Goal: Information Seeking & Learning: Learn about a topic

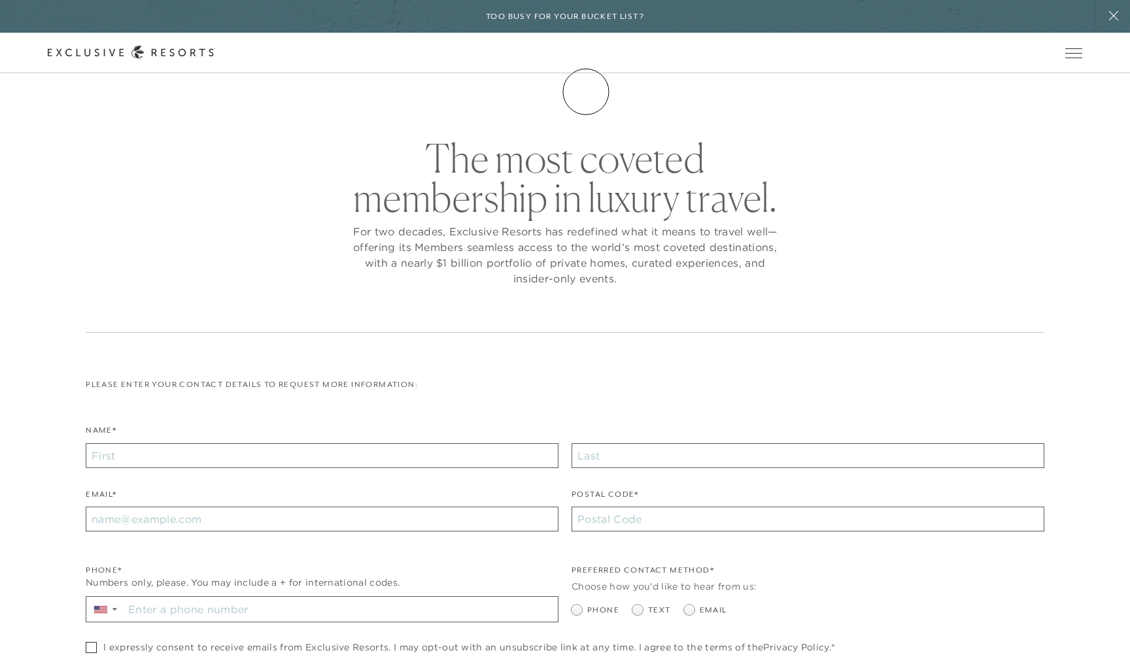
click at [0, 0] on link "Membership" at bounding box center [0, 0] width 0 height 0
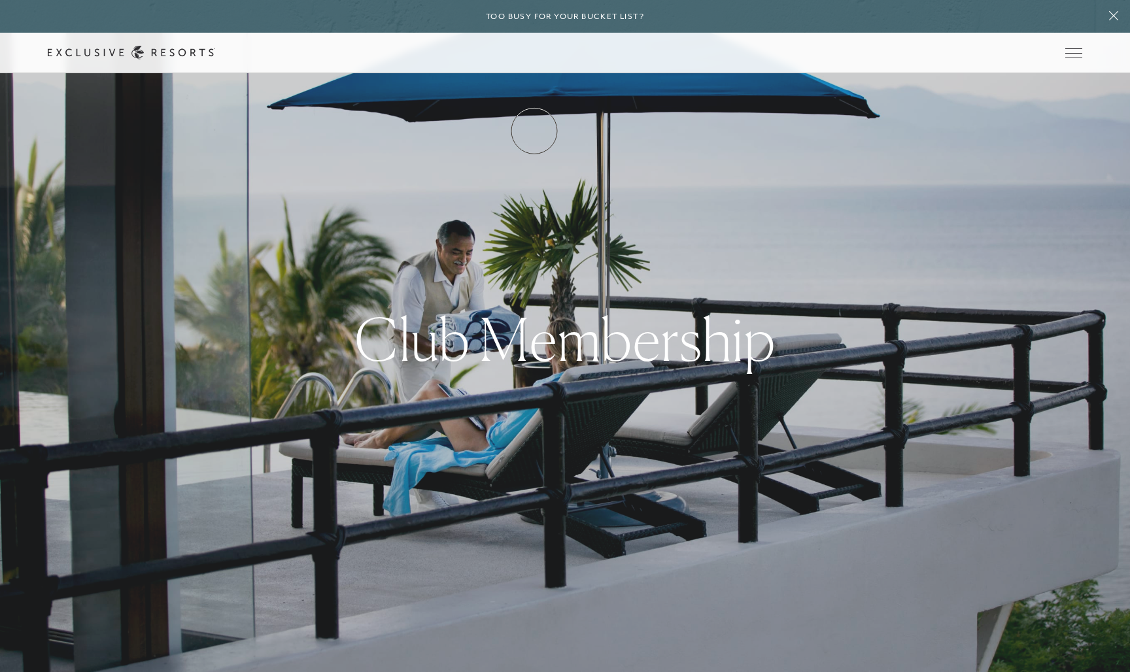
click at [0, 0] on link "How it works" at bounding box center [0, 0] width 0 height 0
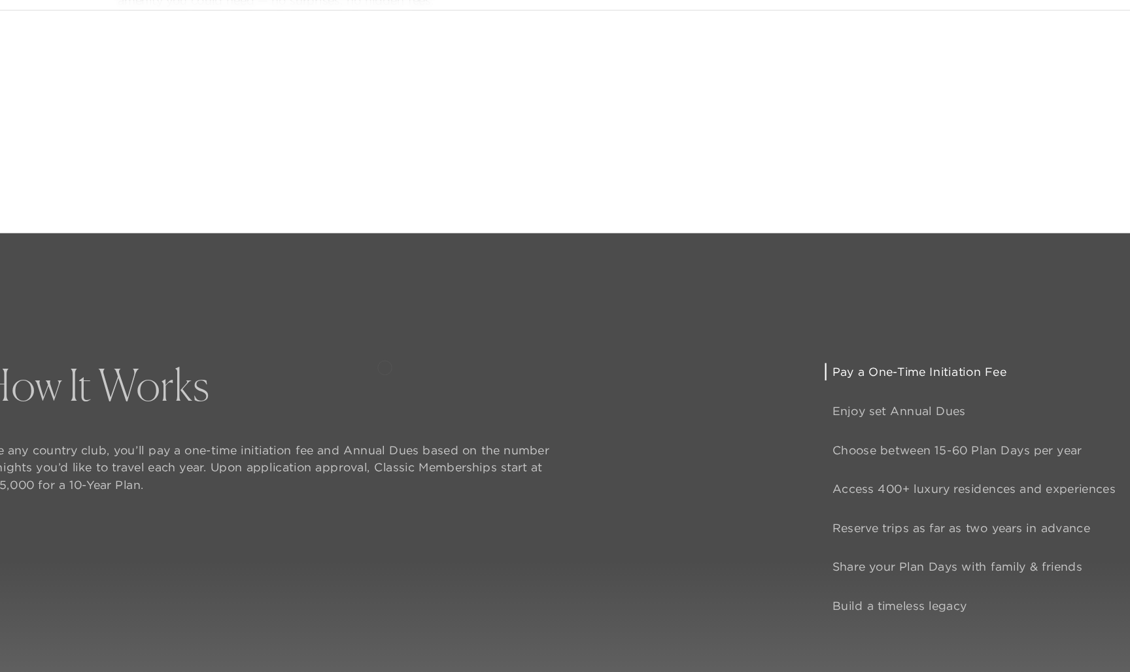
scroll to position [976, 0]
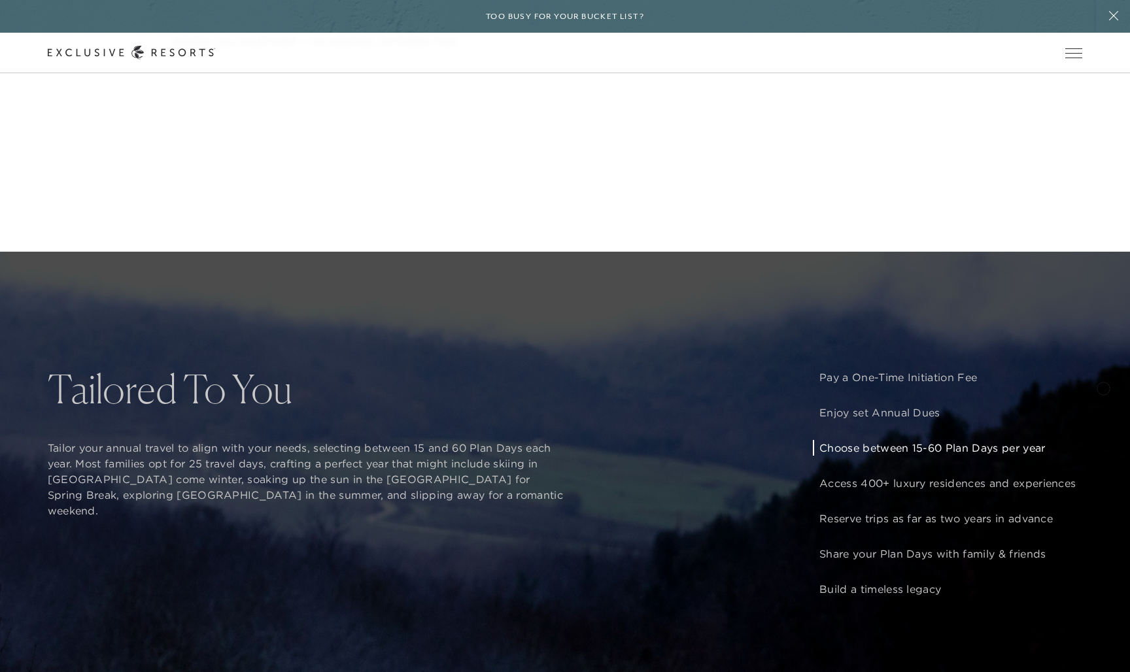
click at [1103, 387] on div "How It Works Like any country club, you’ll pay a one-time initiation fee and An…" at bounding box center [565, 588] width 1130 height 672
click at [1104, 386] on div "How It Works Like any country club, you’ll pay a one-time initiation fee and An…" at bounding box center [565, 588] width 1130 height 672
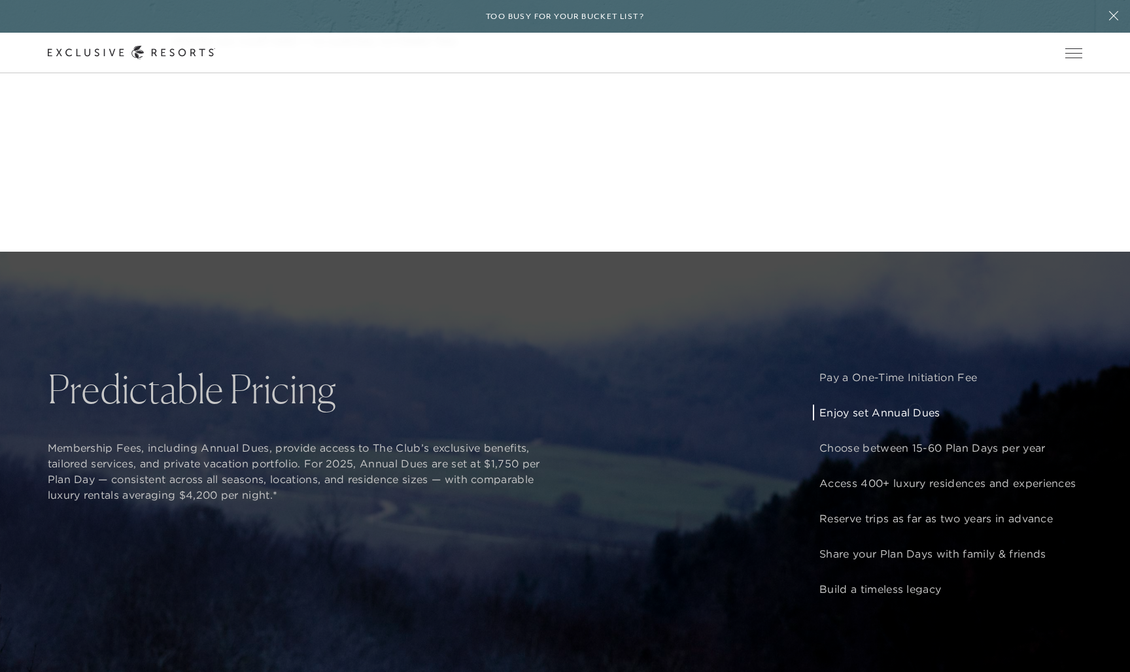
click at [915, 409] on p "Enjoy set Annual Dues" at bounding box center [947, 413] width 256 height 16
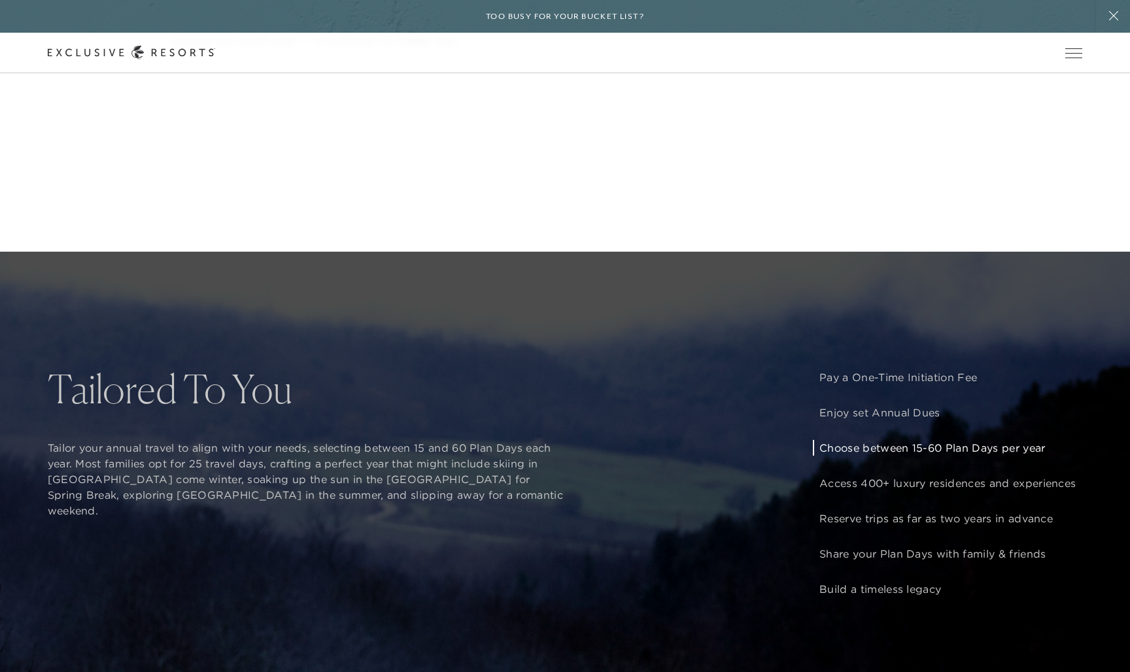
click at [869, 446] on p "Choose between 15-60 Plan Days per year" at bounding box center [947, 448] width 256 height 16
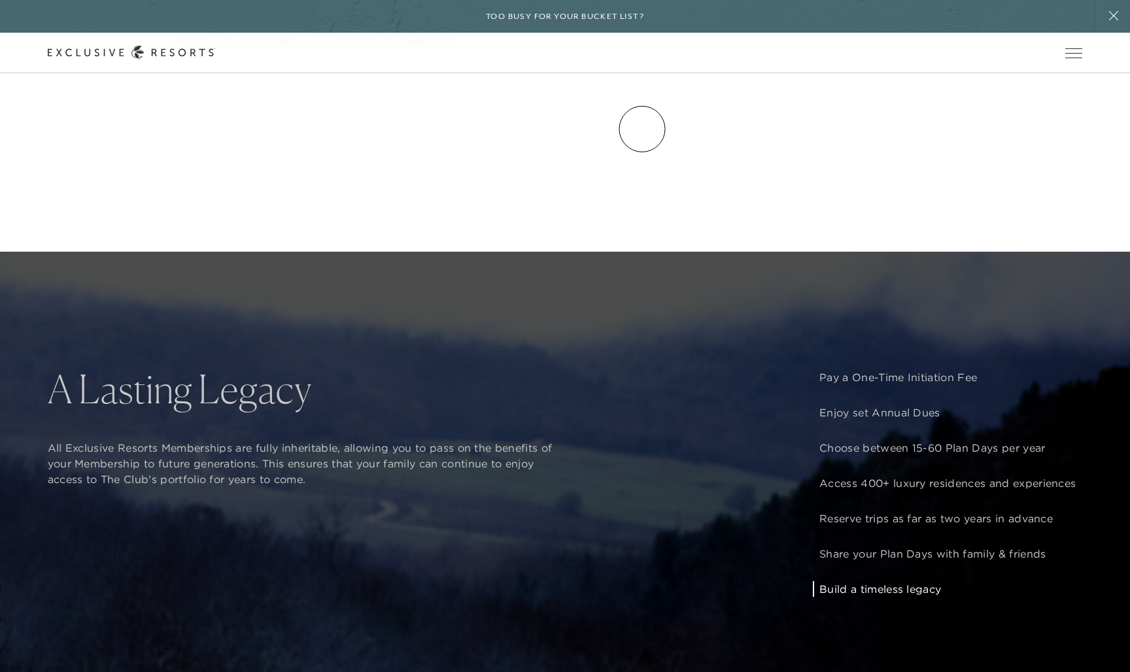
click at [0, 0] on link "Experience Collection" at bounding box center [0, 0] width 0 height 0
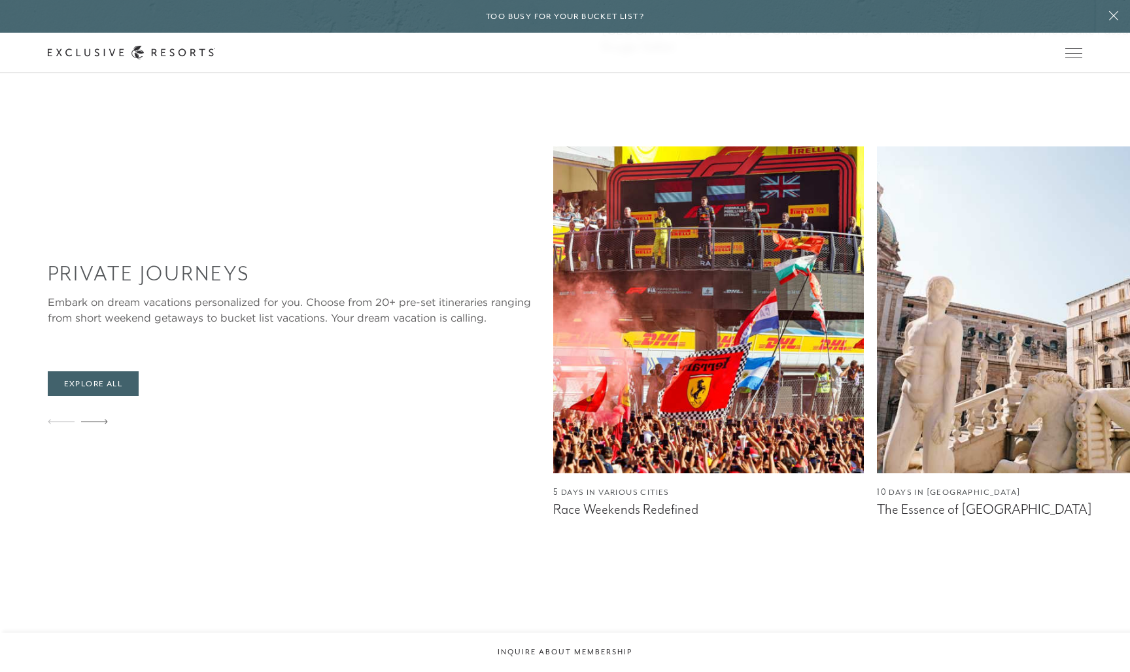
scroll to position [1284, 0]
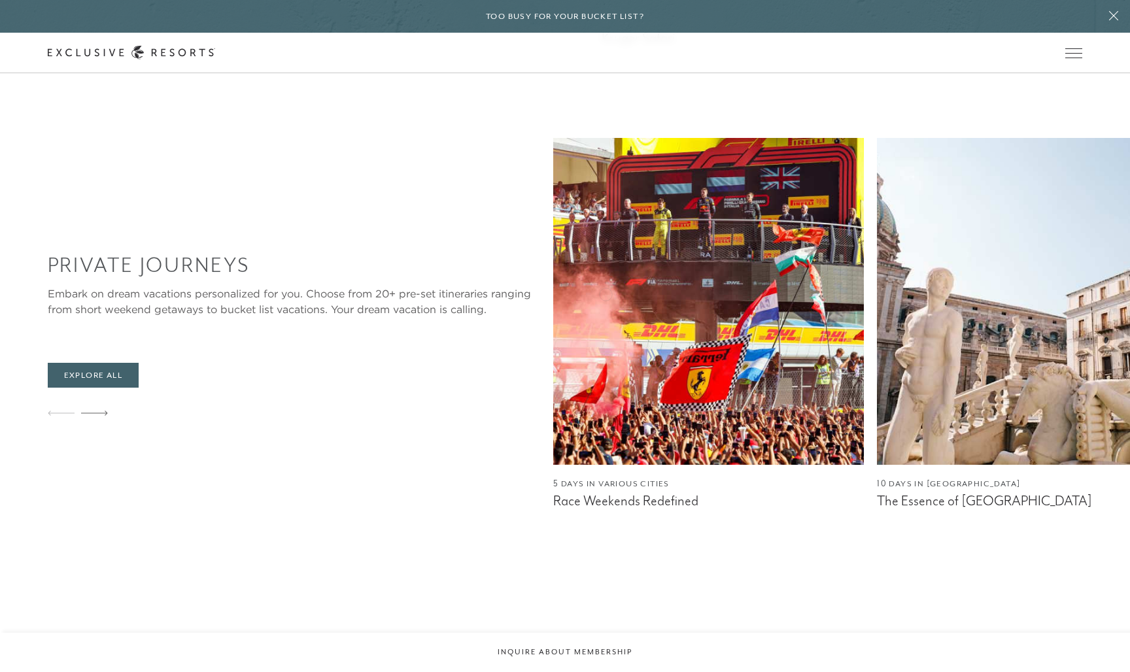
click at [877, 293] on img at bounding box center [1032, 301] width 311 height 327
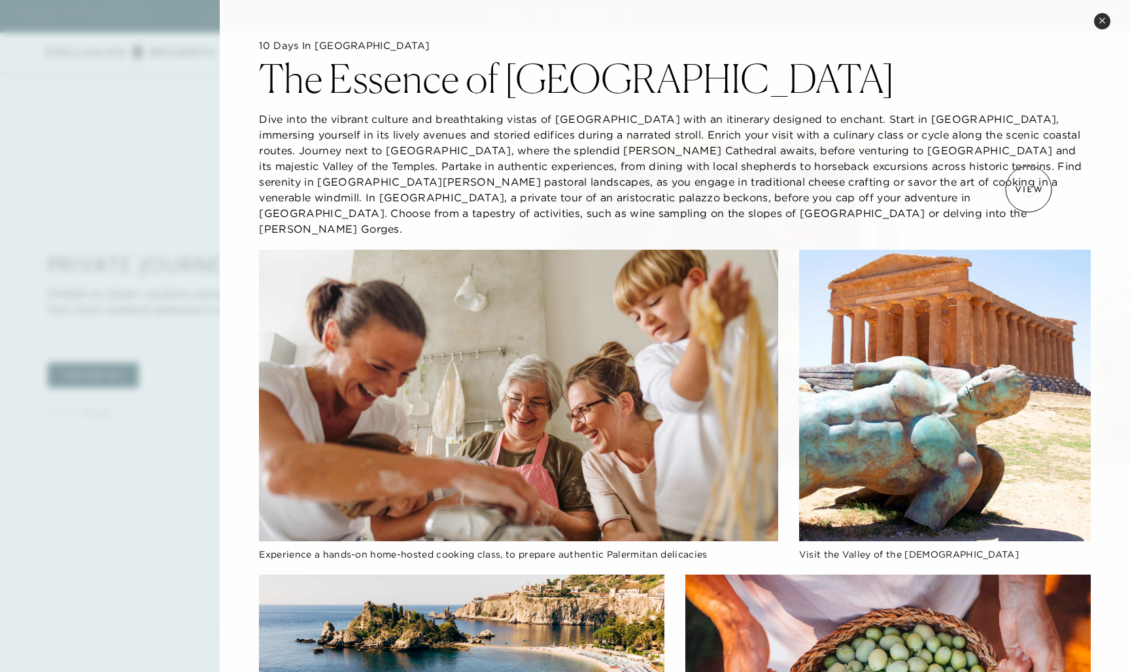
scroll to position [0, 0]
click at [1100, 20] on icon at bounding box center [1102, 20] width 7 height 7
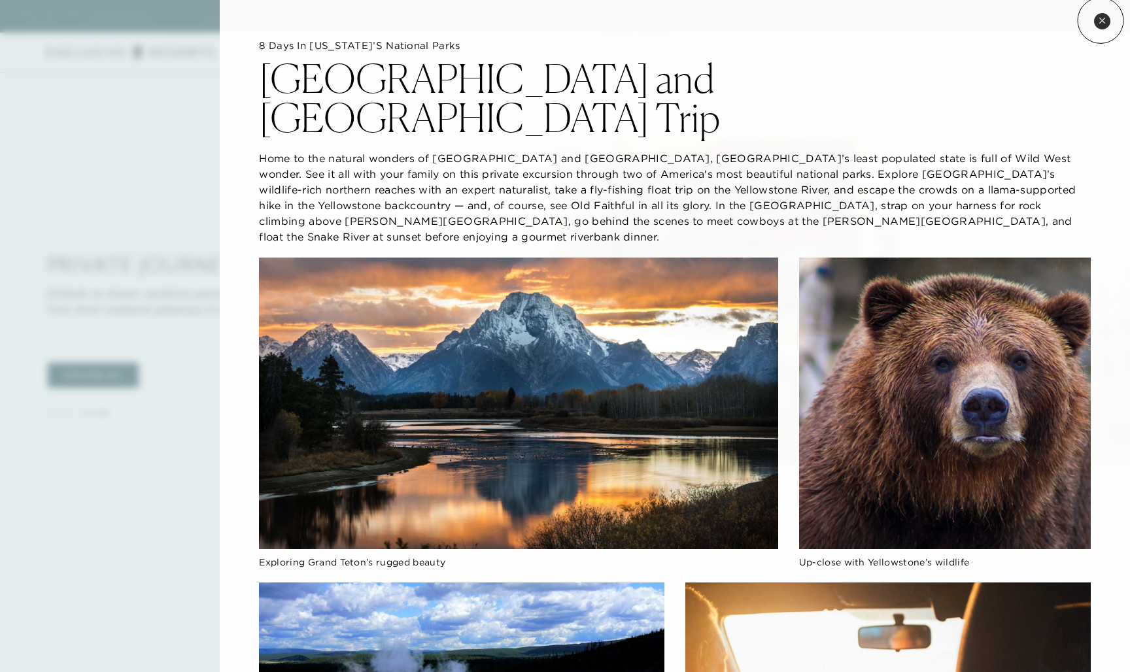
click at [1100, 20] on icon at bounding box center [1102, 20] width 7 height 7
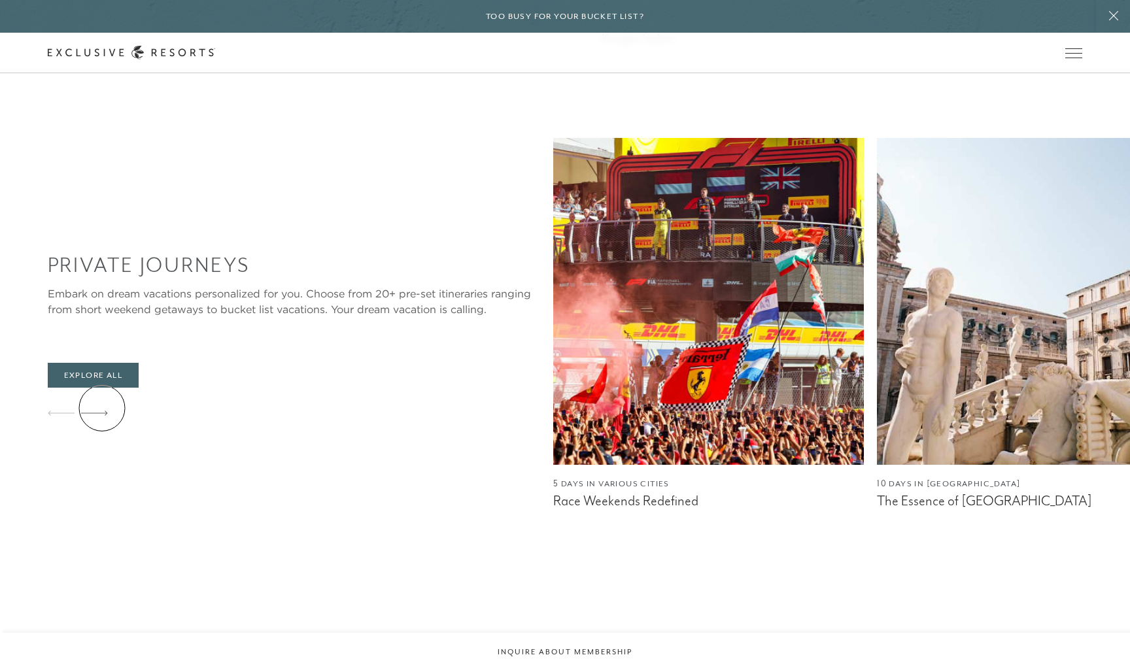
click at [102, 411] on icon at bounding box center [94, 413] width 27 height 5
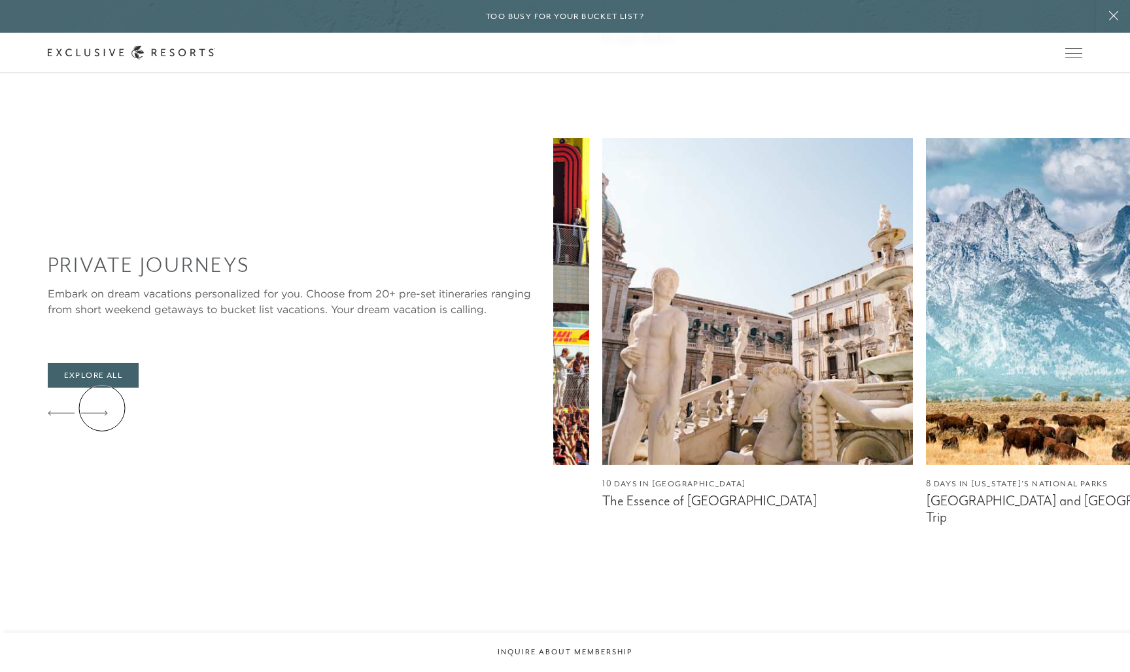
click at [102, 411] on icon at bounding box center [94, 413] width 27 height 5
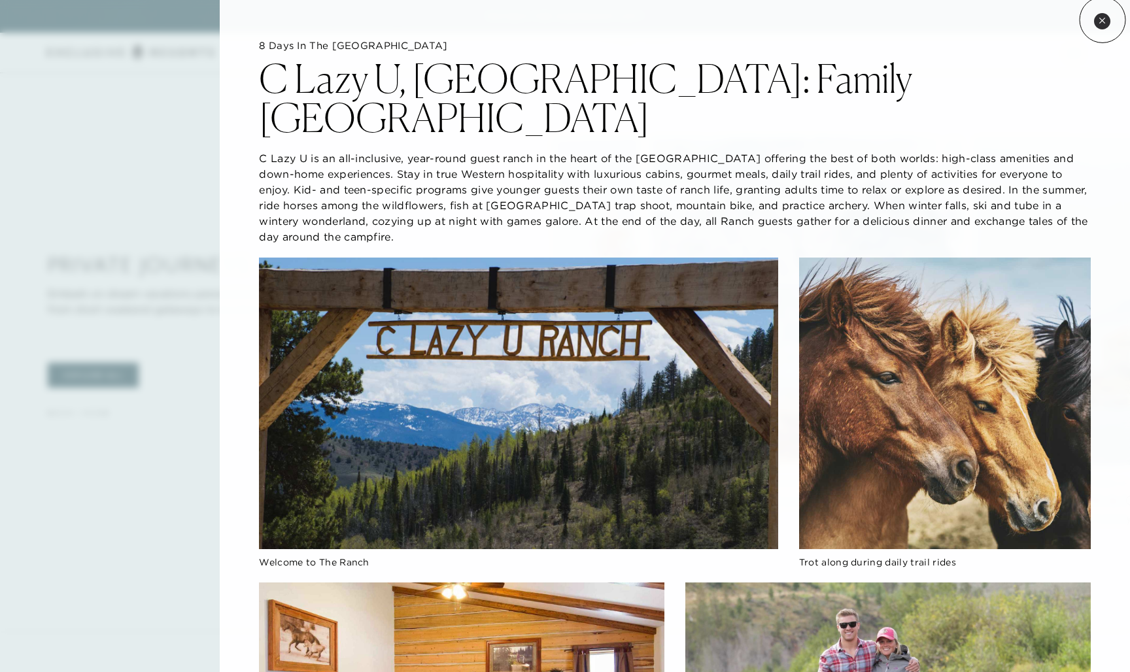
click at [1103, 20] on icon at bounding box center [1101, 20] width 5 height 5
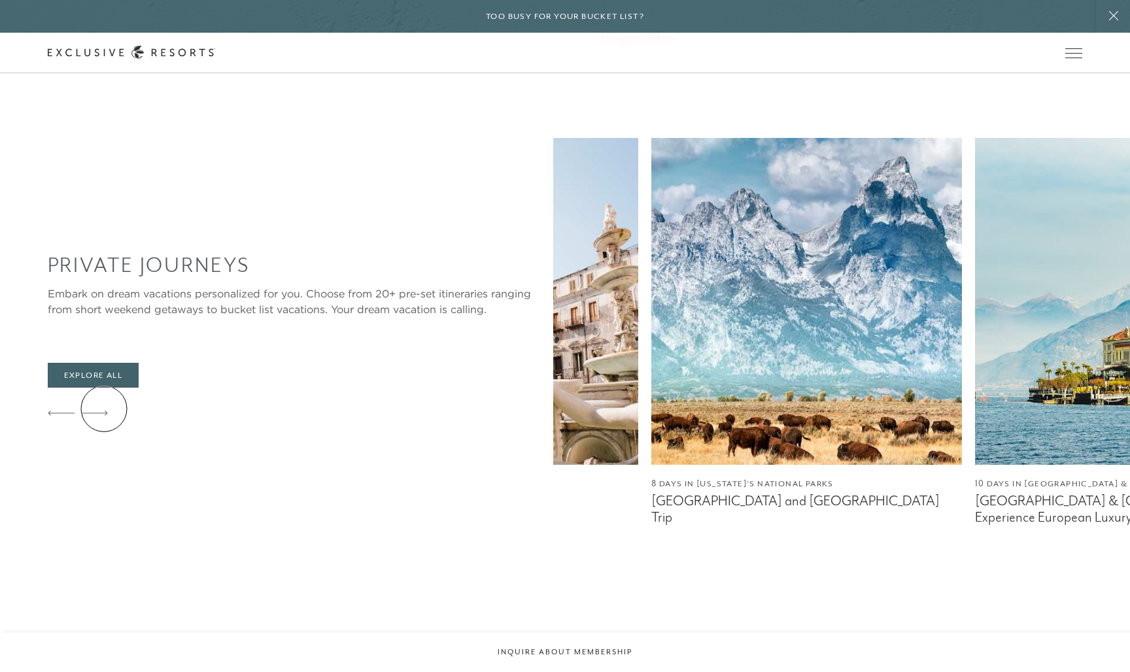
click at [104, 411] on icon at bounding box center [94, 413] width 27 height 5
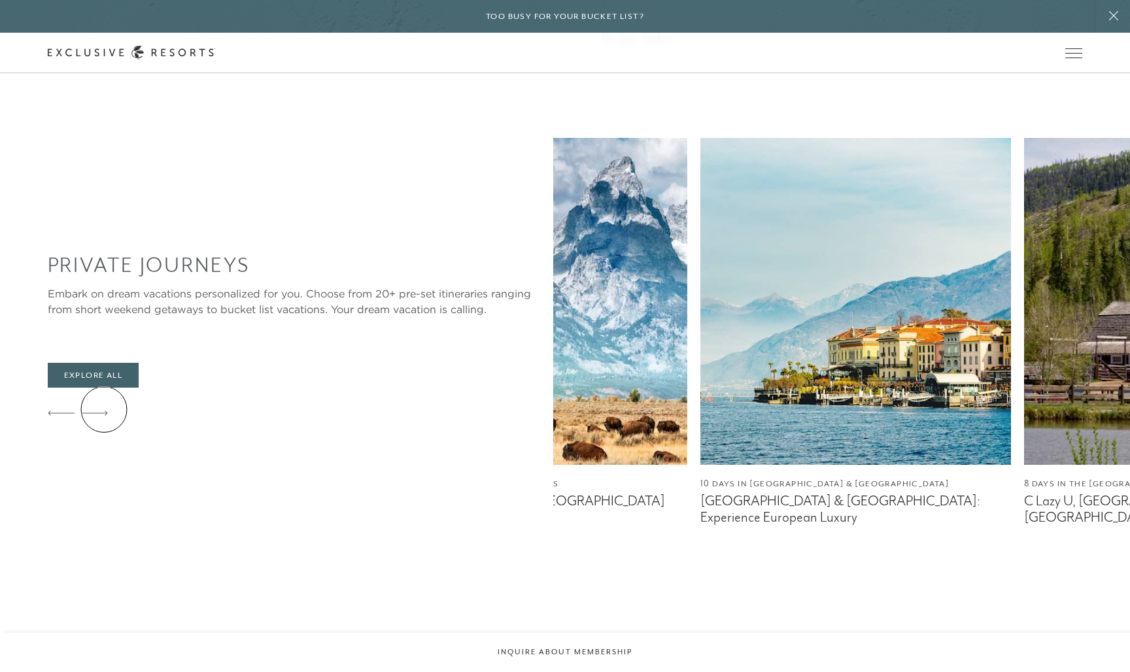
click at [104, 411] on icon at bounding box center [94, 413] width 27 height 5
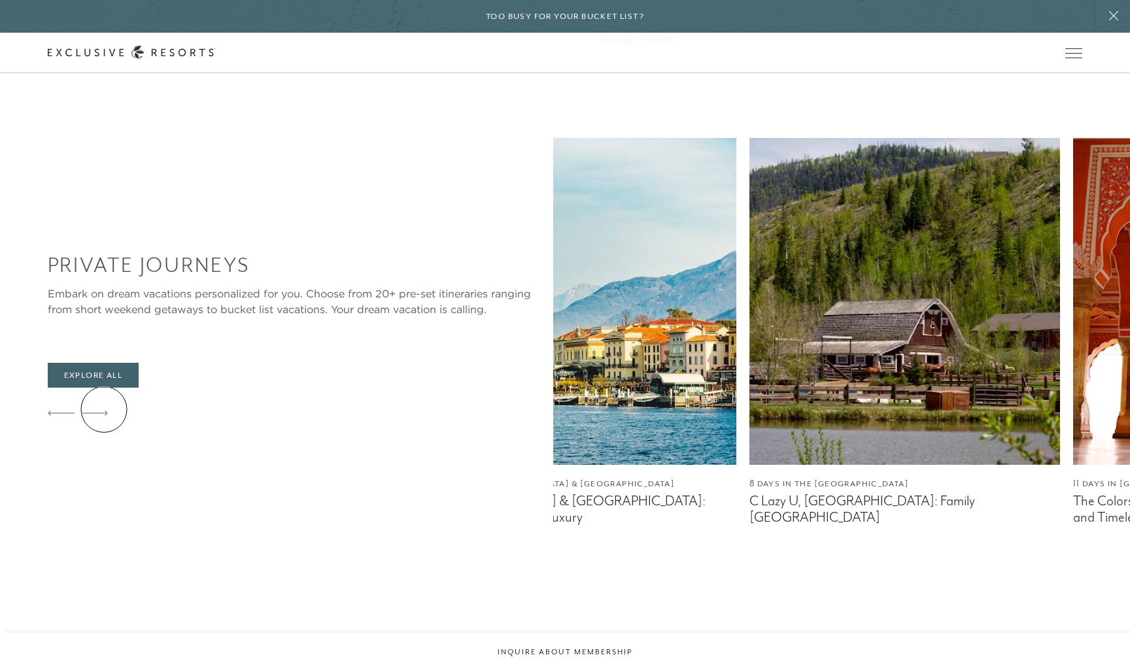
click at [104, 411] on icon at bounding box center [94, 413] width 27 height 5
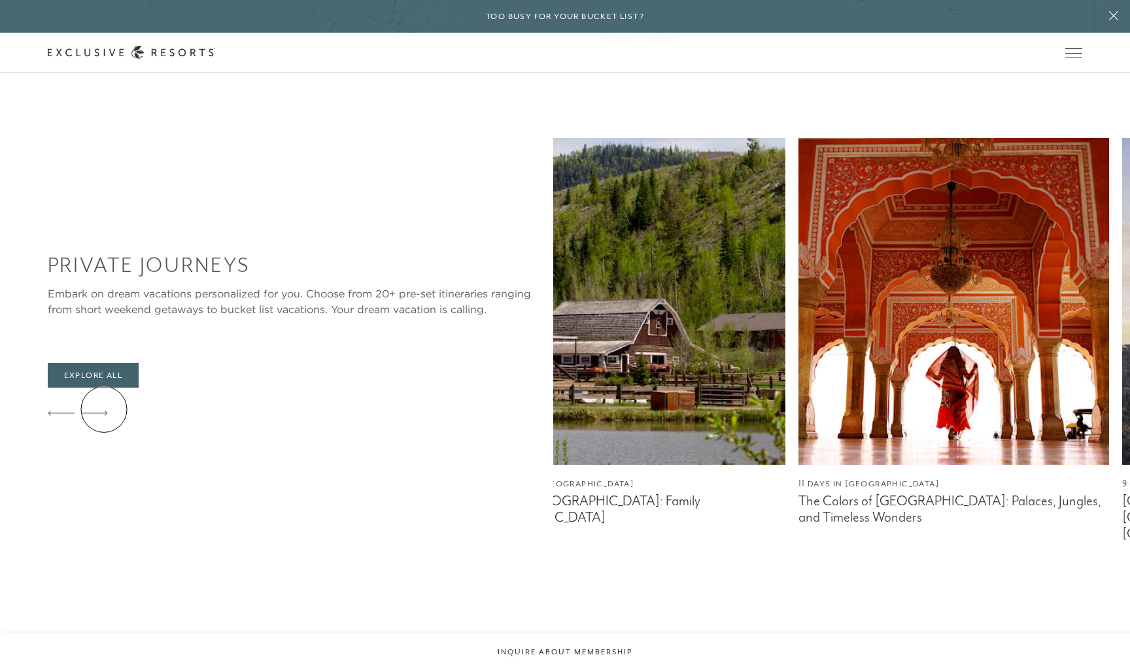
click at [104, 411] on icon at bounding box center [94, 413] width 27 height 5
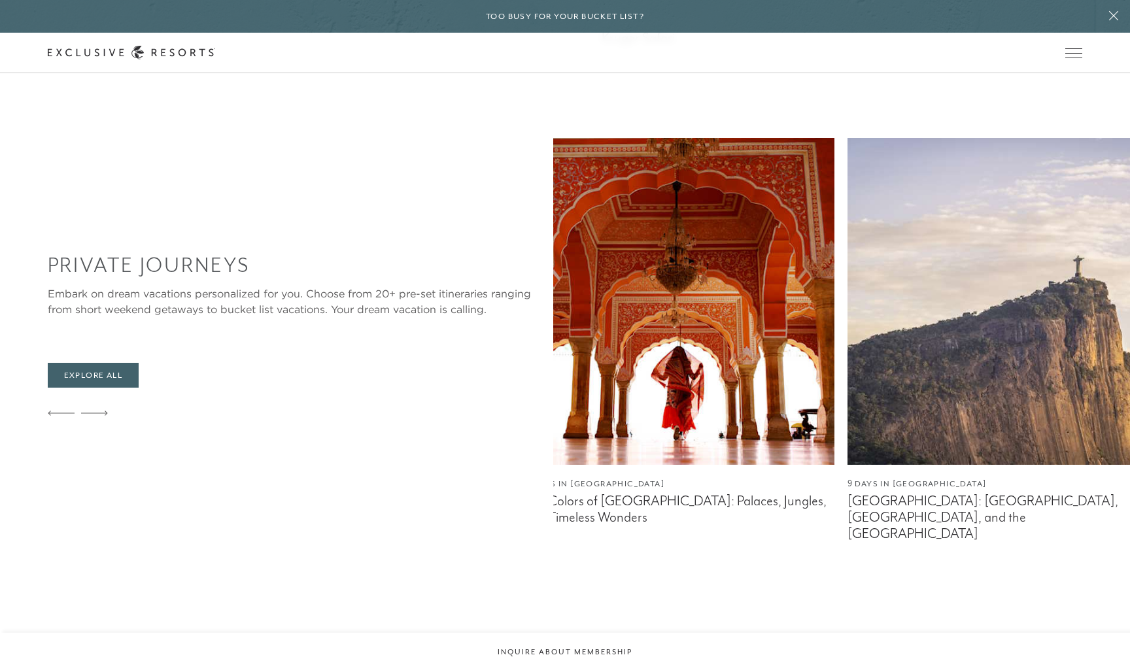
click at [104, 411] on icon at bounding box center [94, 413] width 27 height 5
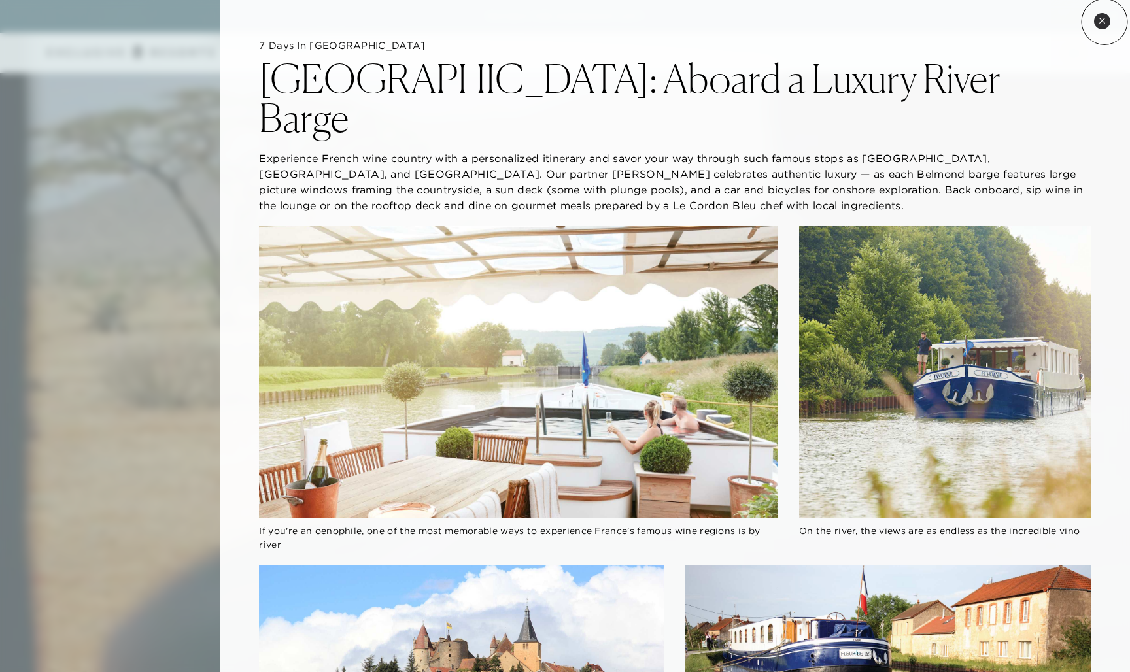
click at [1103, 22] on icon at bounding box center [1102, 20] width 7 height 7
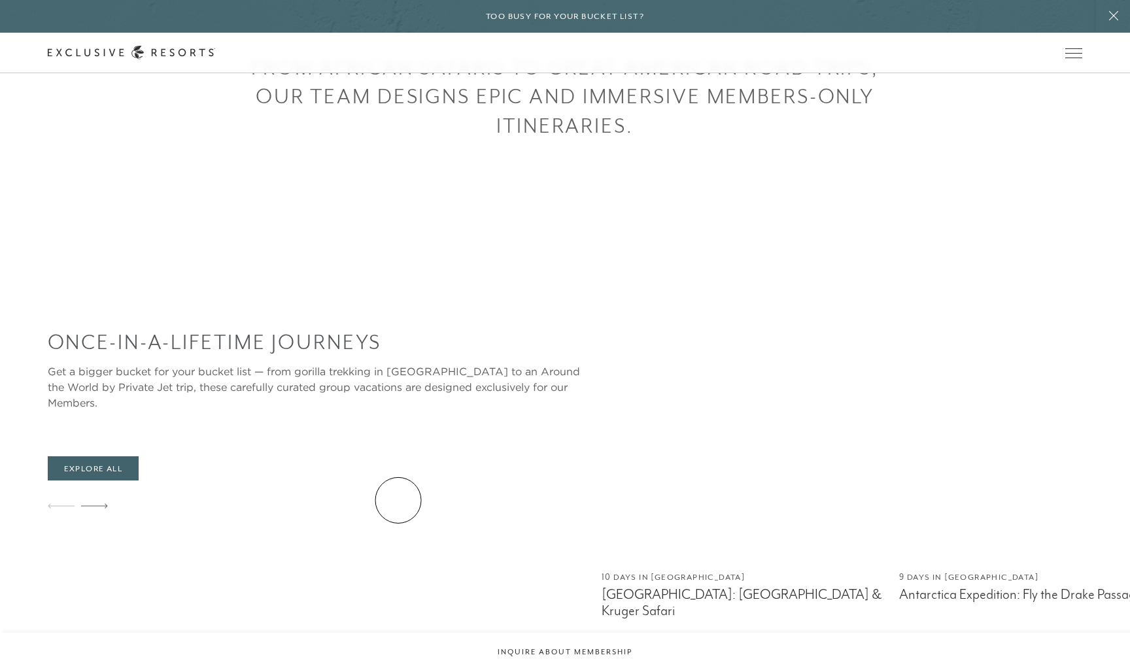
scroll to position [712, 0]
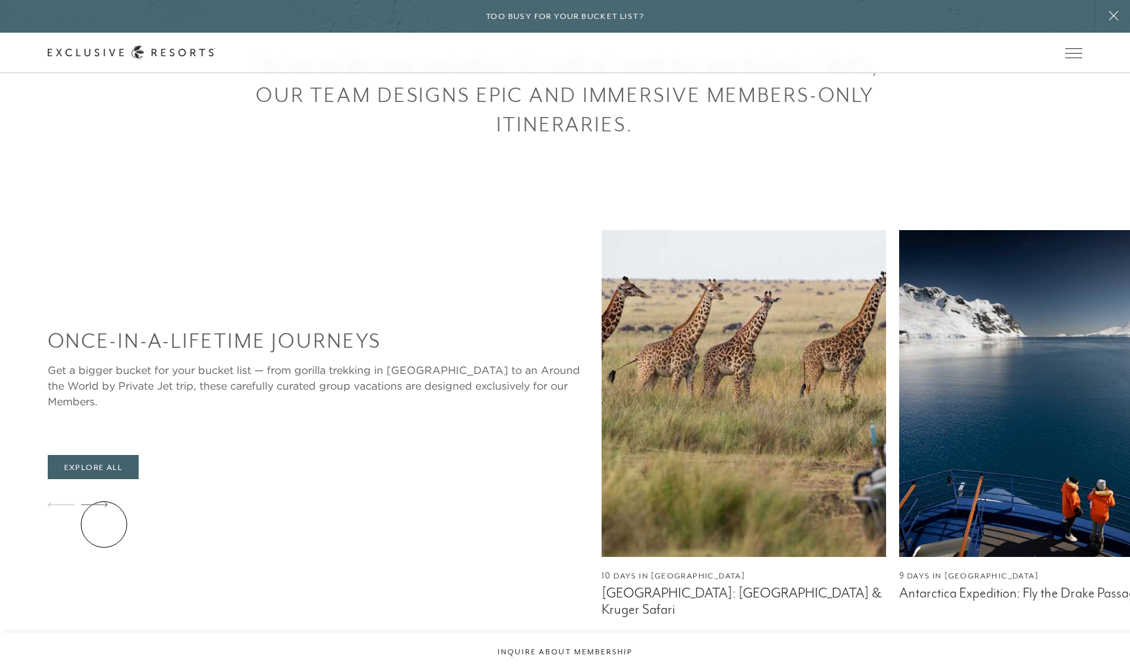
click at [104, 507] on icon at bounding box center [94, 504] width 27 height 5
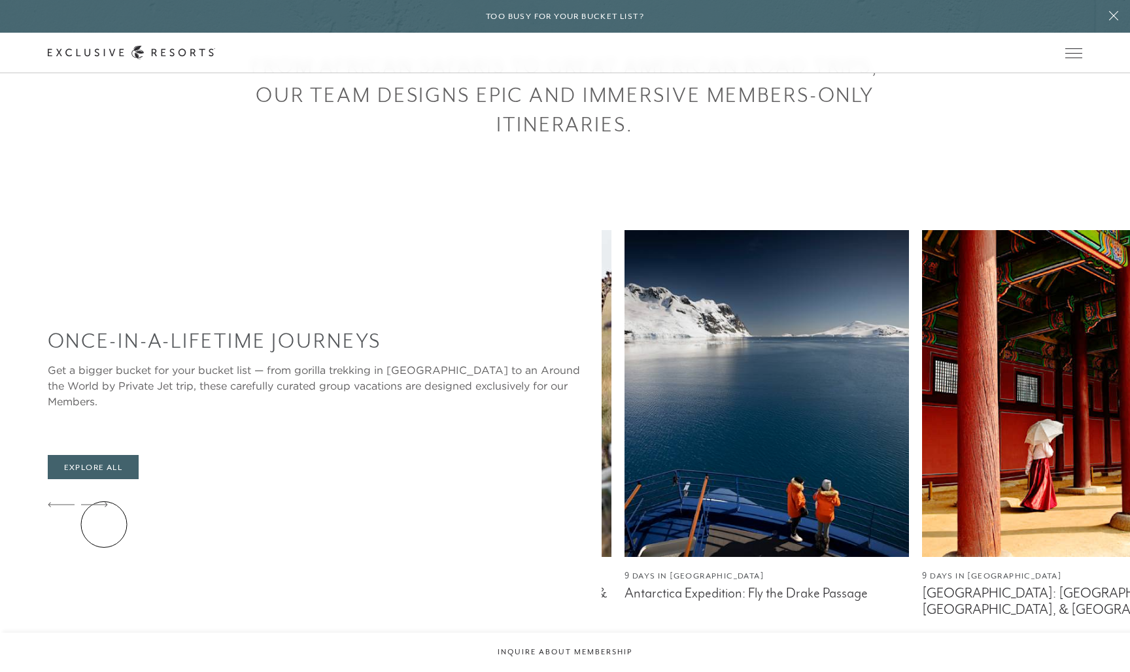
click at [104, 507] on icon at bounding box center [94, 504] width 27 height 5
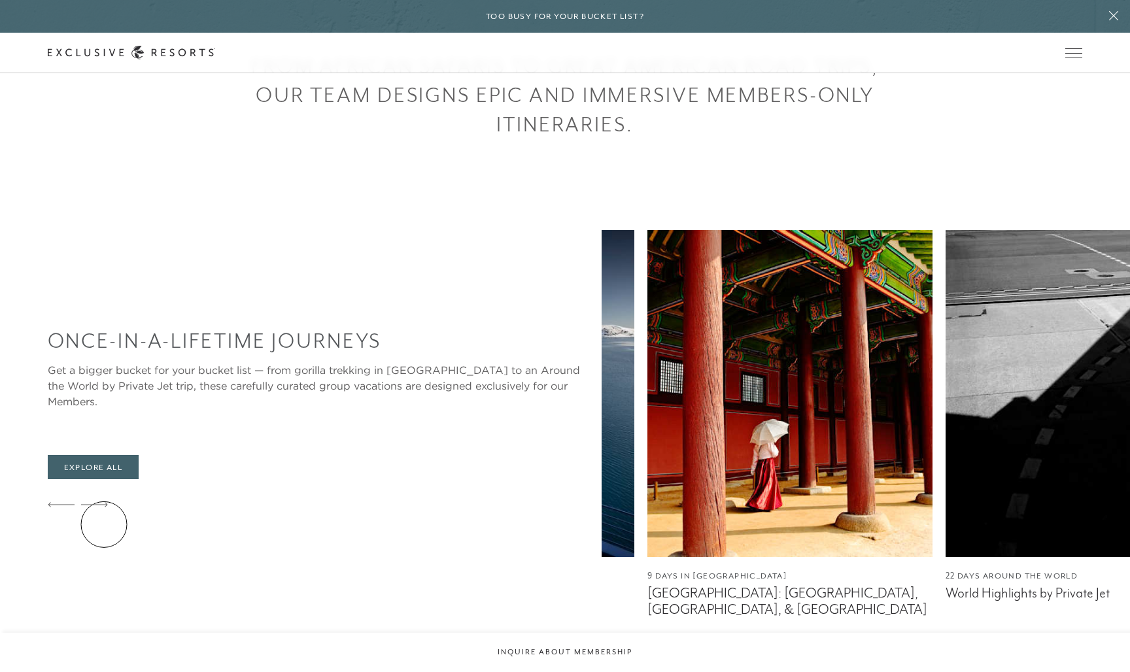
click at [104, 507] on icon at bounding box center [94, 504] width 27 height 5
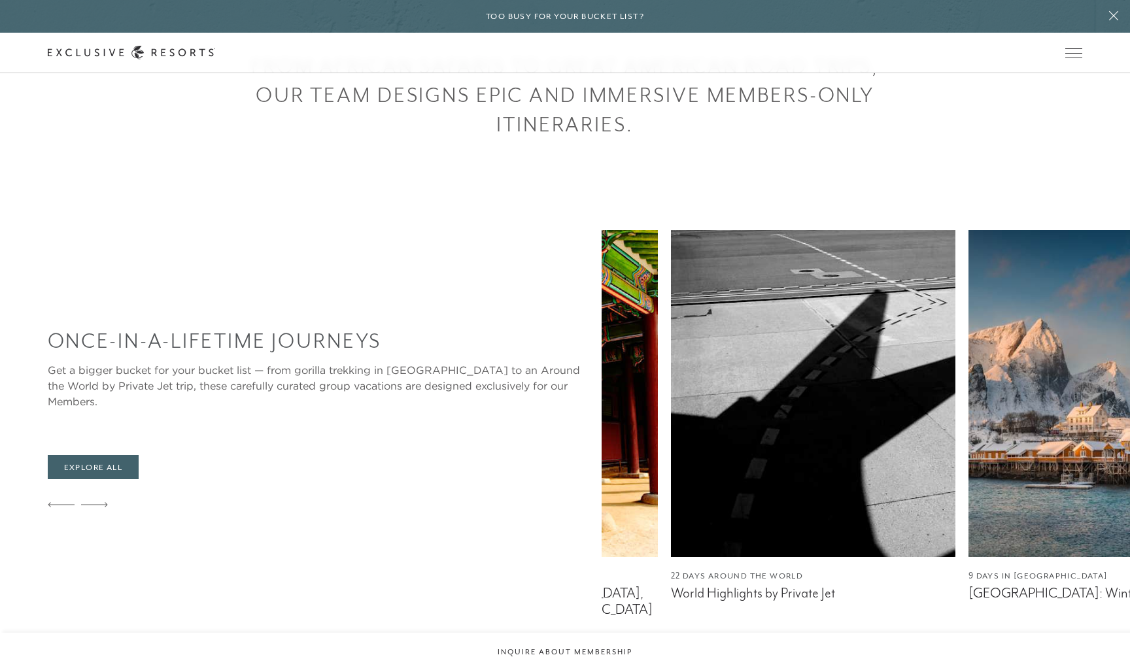
click at [104, 507] on icon at bounding box center [94, 504] width 27 height 5
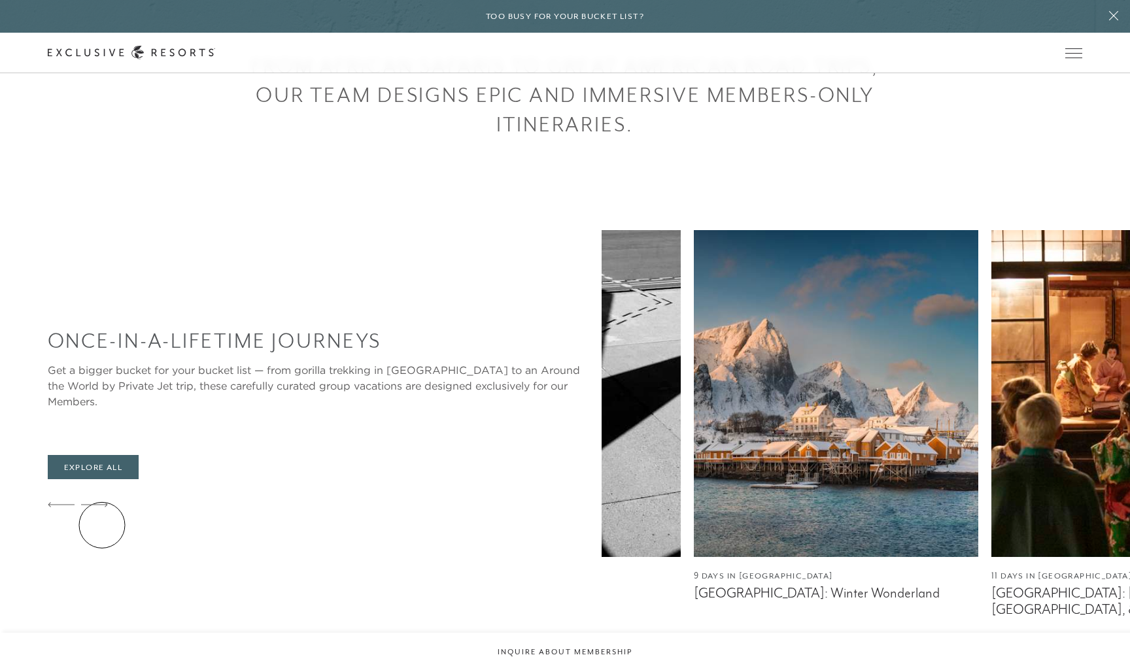
click at [102, 507] on icon at bounding box center [94, 504] width 27 height 5
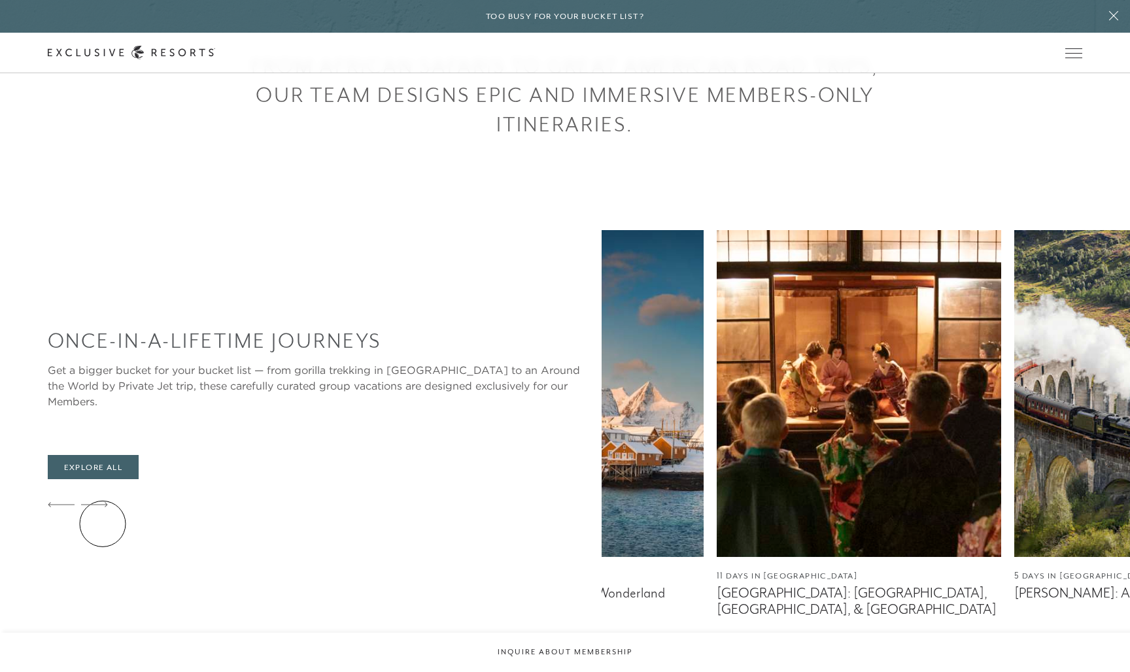
click at [103, 507] on icon at bounding box center [94, 504] width 27 height 5
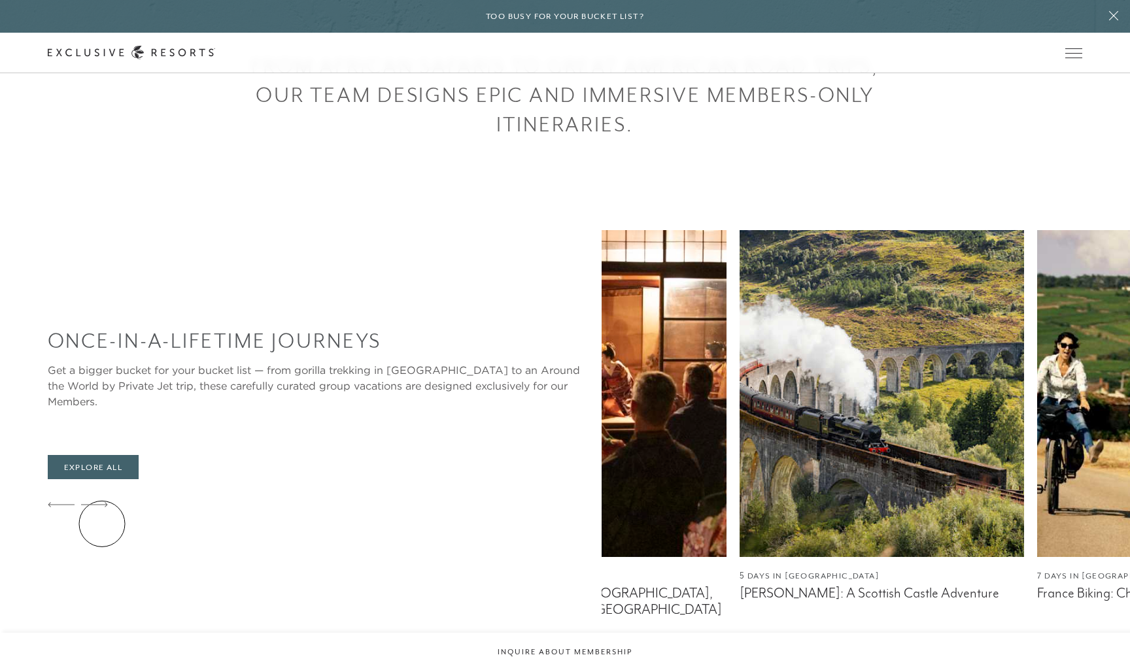
click at [102, 507] on icon at bounding box center [94, 504] width 27 height 5
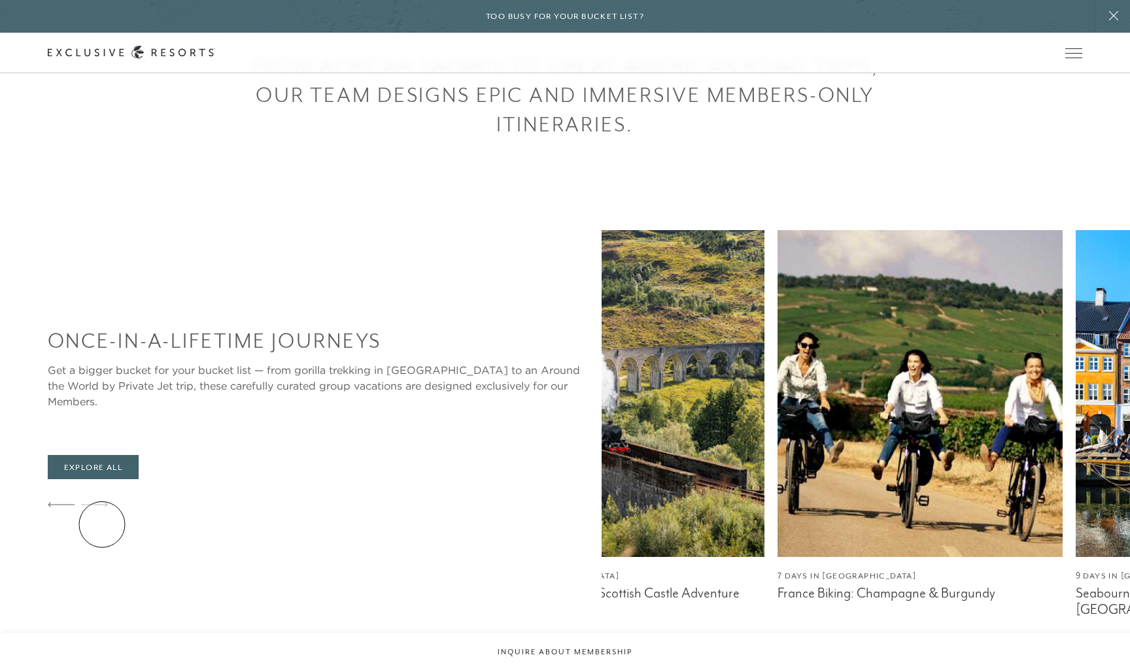
click at [102, 507] on icon at bounding box center [94, 504] width 27 height 5
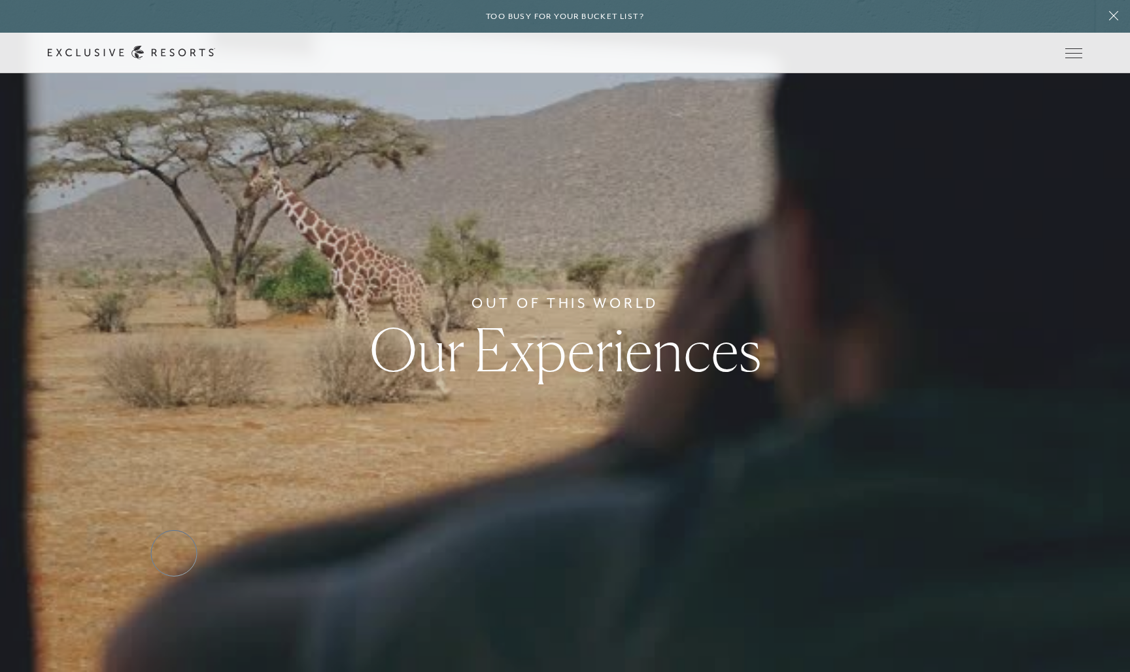
scroll to position [0, 0]
click at [0, 0] on link "Residence Collection" at bounding box center [0, 0] width 0 height 0
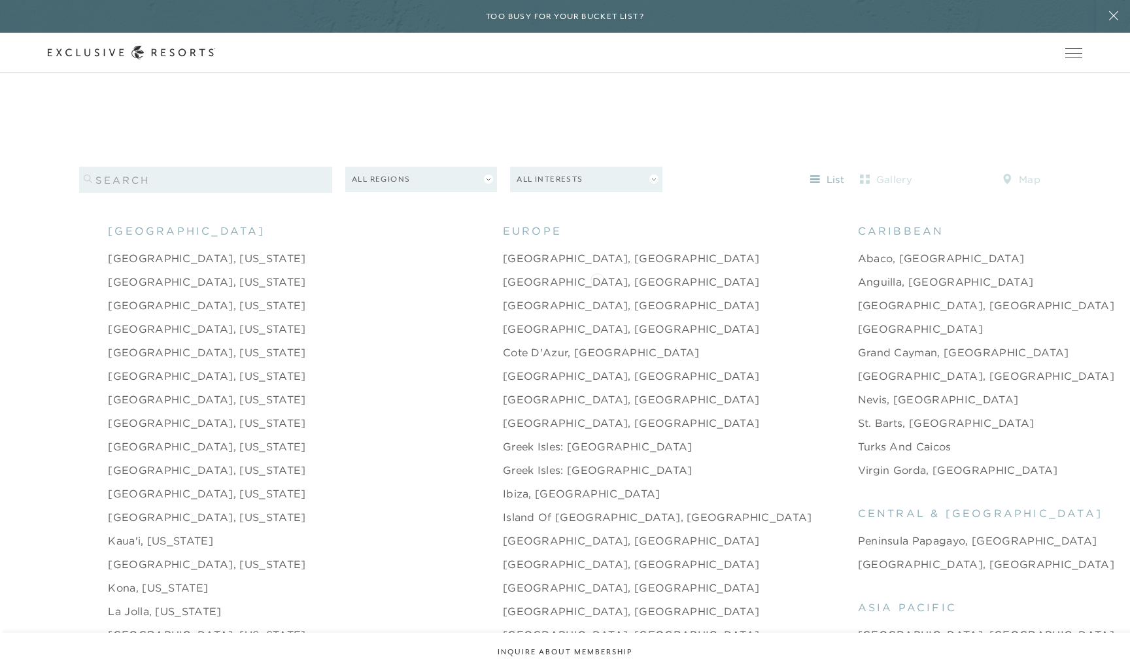
scroll to position [1392, 0]
click at [858, 273] on link "Anguilla, [GEOGRAPHIC_DATA]" at bounding box center [946, 281] width 176 height 16
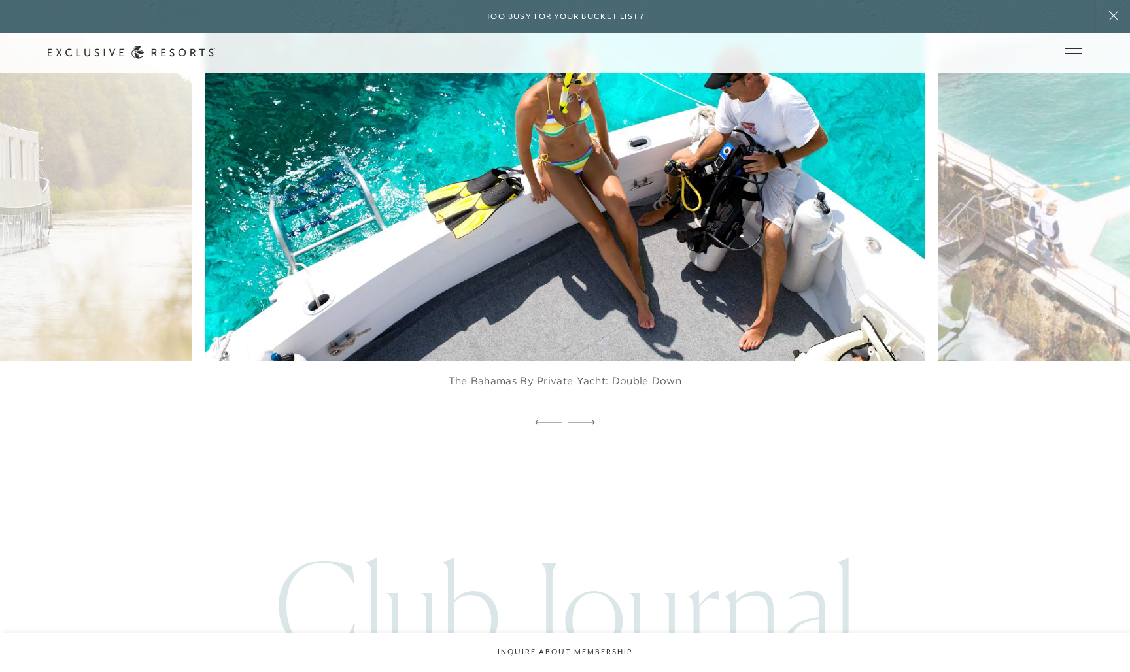
scroll to position [3124, 0]
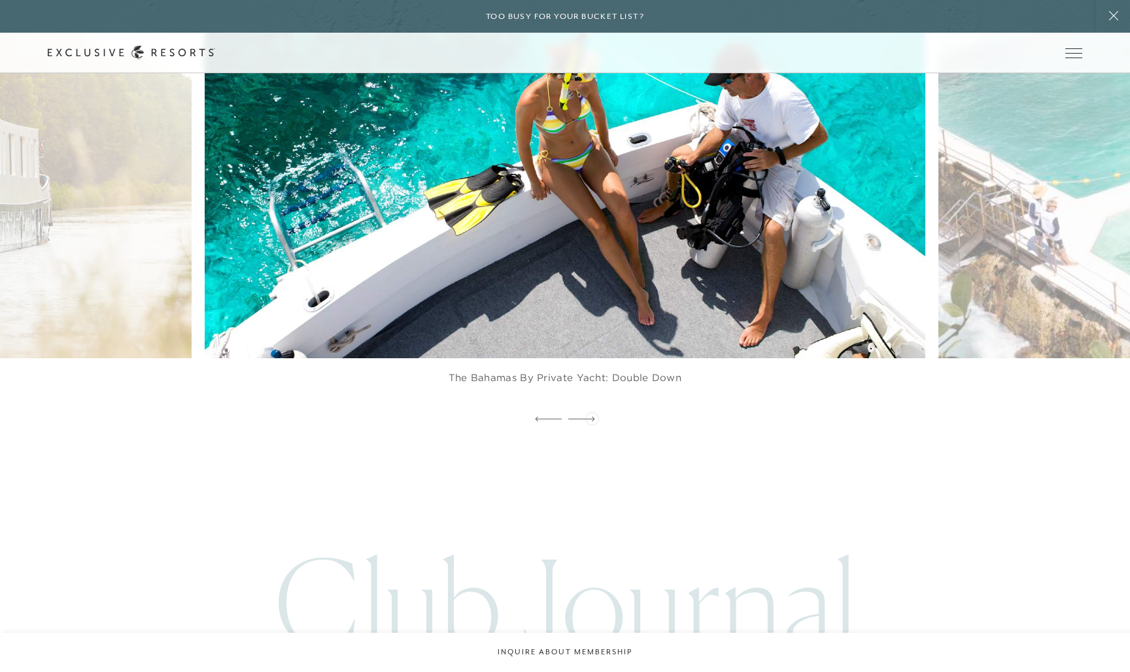
click at [591, 418] on icon at bounding box center [581, 419] width 27 height 5
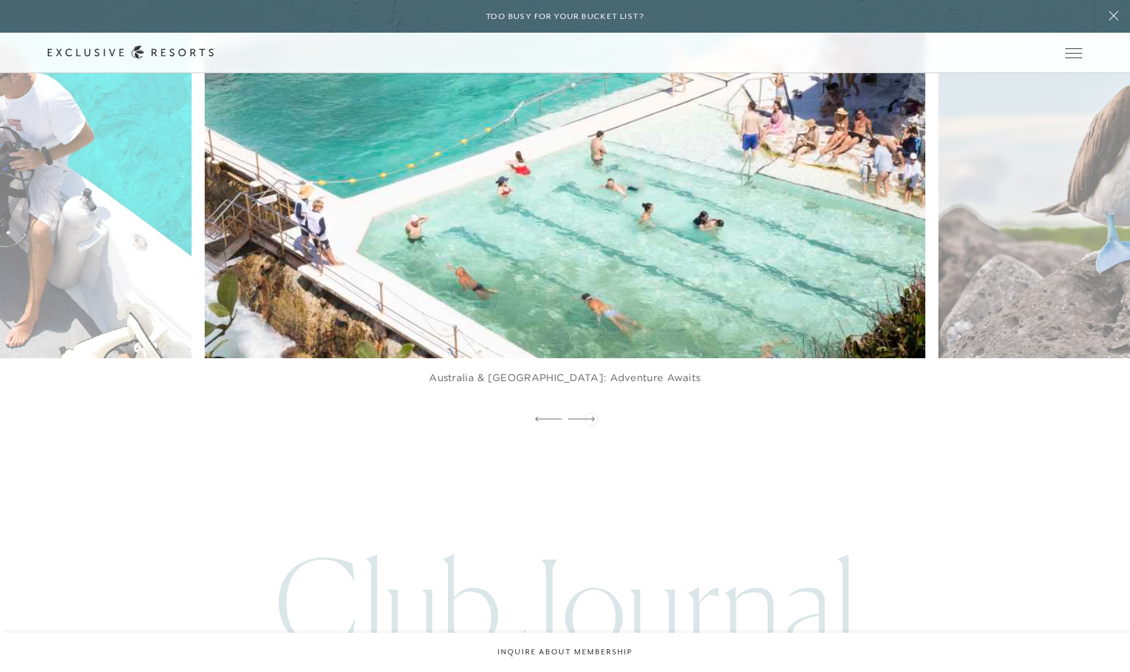
click at [591, 418] on icon at bounding box center [581, 419] width 27 height 5
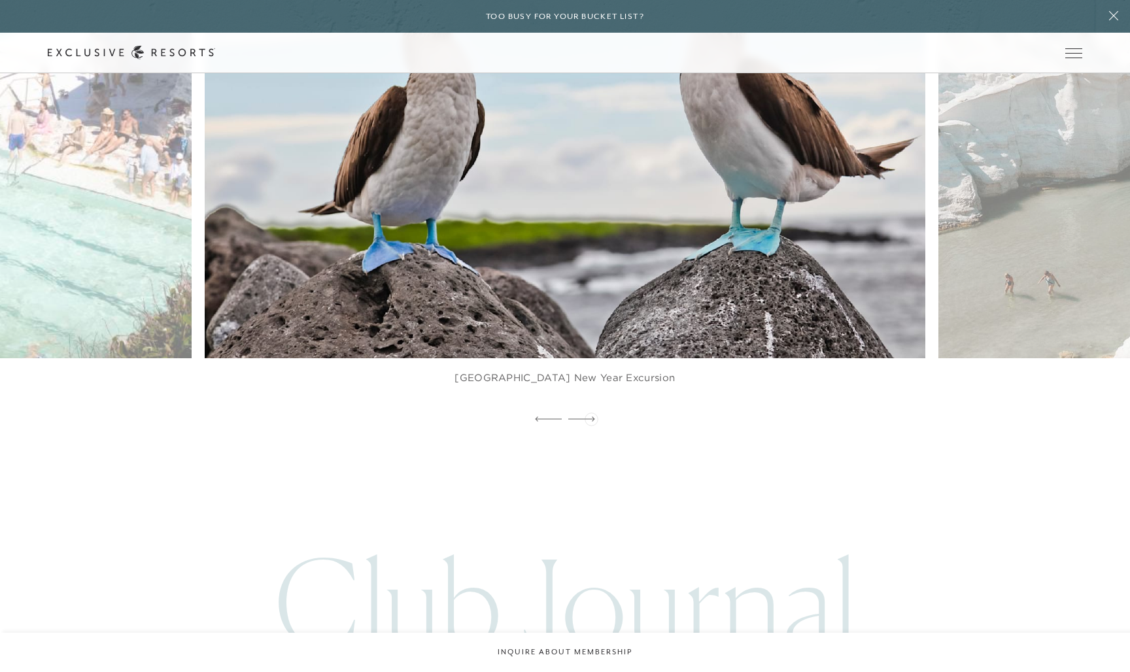
click at [591, 418] on icon at bounding box center [581, 419] width 27 height 5
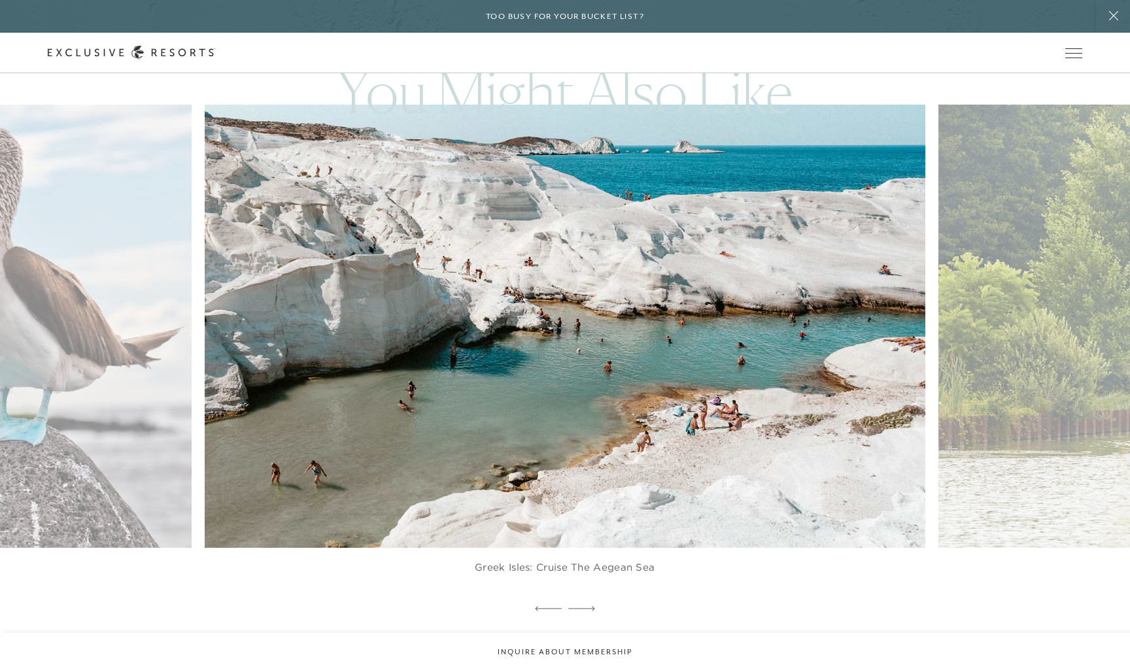
scroll to position [2931, 0]
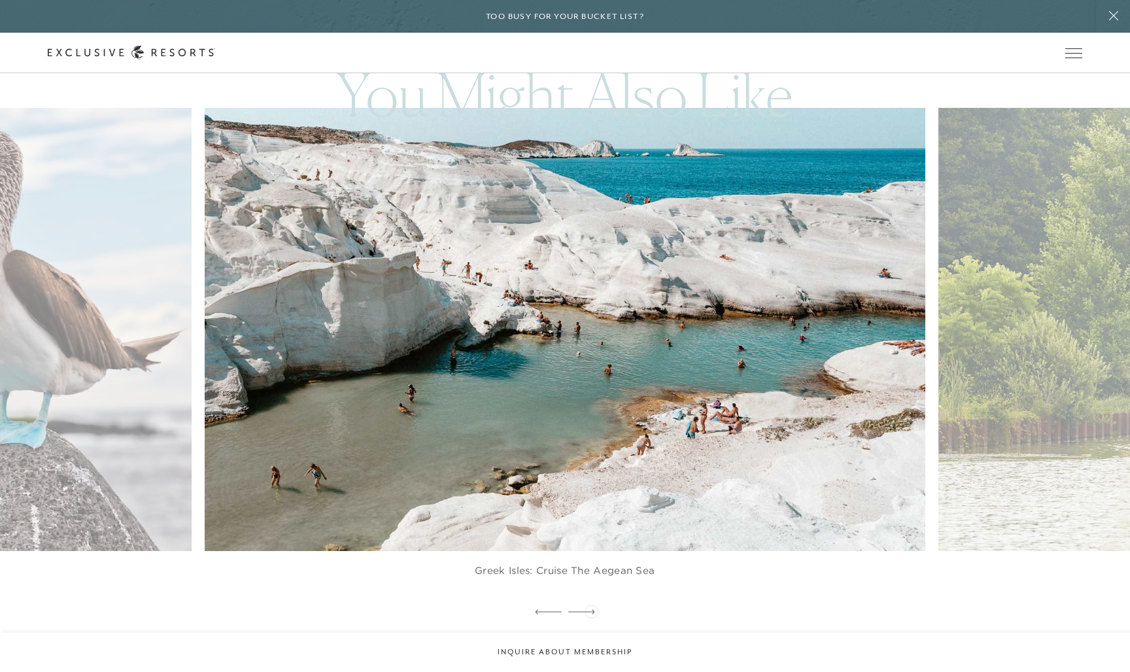
click at [591, 610] on icon at bounding box center [581, 611] width 27 height 5
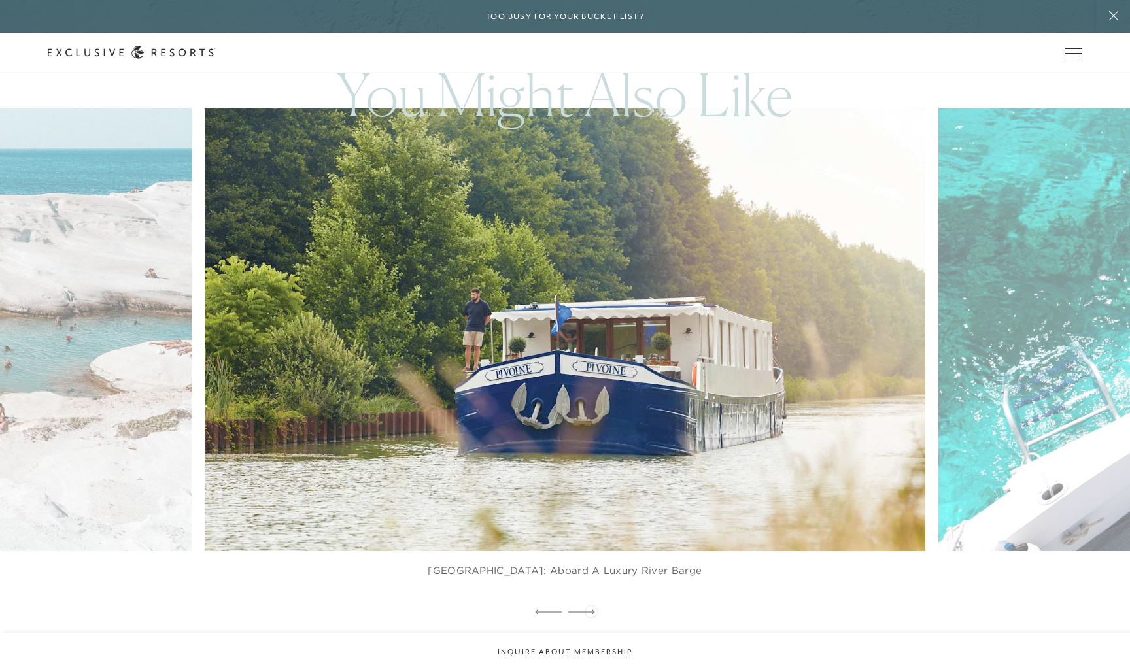
click at [591, 610] on icon at bounding box center [581, 611] width 27 height 5
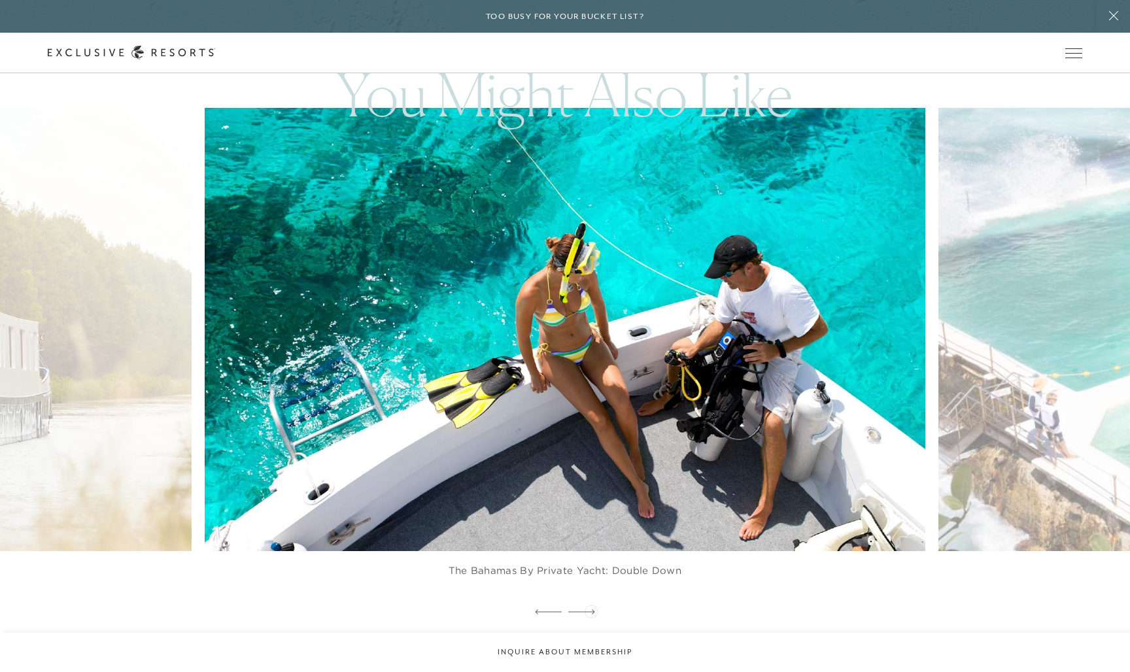
click at [591, 610] on icon at bounding box center [581, 611] width 27 height 5
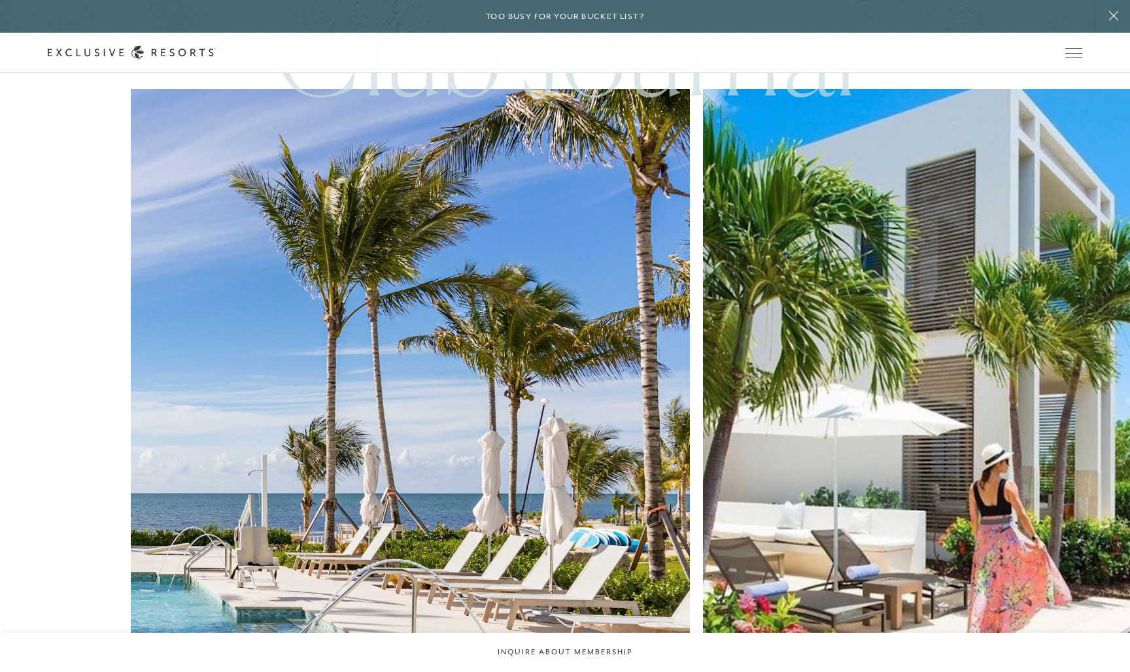
scroll to position [3676, 0]
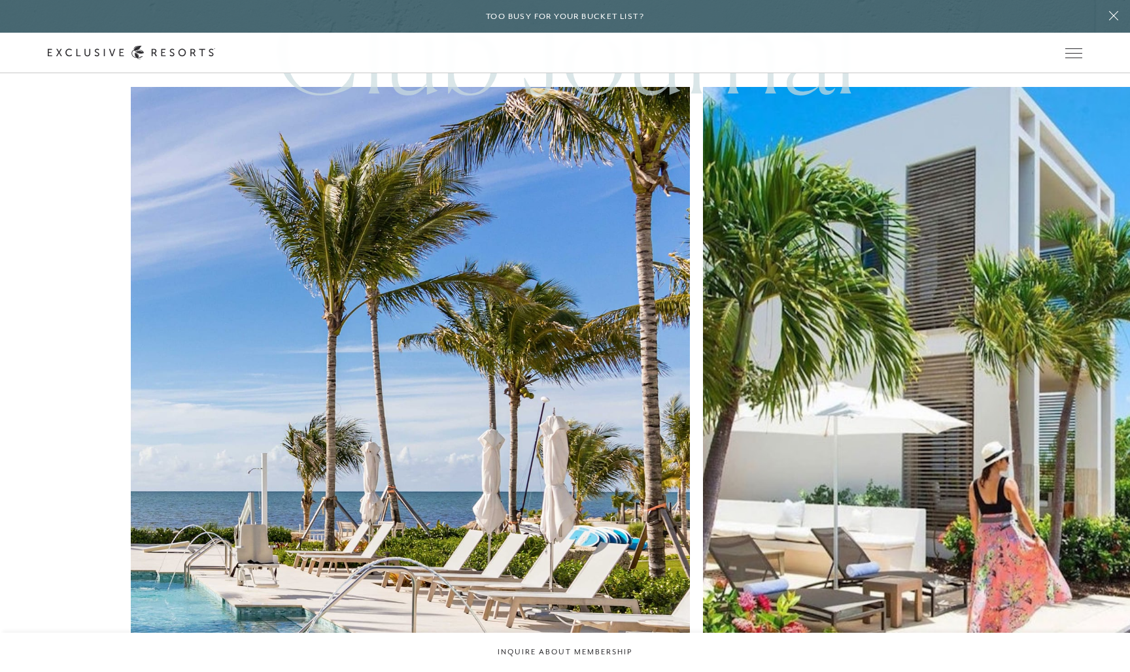
click at [334, 407] on img at bounding box center [410, 459] width 615 height 819
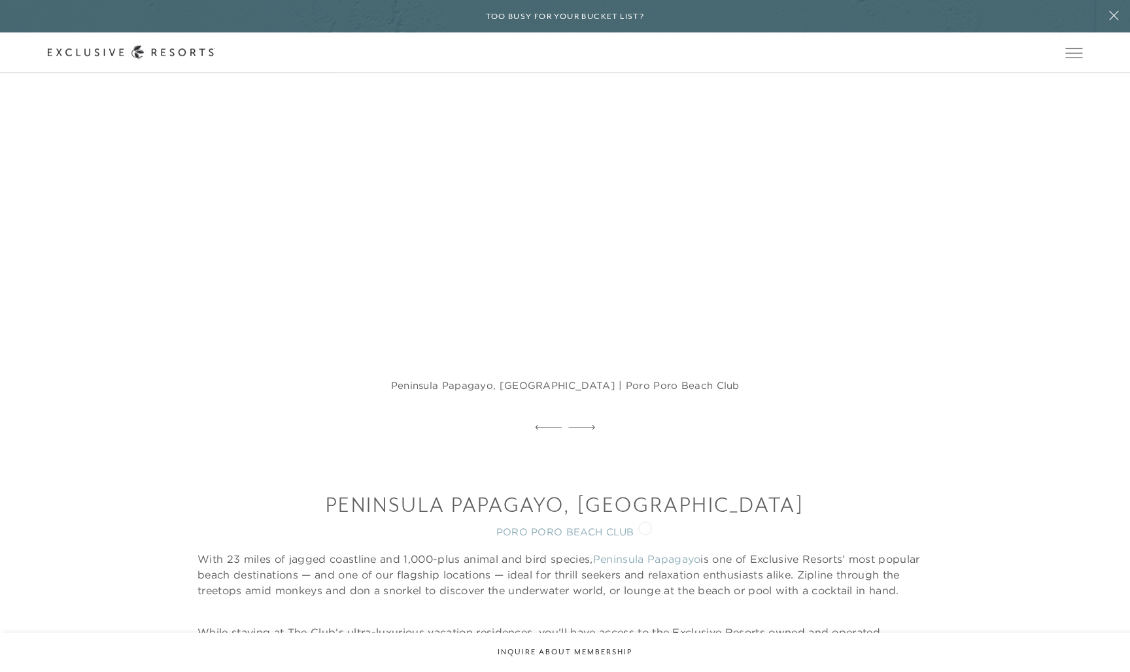
scroll to position [1180, 0]
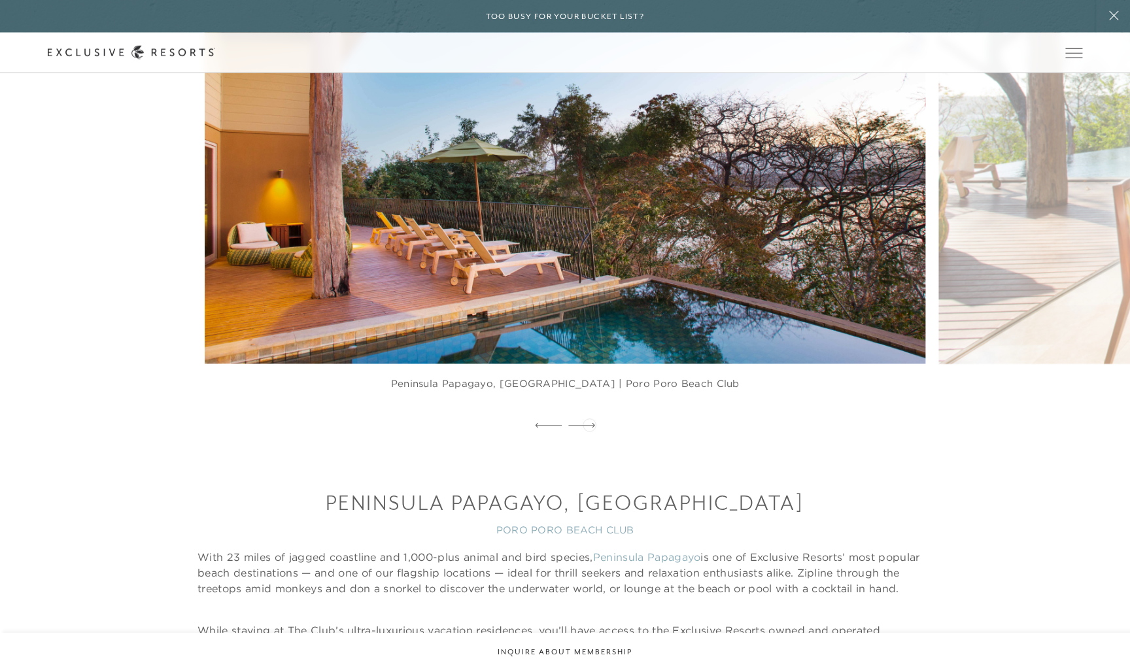
click at [589, 424] on icon at bounding box center [581, 425] width 27 height 5
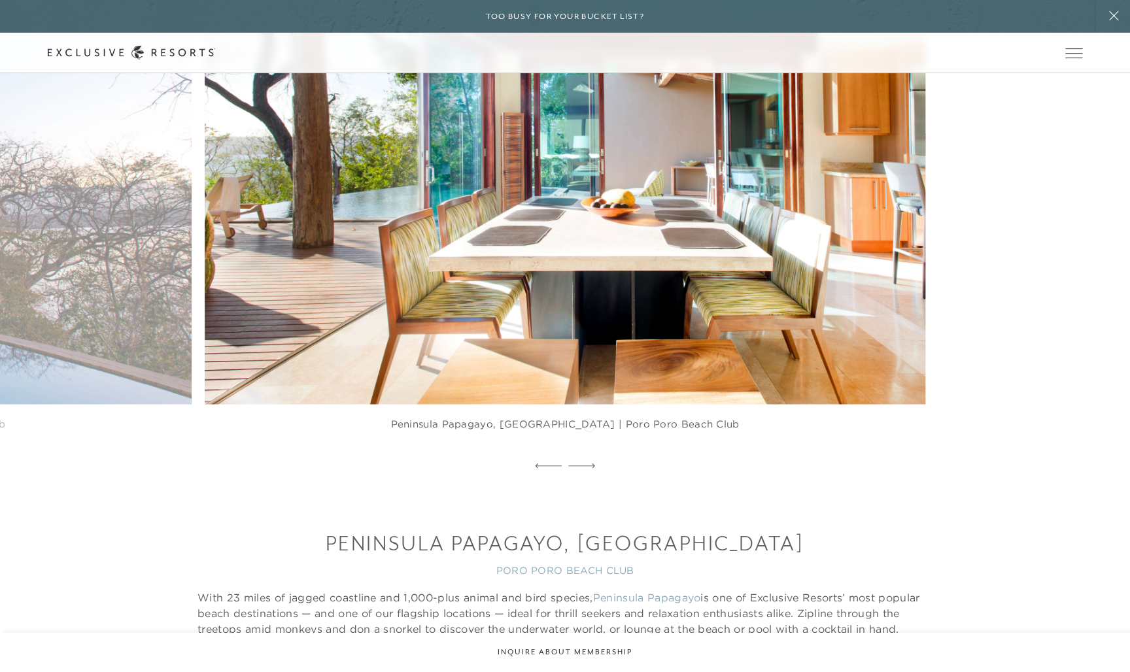
scroll to position [1132, 0]
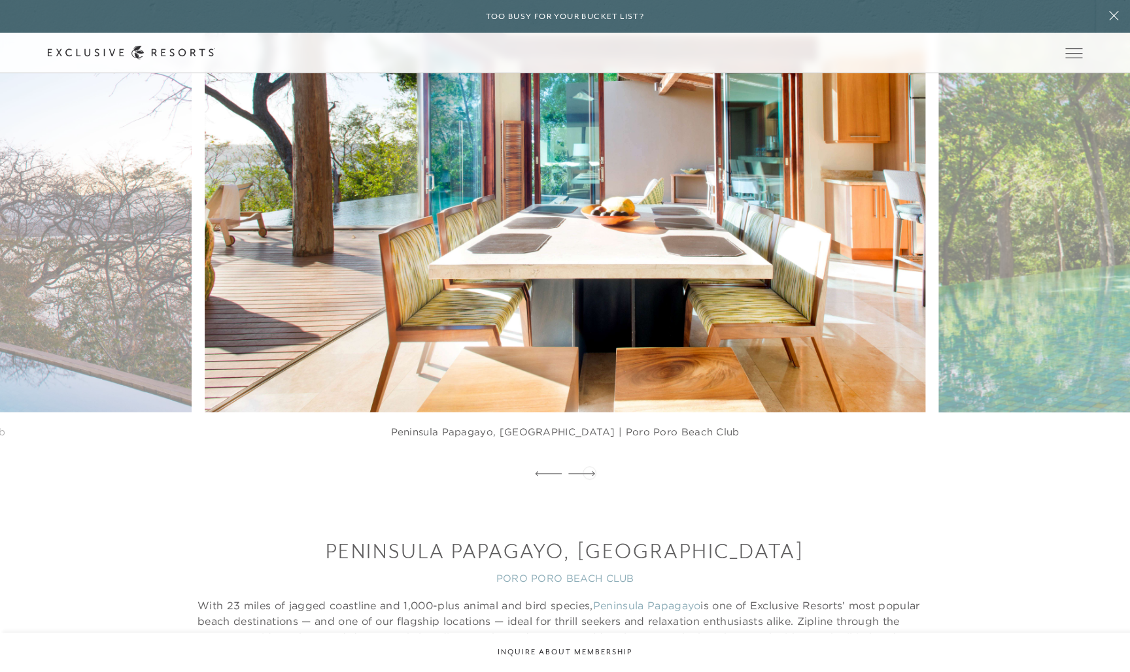
click at [589, 471] on icon at bounding box center [581, 473] width 27 height 5
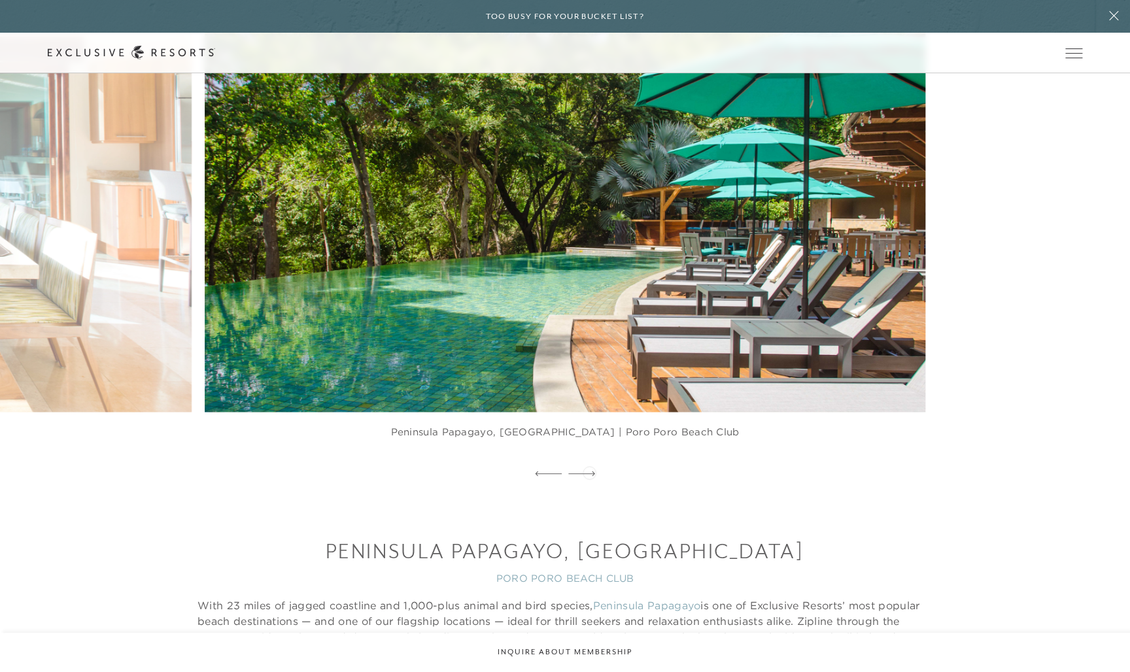
click at [589, 471] on icon at bounding box center [581, 473] width 27 height 5
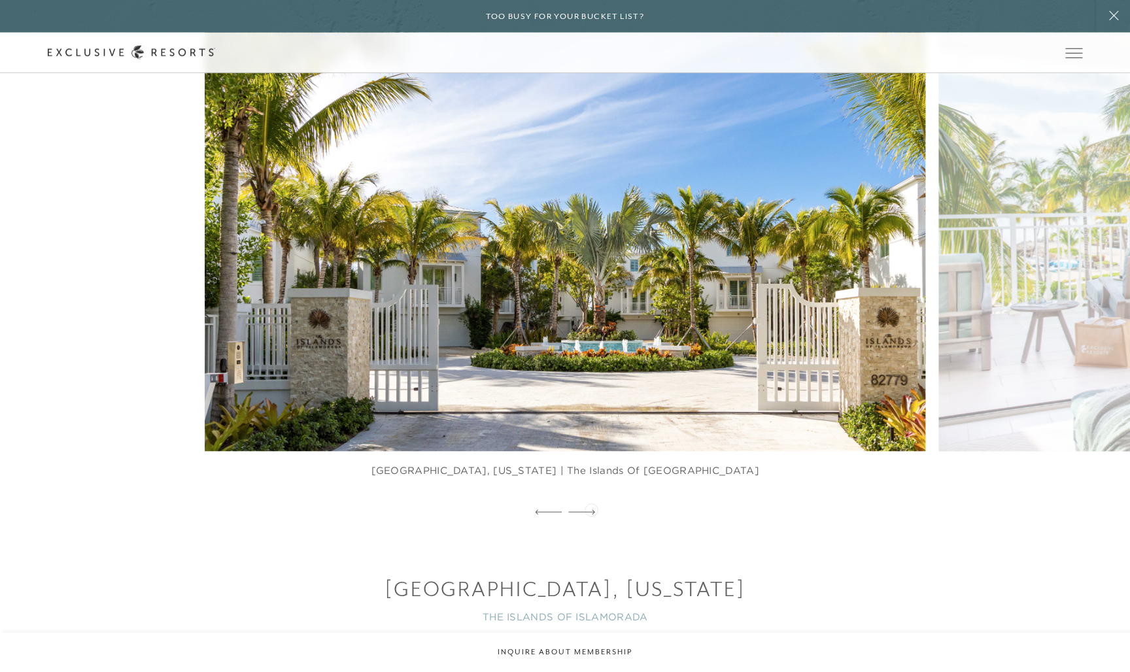
scroll to position [2900, 0]
click at [590, 514] on icon at bounding box center [581, 511] width 27 height 5
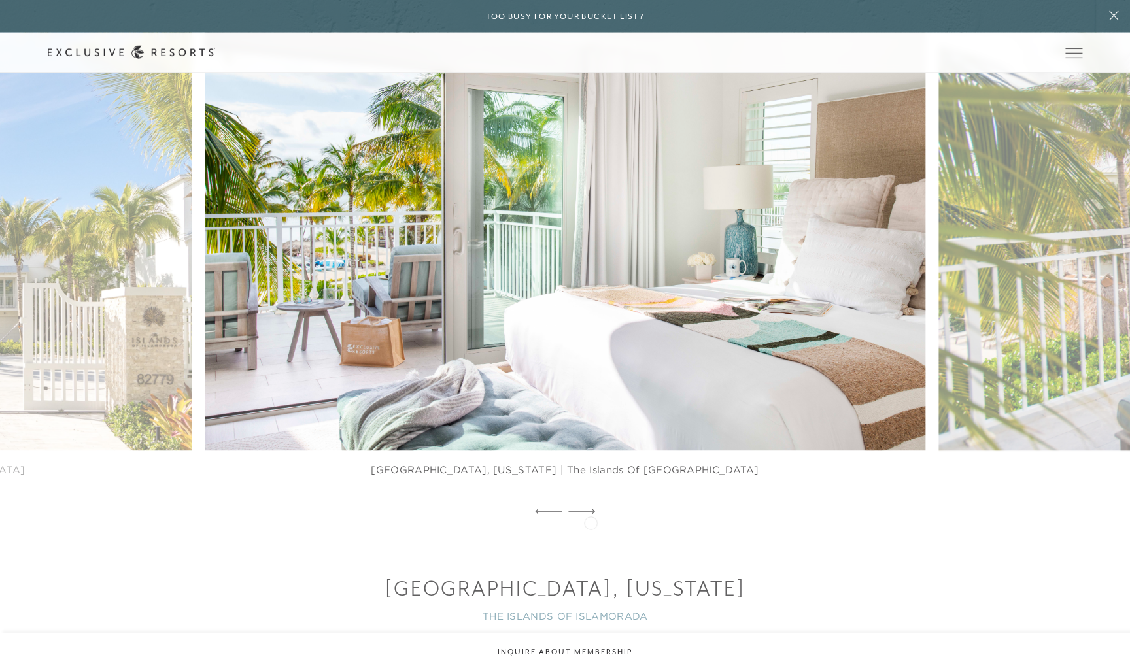
click at [590, 514] on icon at bounding box center [581, 511] width 27 height 5
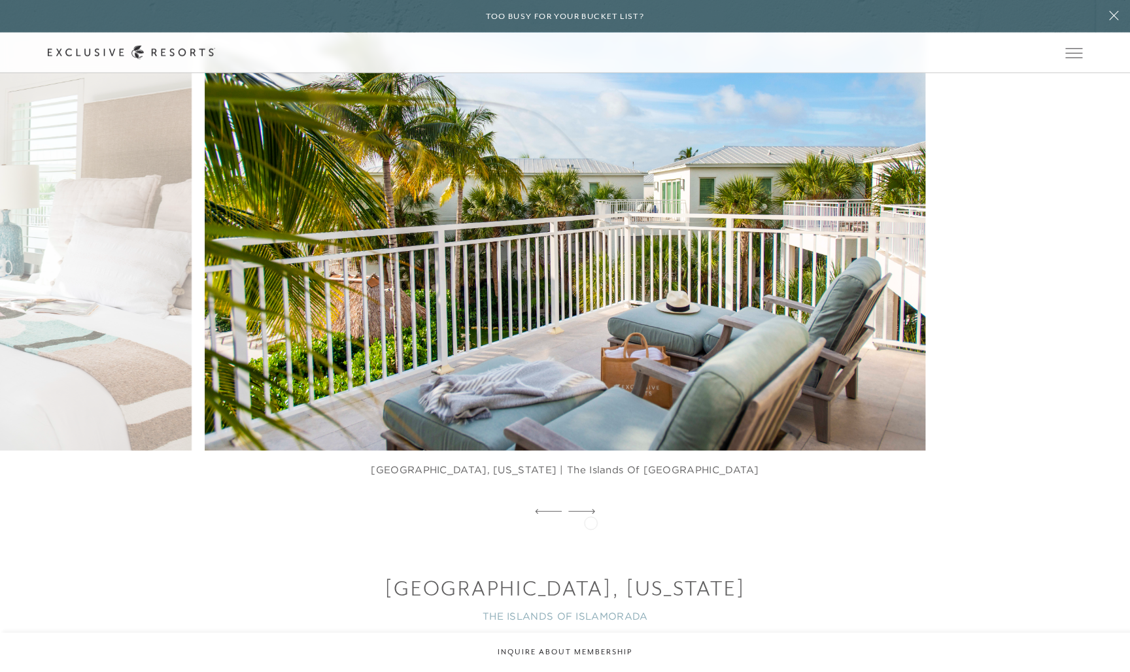
click at [590, 514] on icon at bounding box center [581, 511] width 27 height 5
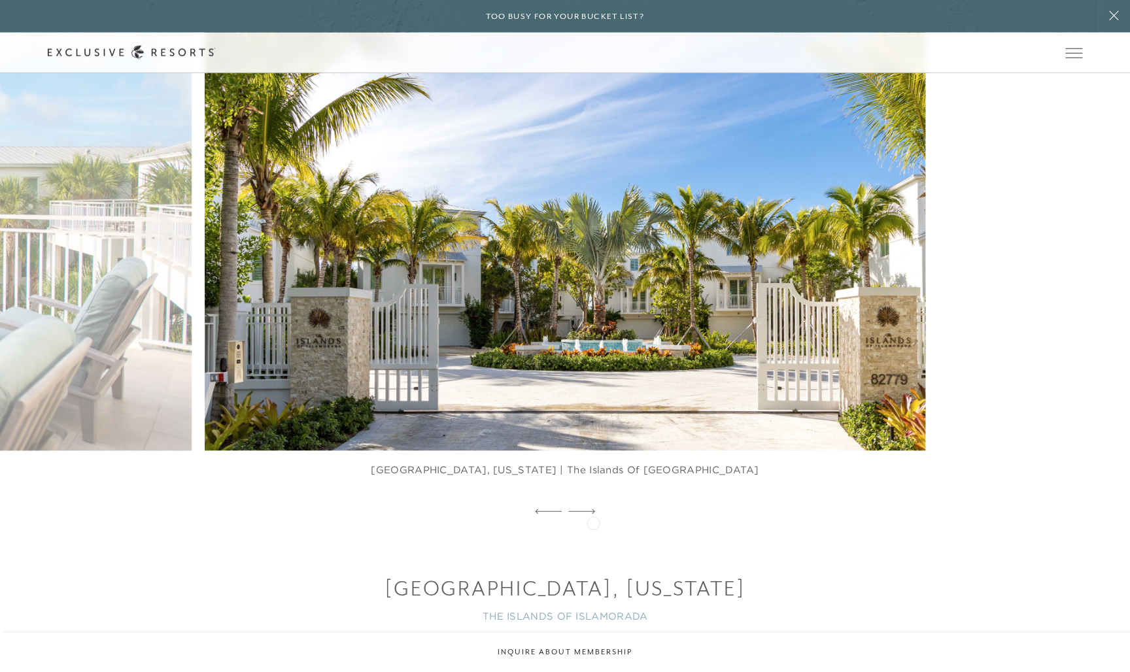
click at [593, 514] on icon at bounding box center [581, 511] width 27 height 5
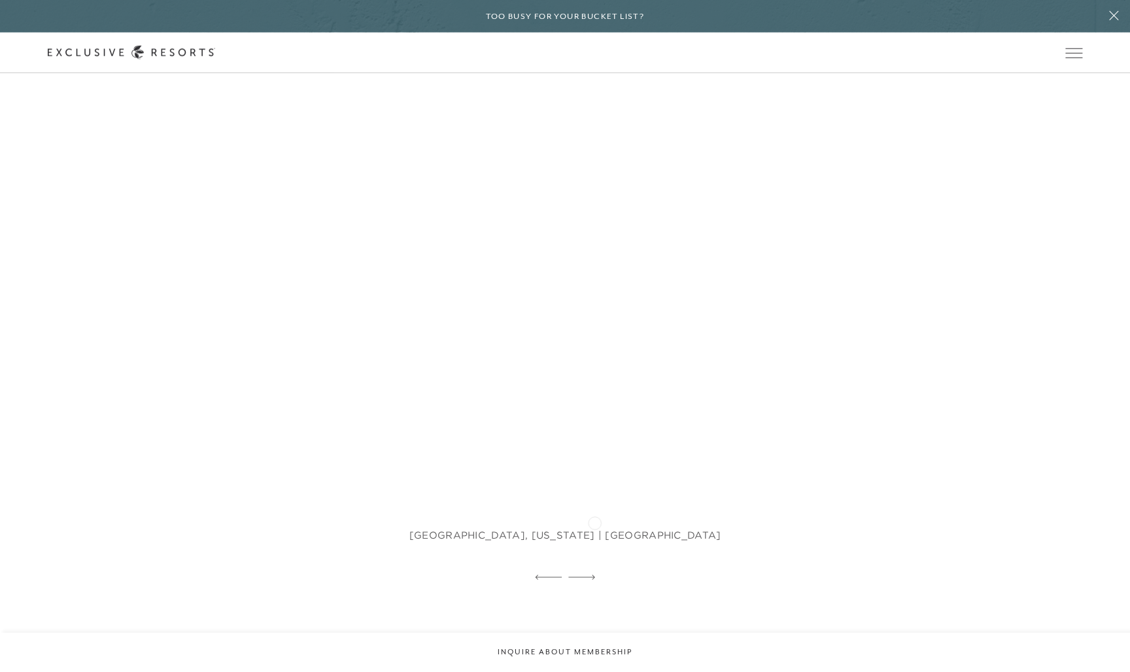
scroll to position [4553, 0]
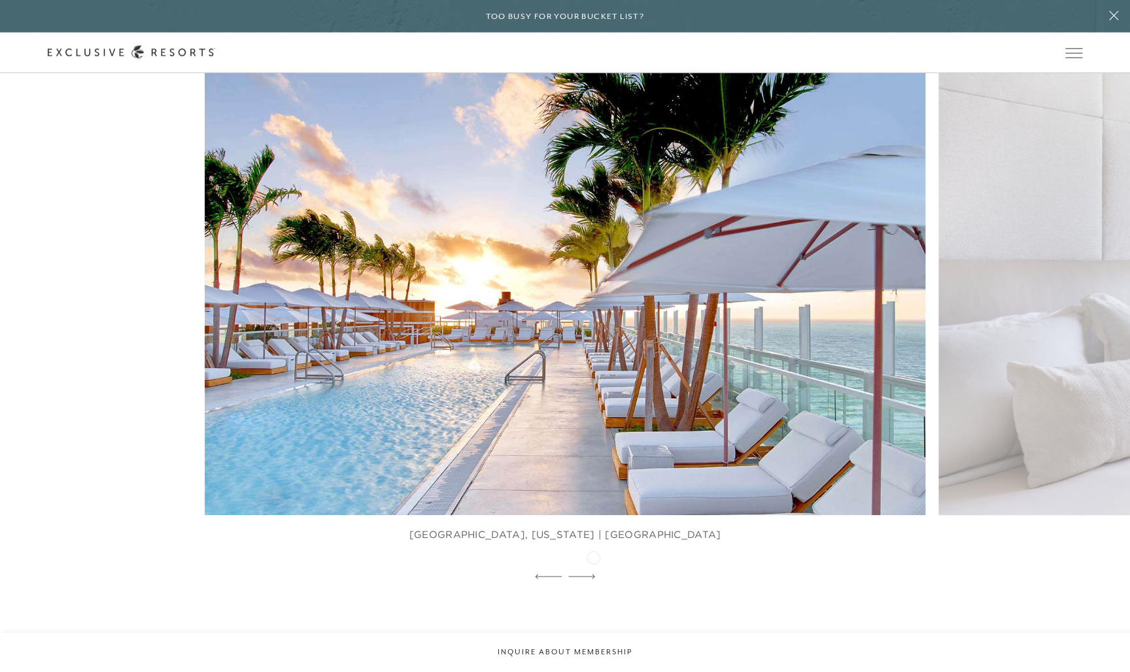
click at [592, 574] on icon at bounding box center [581, 576] width 27 height 5
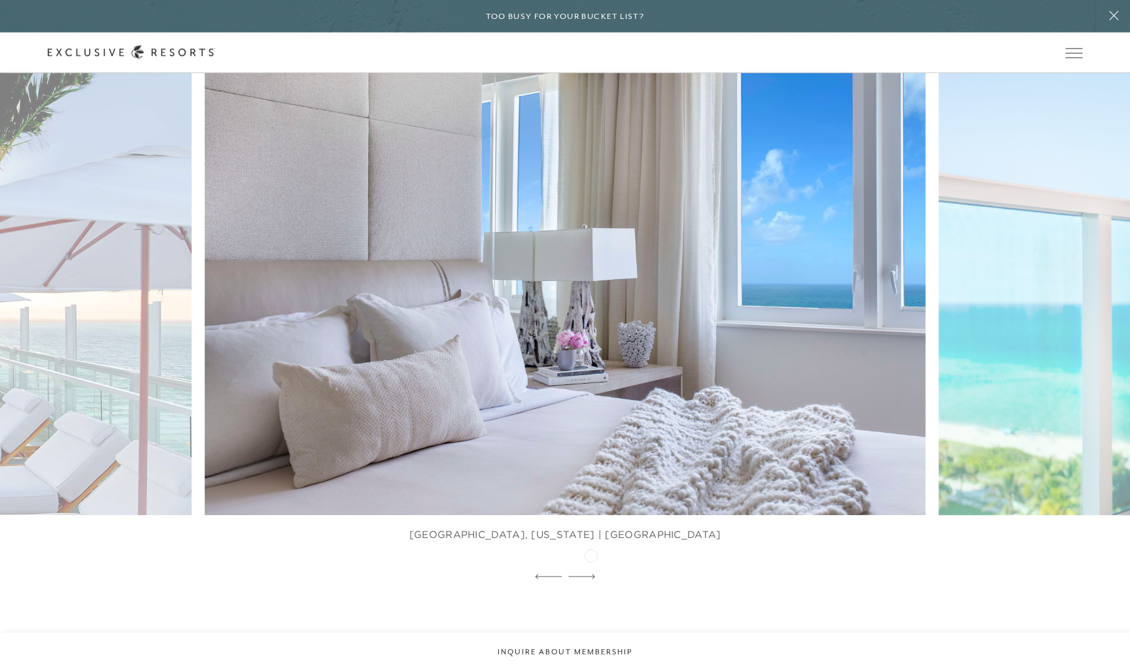
click at [590, 574] on icon at bounding box center [581, 576] width 27 height 5
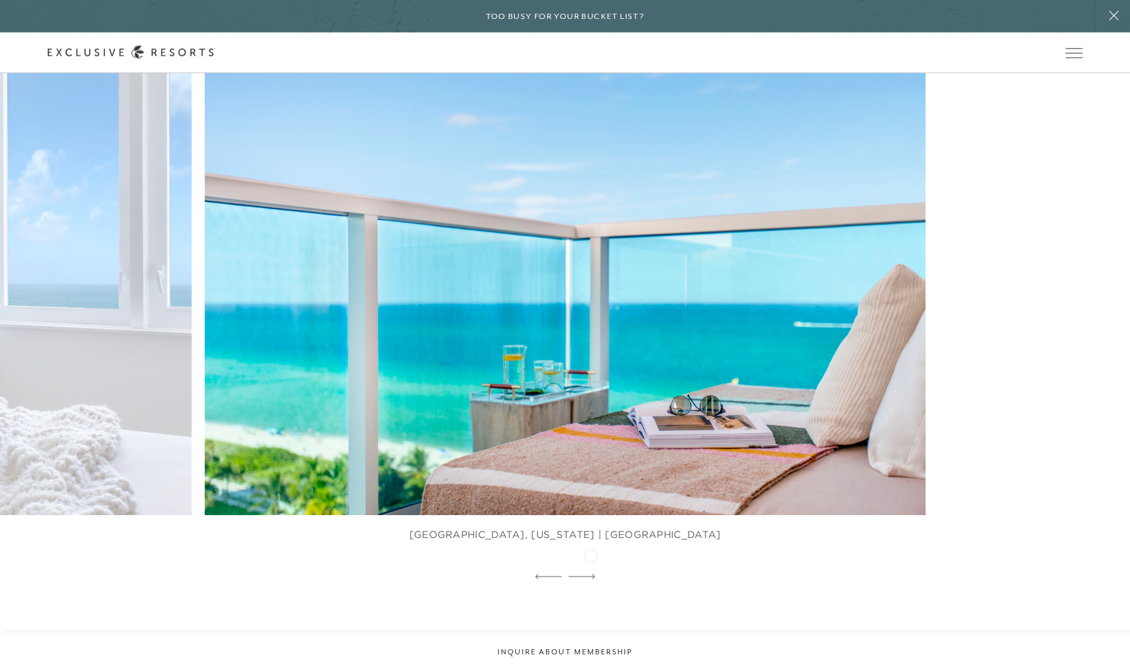
click at [590, 574] on icon at bounding box center [581, 576] width 27 height 5
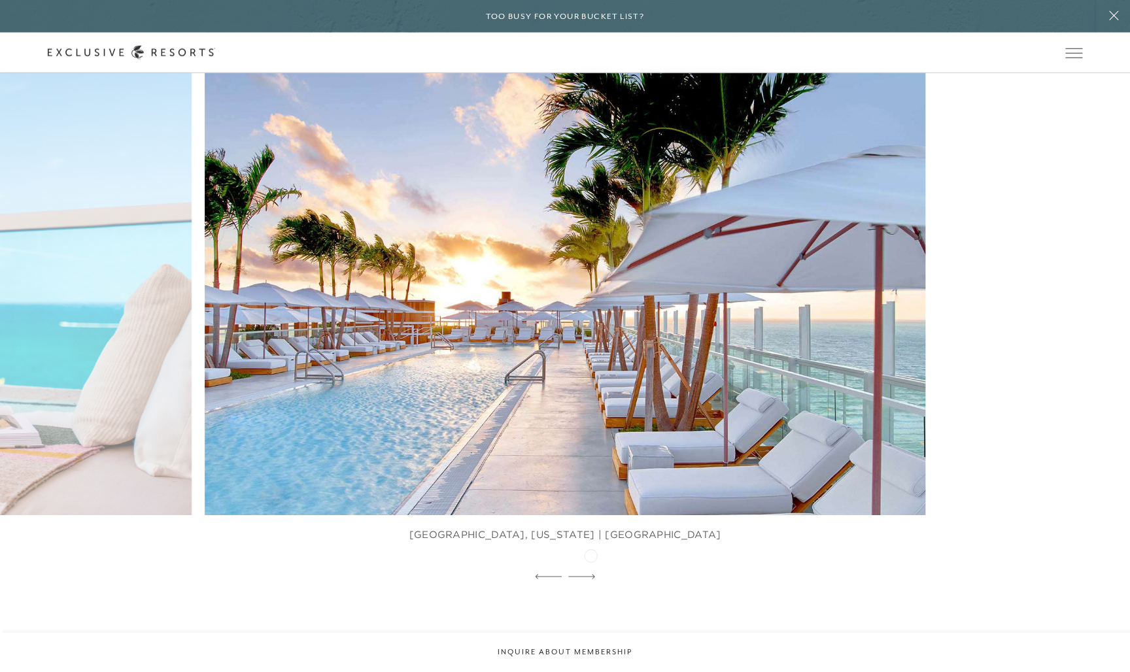
click at [590, 574] on icon at bounding box center [581, 576] width 27 height 5
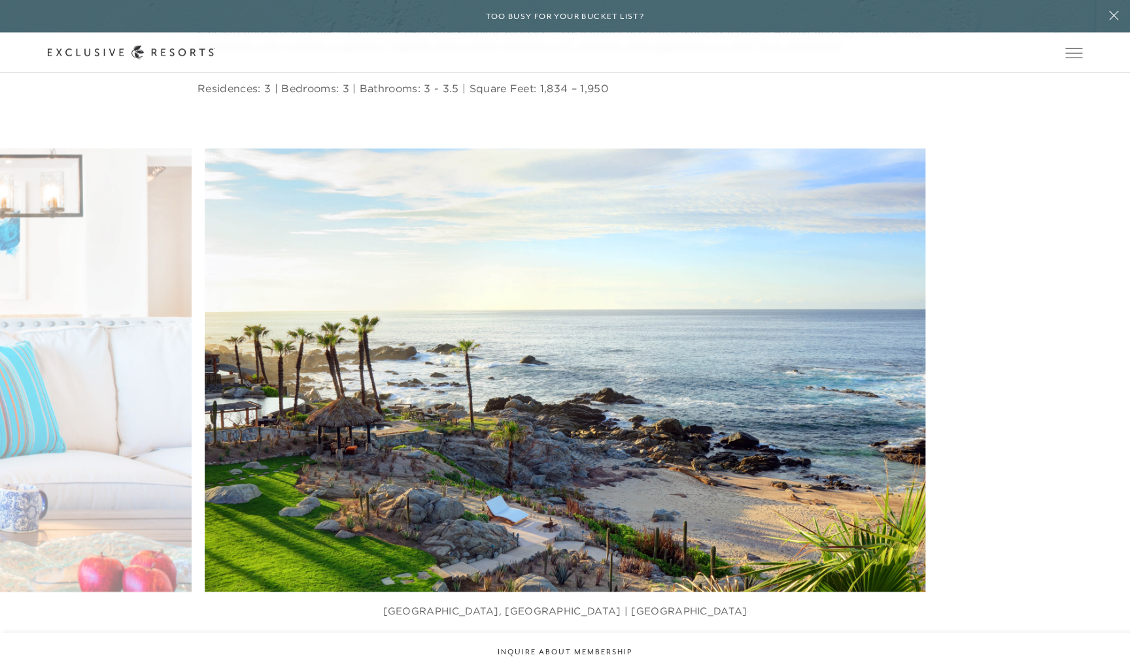
scroll to position [5400, 0]
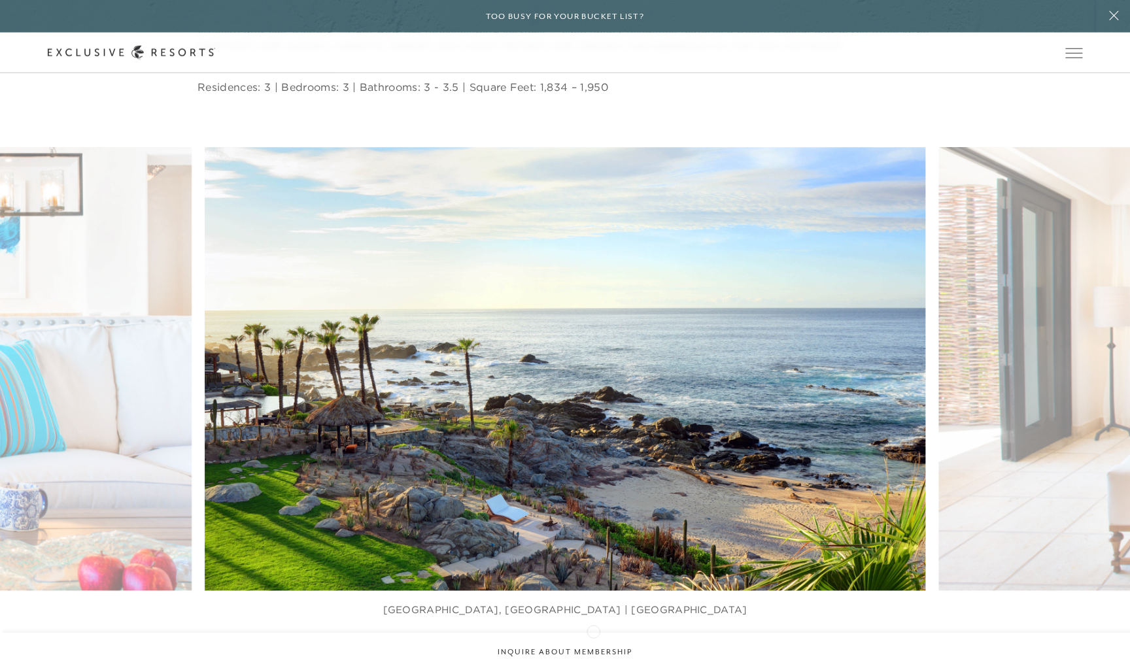
click at [593, 649] on icon at bounding box center [581, 651] width 27 height 5
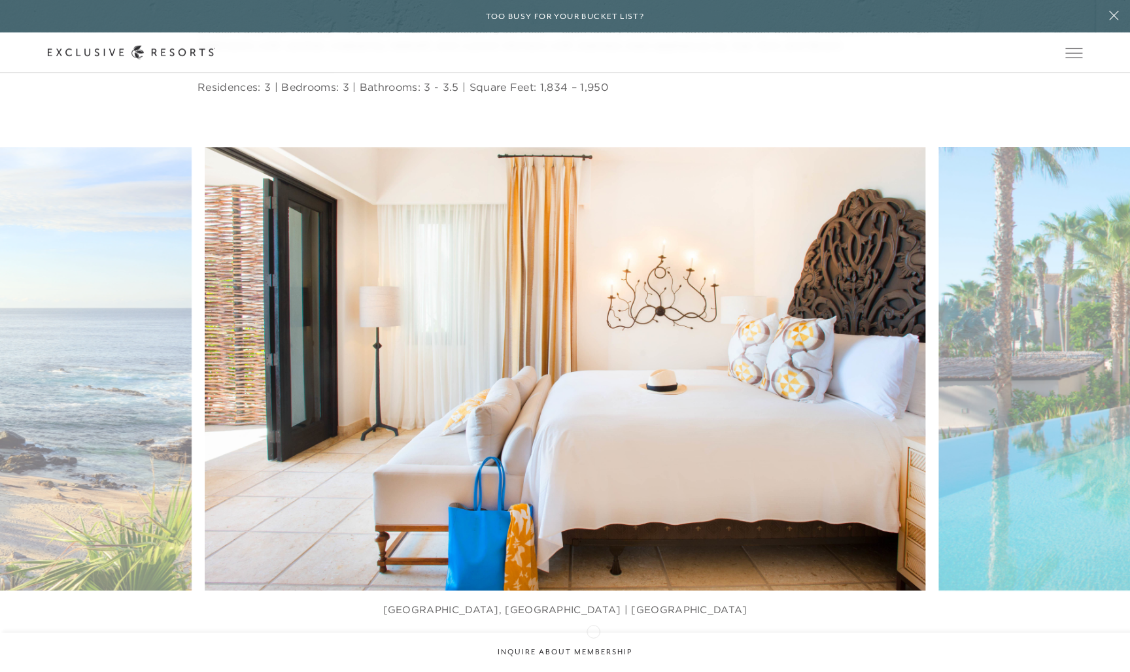
click at [593, 649] on icon at bounding box center [581, 651] width 27 height 5
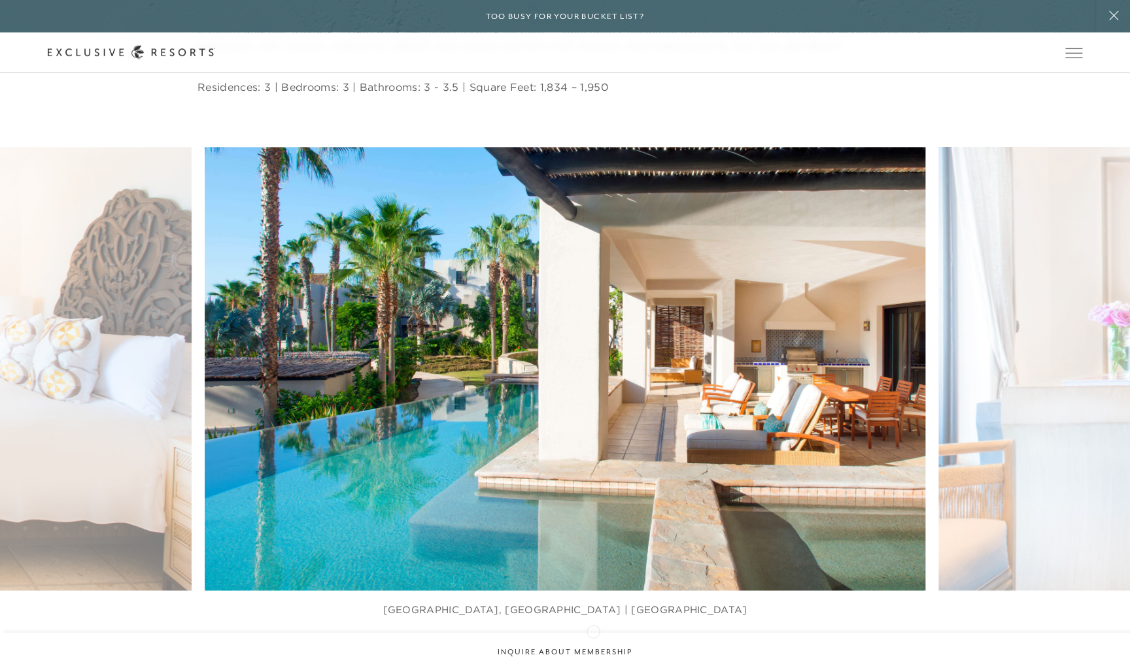
click at [593, 649] on icon at bounding box center [581, 651] width 27 height 5
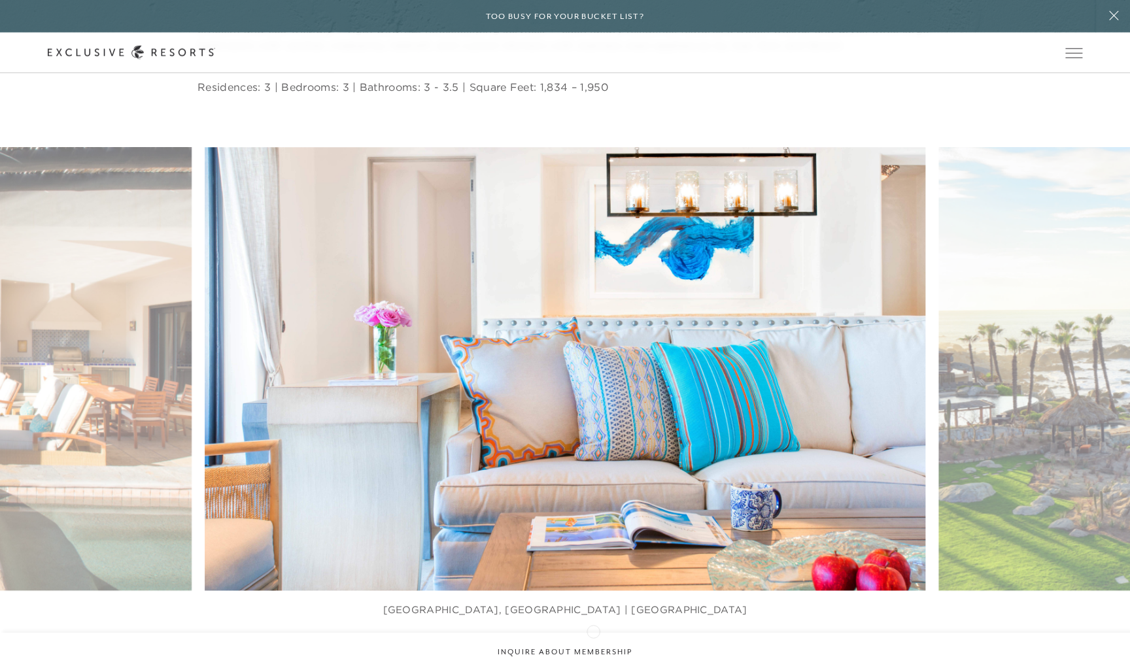
click at [593, 649] on icon at bounding box center [581, 651] width 27 height 5
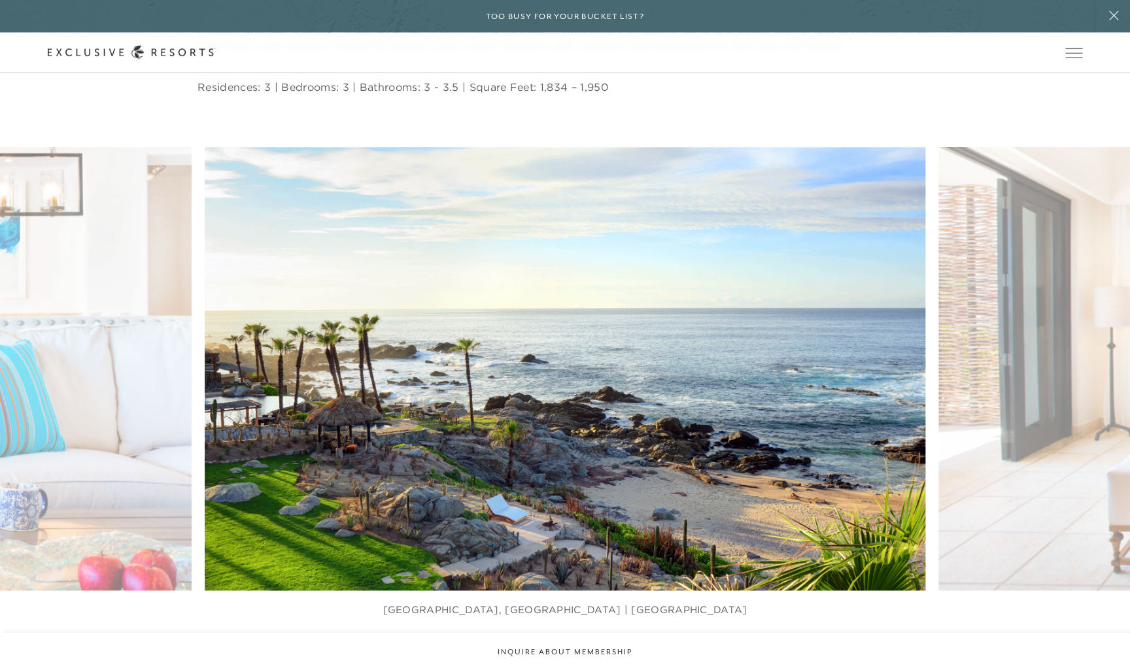
click at [593, 649] on icon at bounding box center [581, 651] width 27 height 5
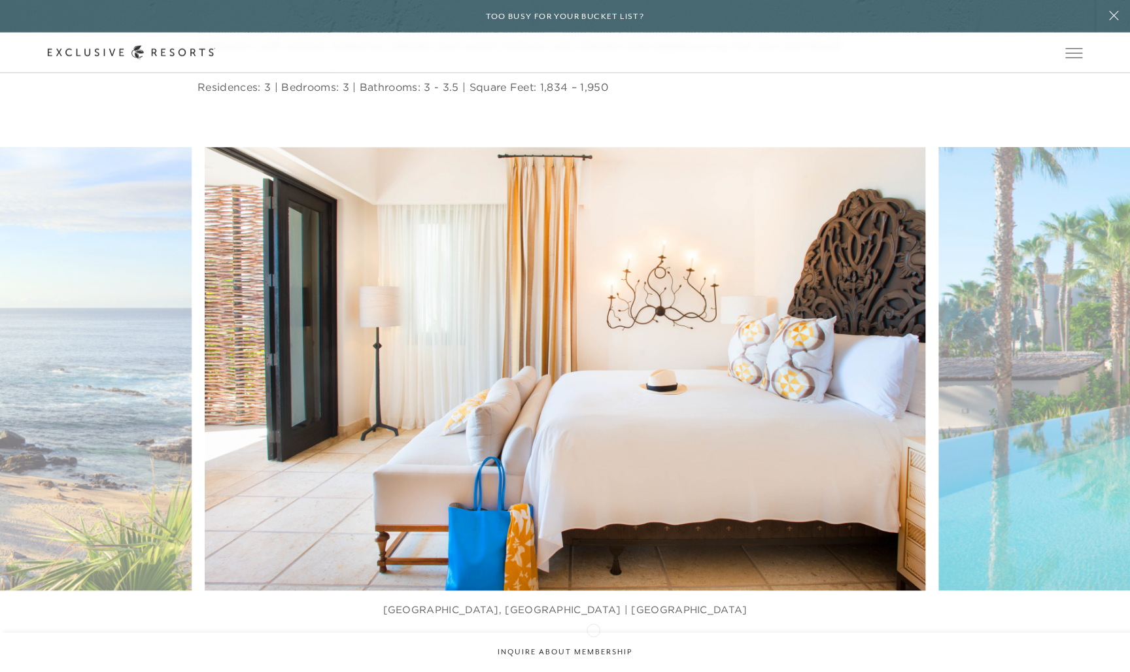
click at [593, 649] on icon at bounding box center [581, 651] width 27 height 5
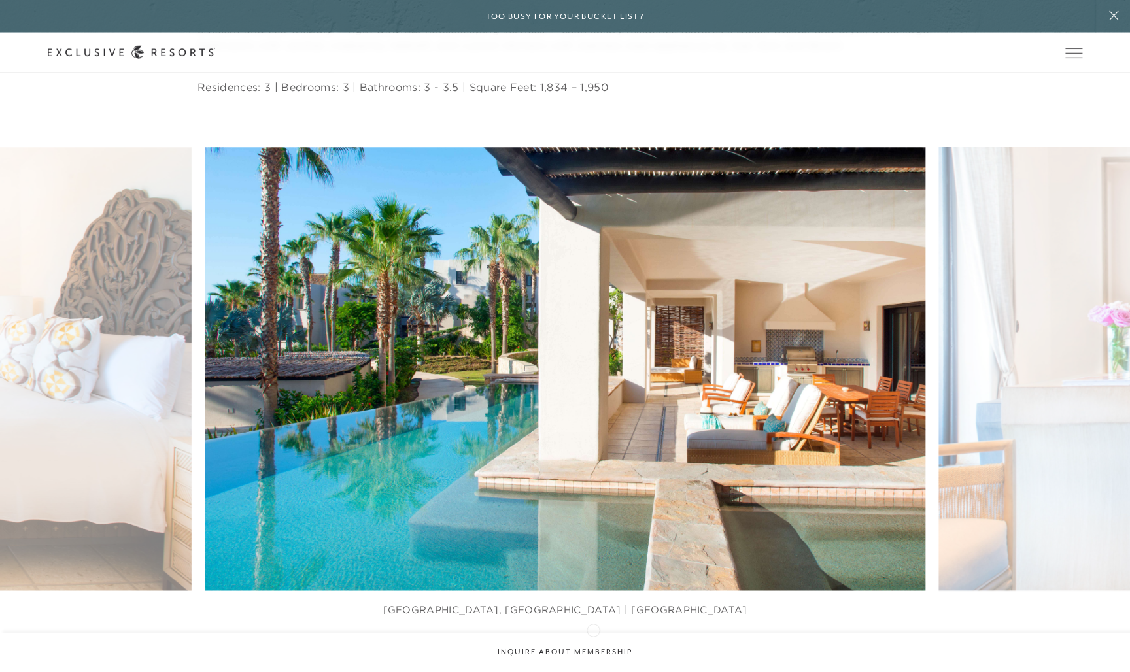
click at [593, 649] on icon at bounding box center [581, 651] width 27 height 5
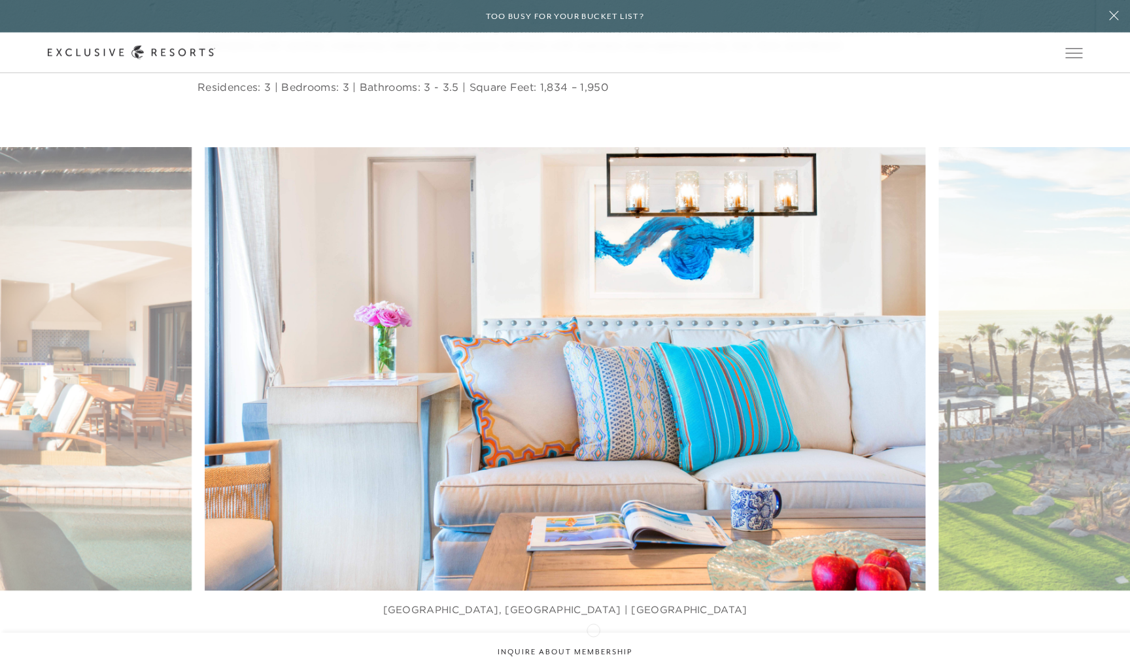
click at [593, 649] on icon at bounding box center [581, 651] width 27 height 5
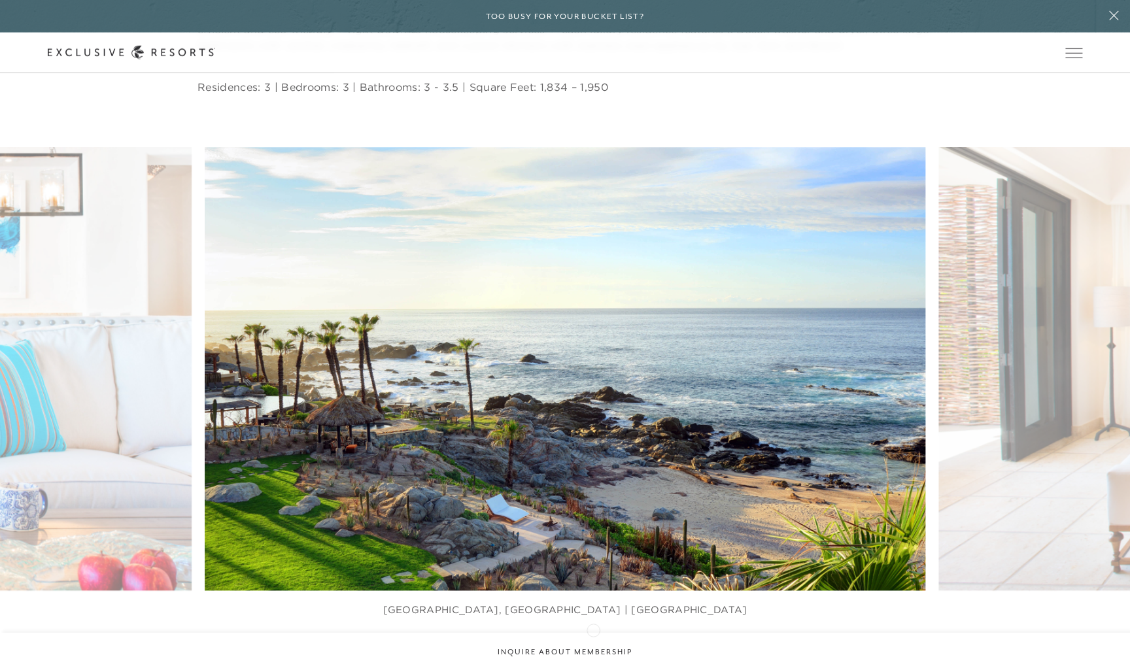
click at [593, 649] on icon at bounding box center [581, 651] width 27 height 5
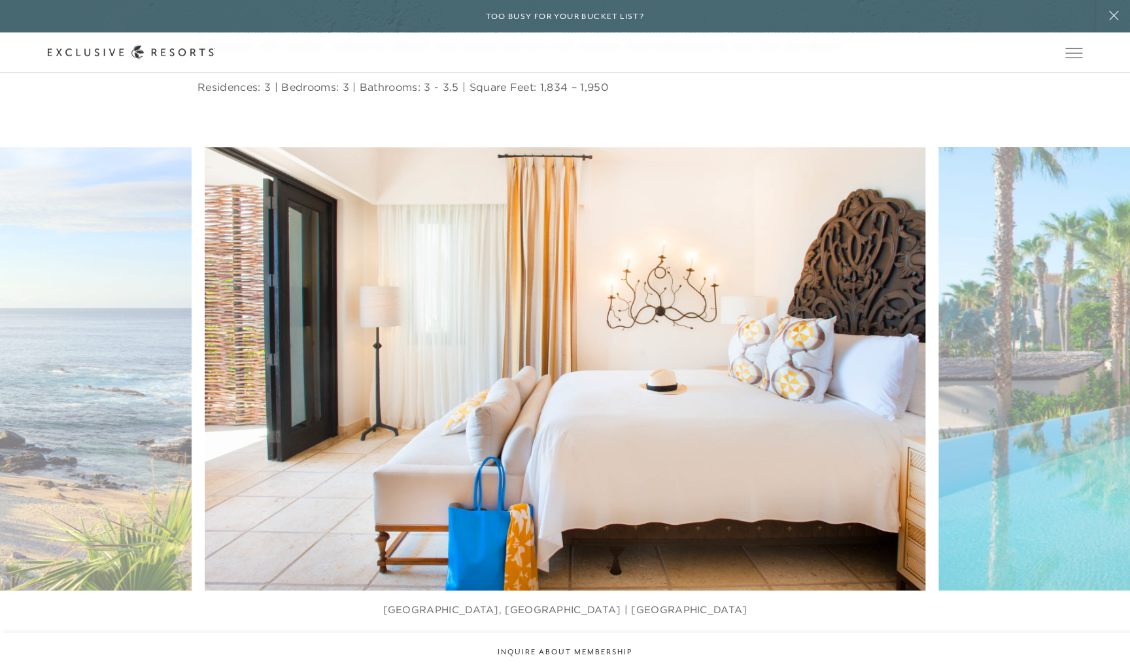
click at [593, 649] on icon at bounding box center [581, 651] width 27 height 5
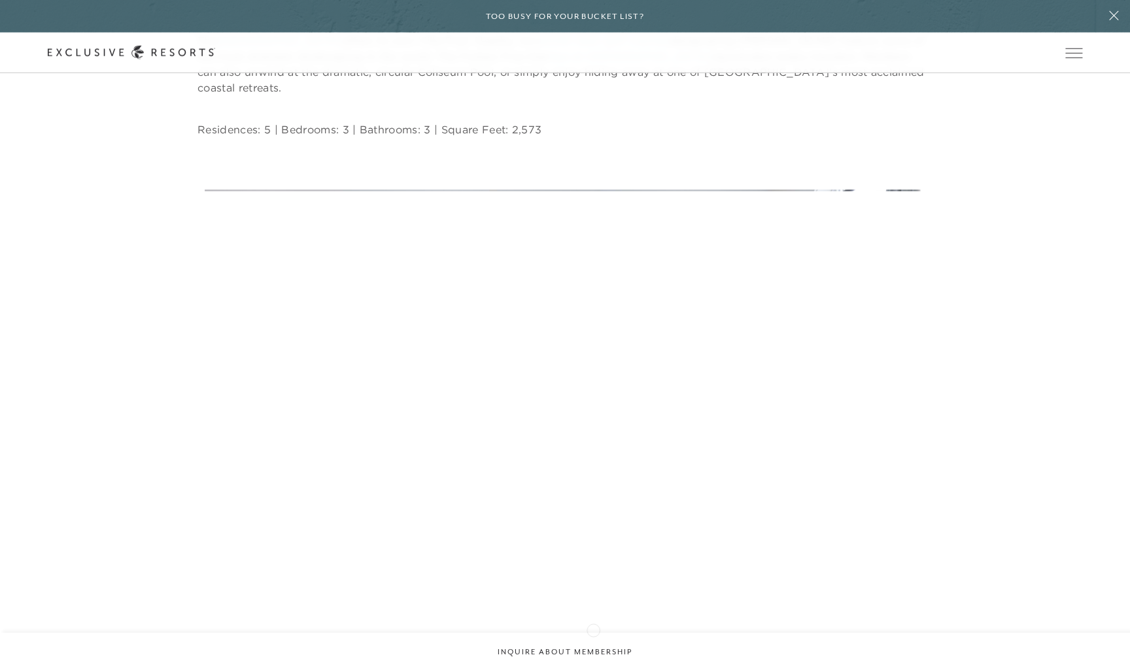
scroll to position [7139, 0]
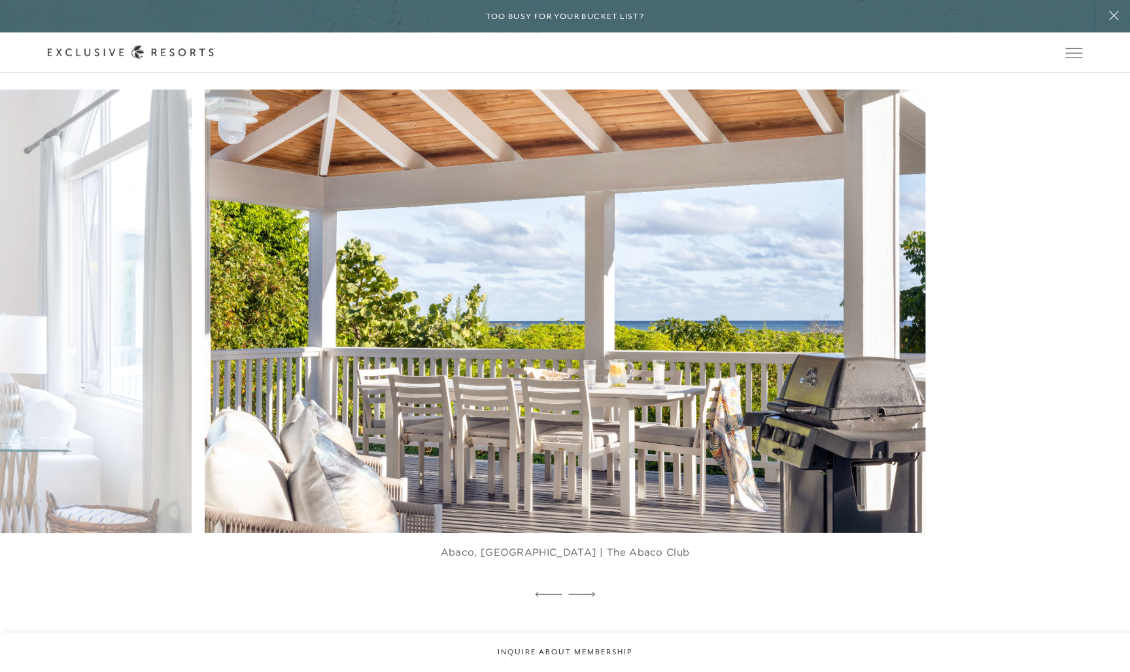
scroll to position [7240, 0]
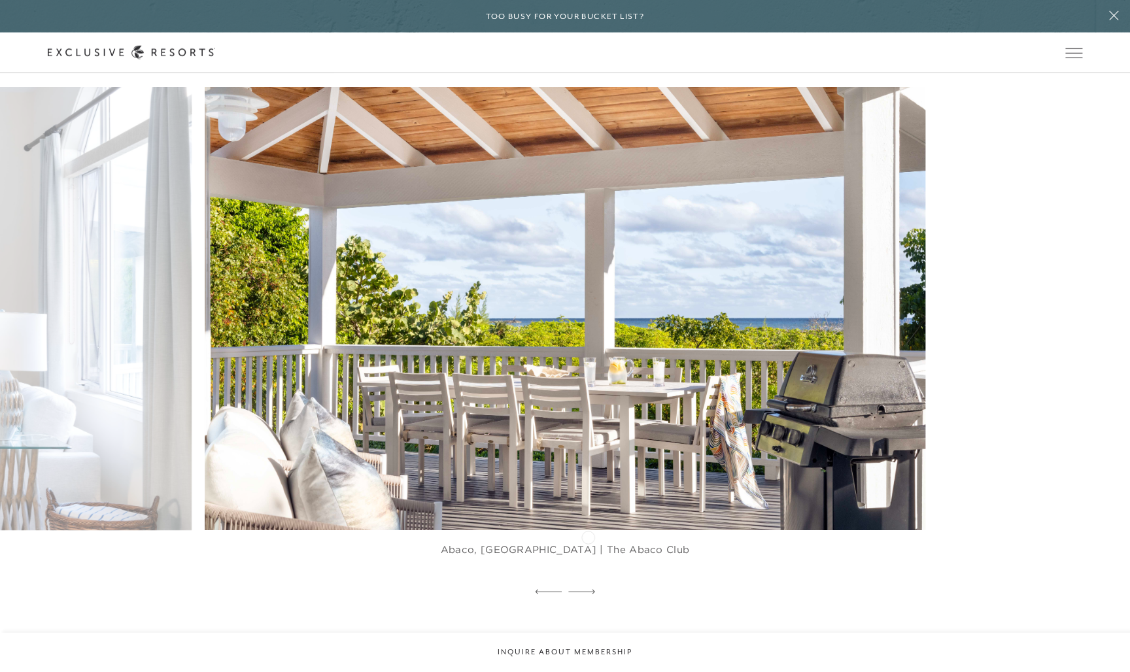
click at [588, 583] on div at bounding box center [581, 593] width 27 height 20
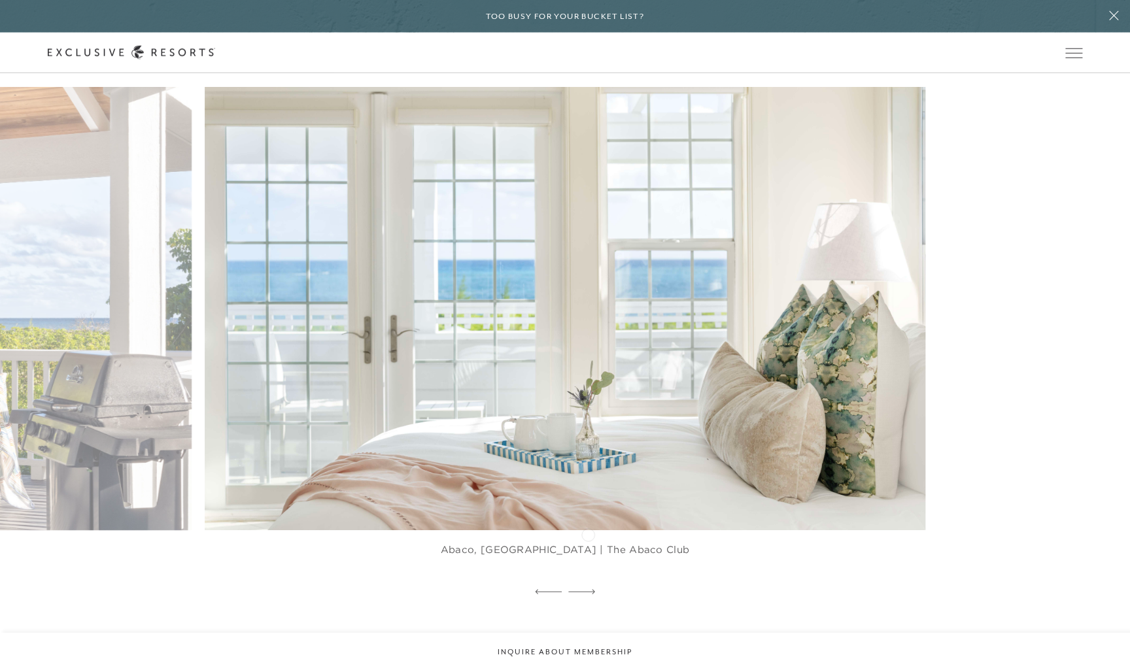
click at [588, 583] on div at bounding box center [581, 593] width 27 height 20
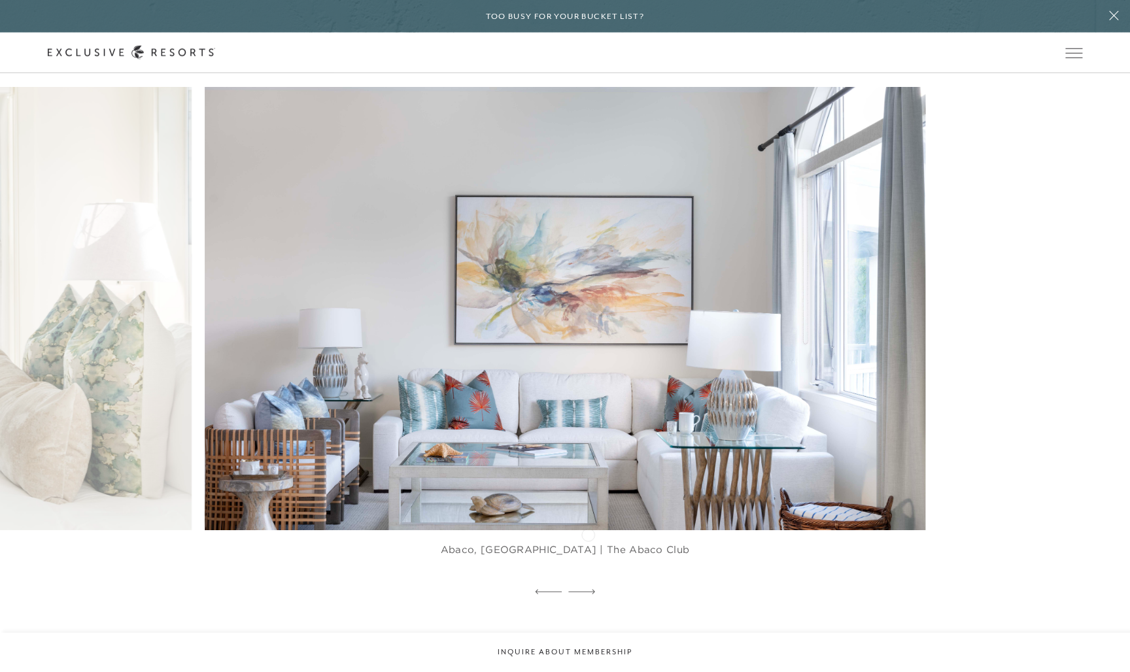
click at [588, 583] on div at bounding box center [581, 593] width 27 height 20
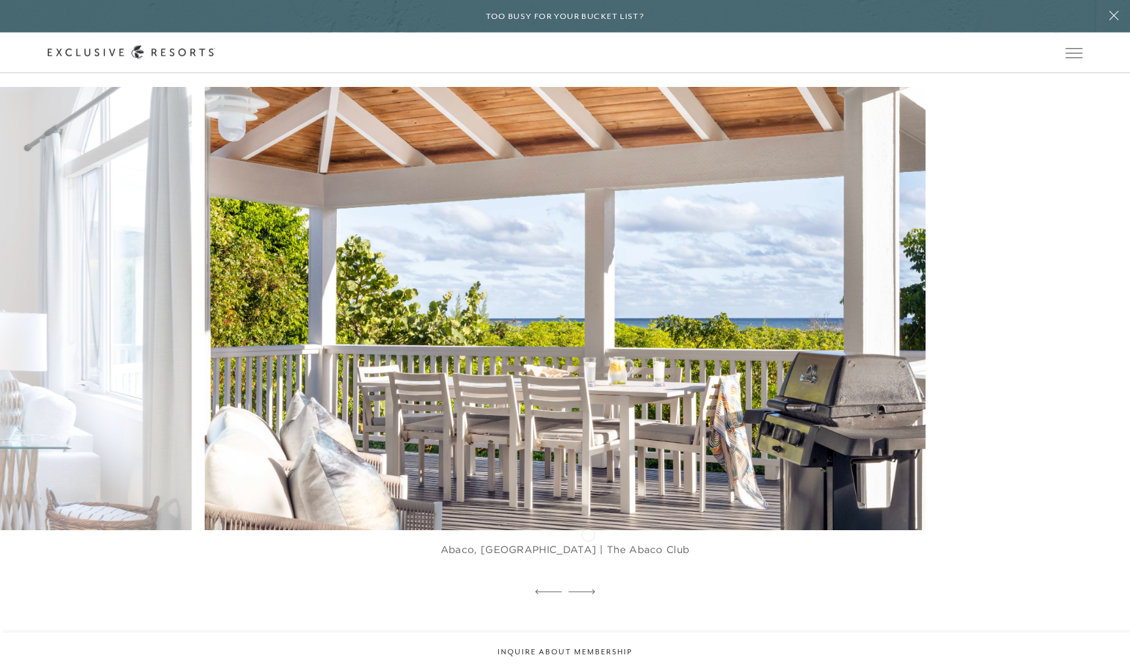
click at [588, 583] on div at bounding box center [581, 593] width 27 height 20
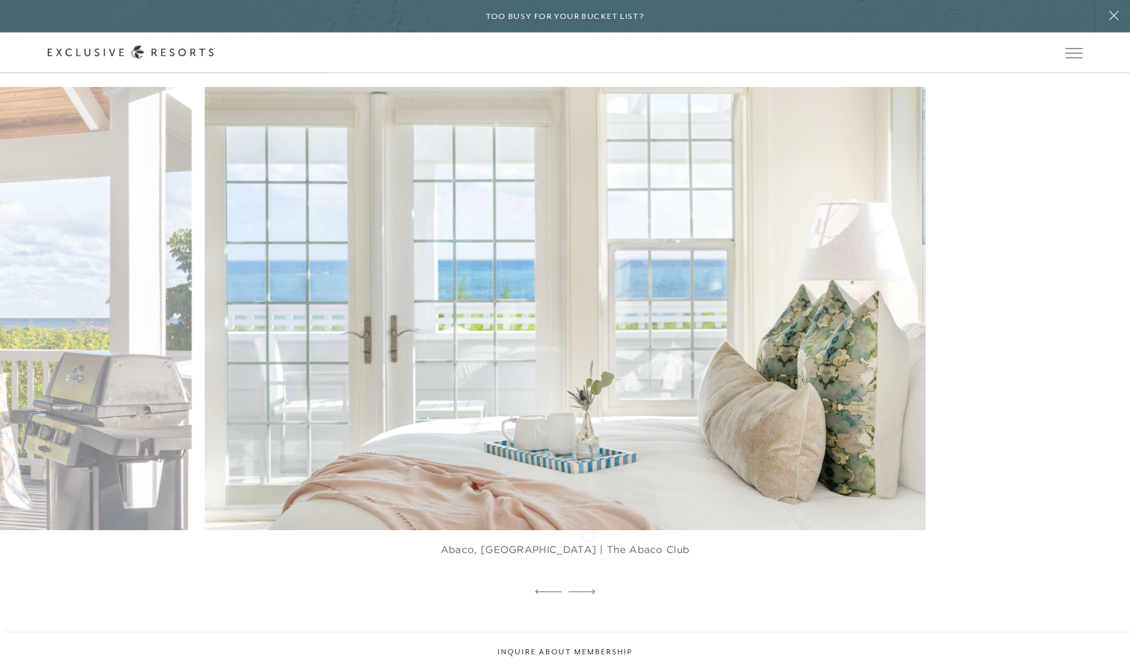
click at [588, 583] on div at bounding box center [581, 593] width 27 height 20
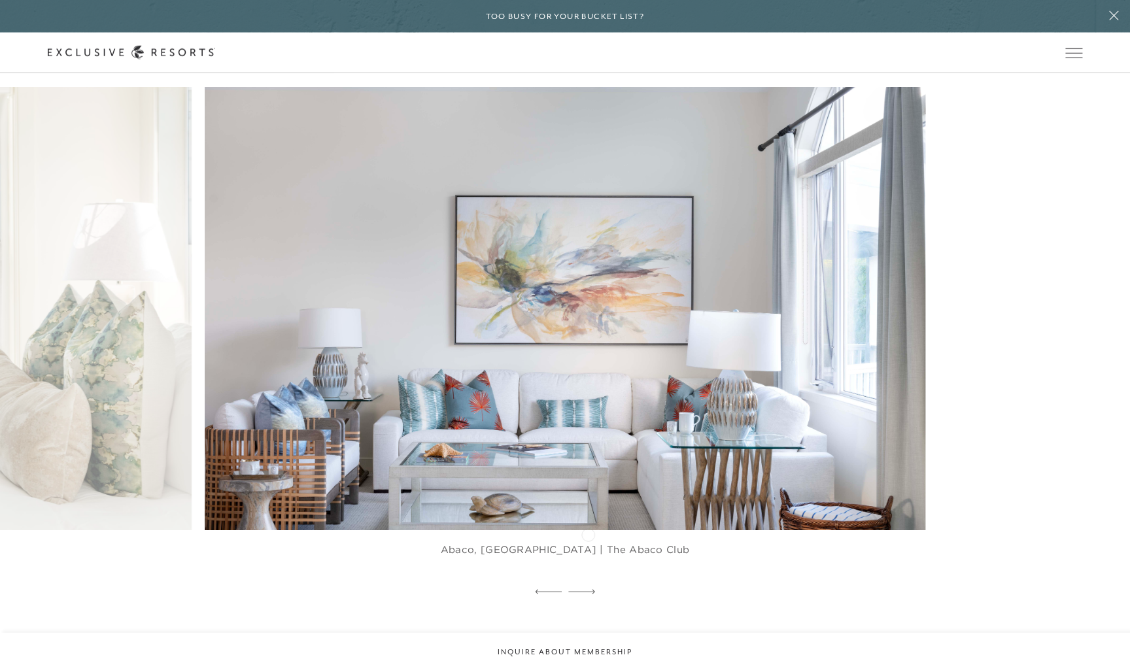
click at [588, 583] on div at bounding box center [581, 593] width 27 height 20
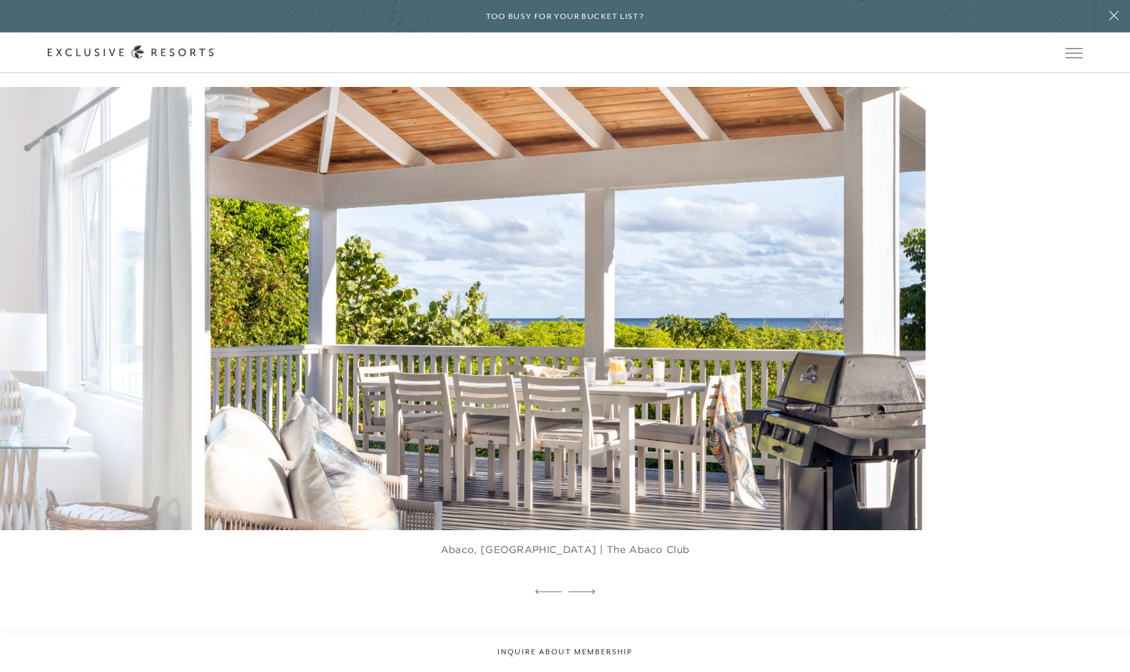
click at [588, 583] on div at bounding box center [581, 593] width 27 height 20
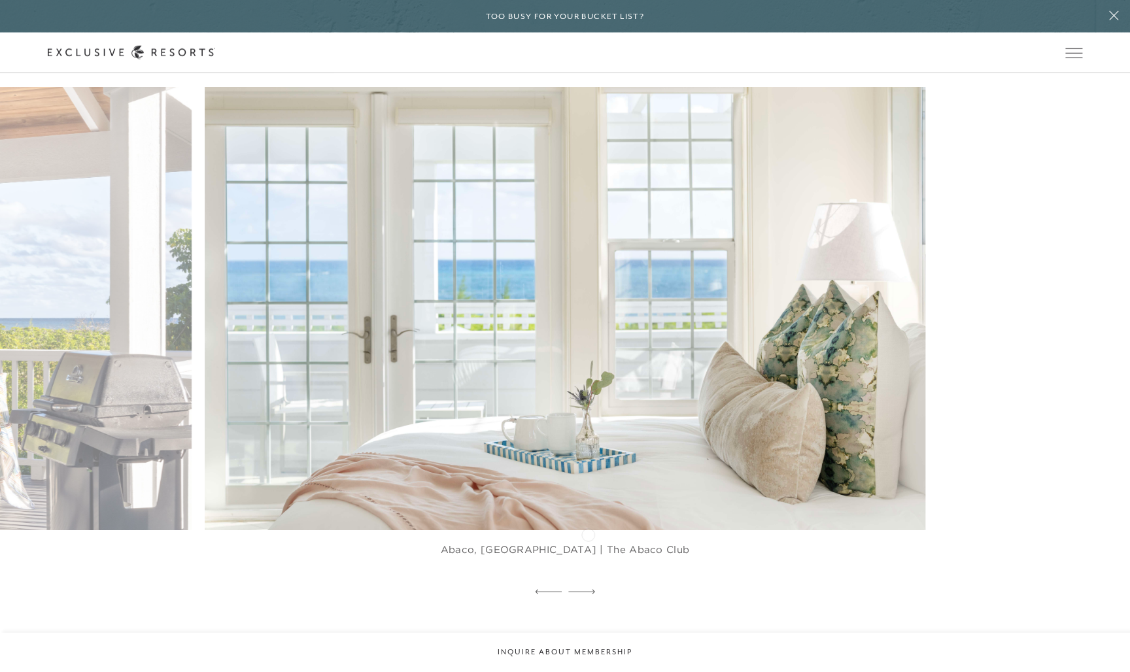
click at [588, 583] on div at bounding box center [581, 593] width 27 height 20
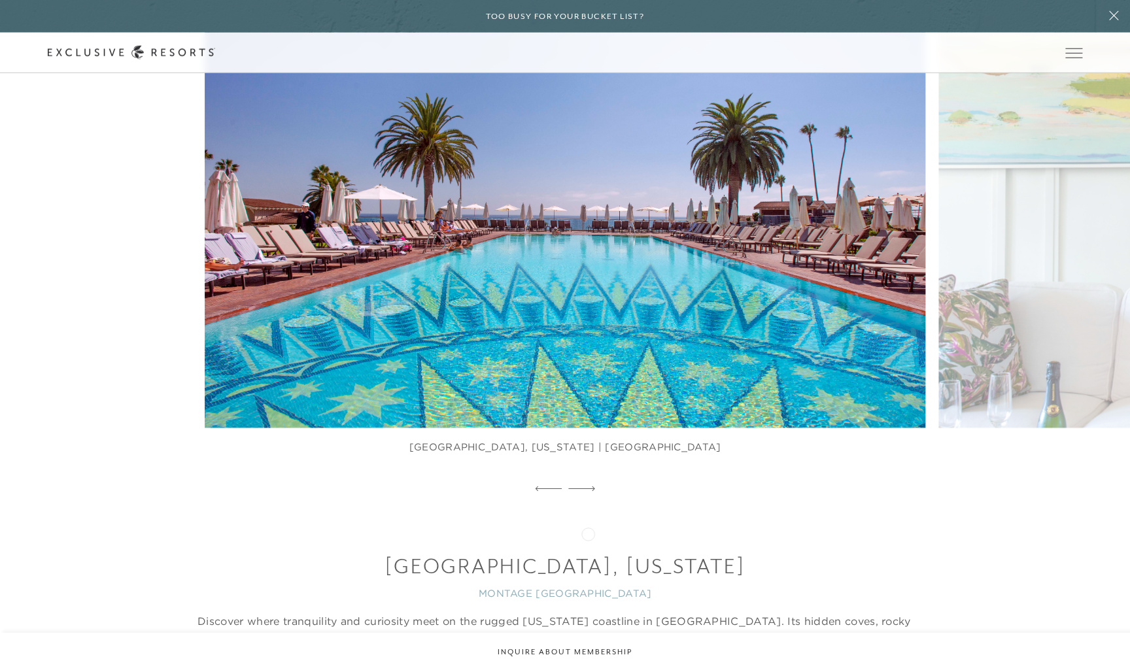
scroll to position [8266, 0]
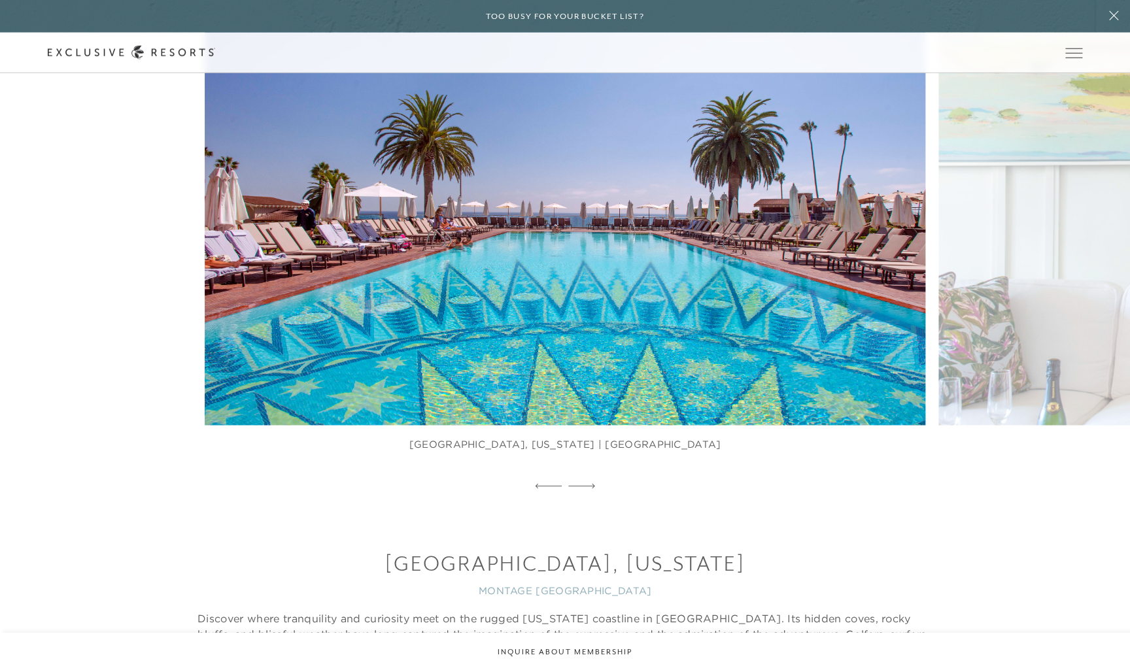
click at [591, 484] on icon at bounding box center [581, 486] width 27 height 5
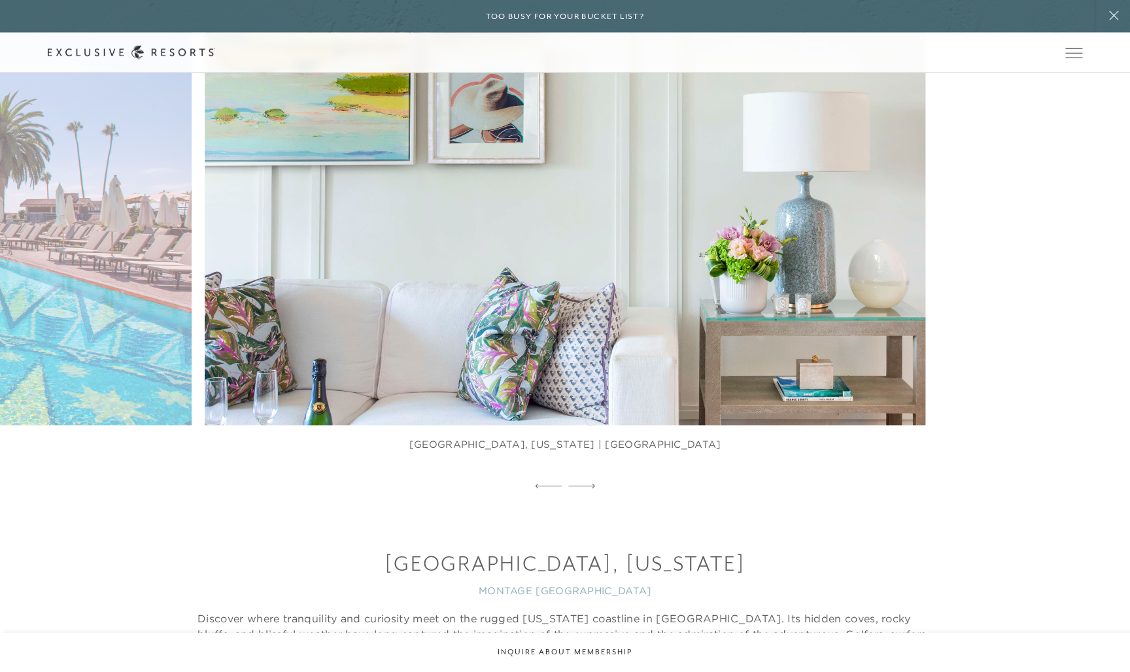
click at [591, 484] on icon at bounding box center [581, 486] width 27 height 5
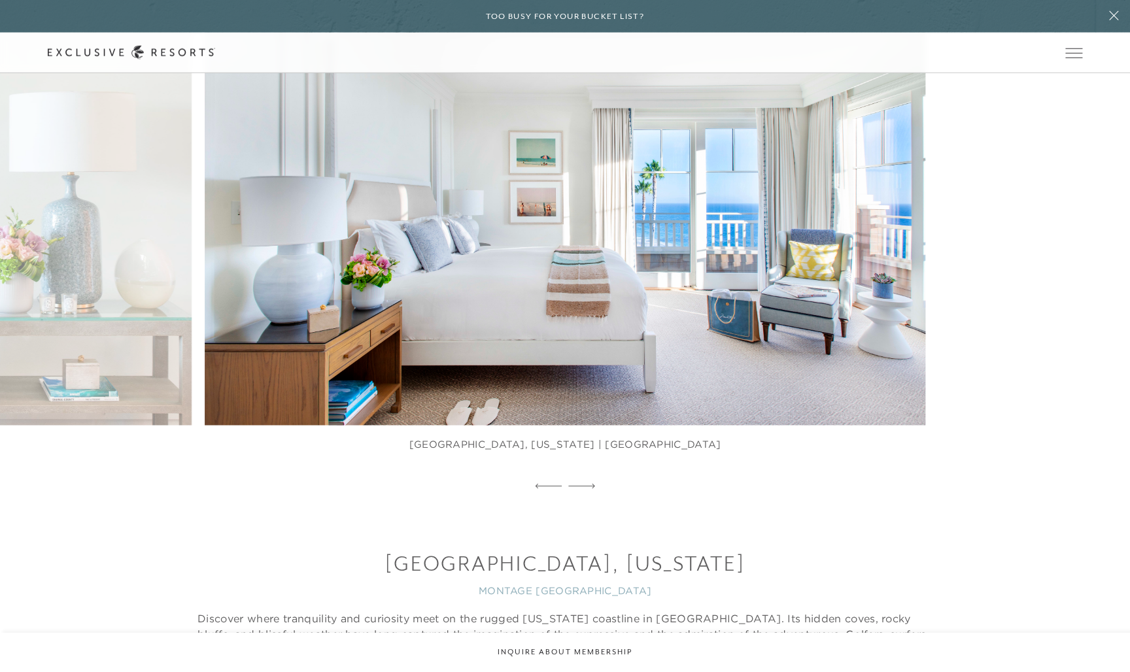
click at [590, 484] on icon at bounding box center [581, 486] width 27 height 5
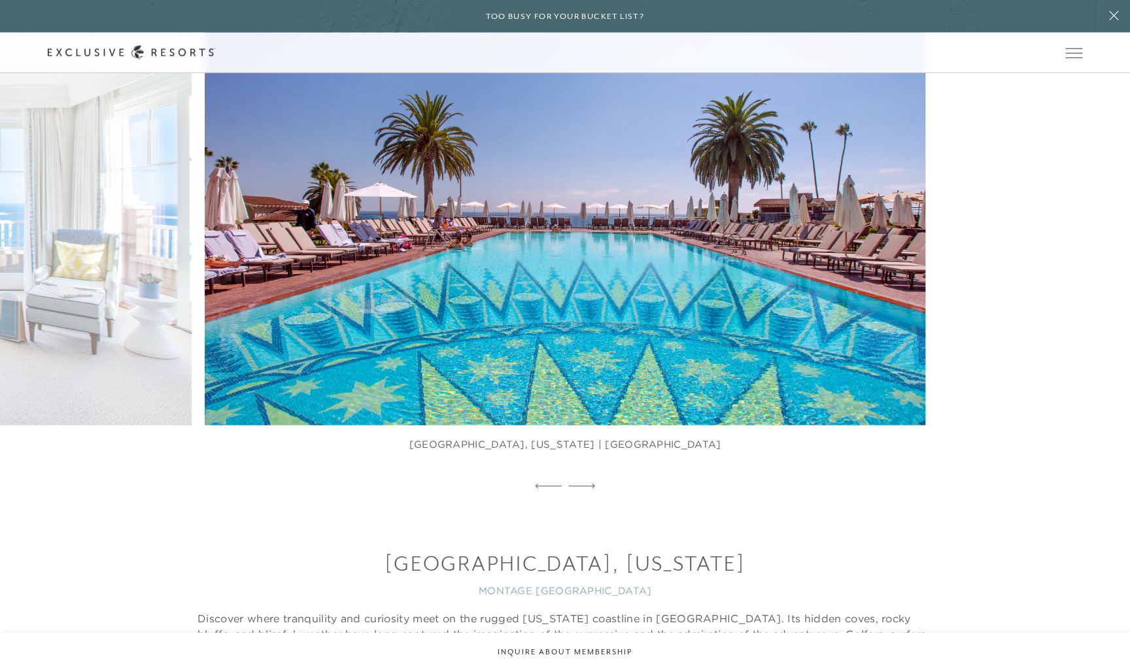
click at [590, 484] on icon at bounding box center [581, 486] width 27 height 5
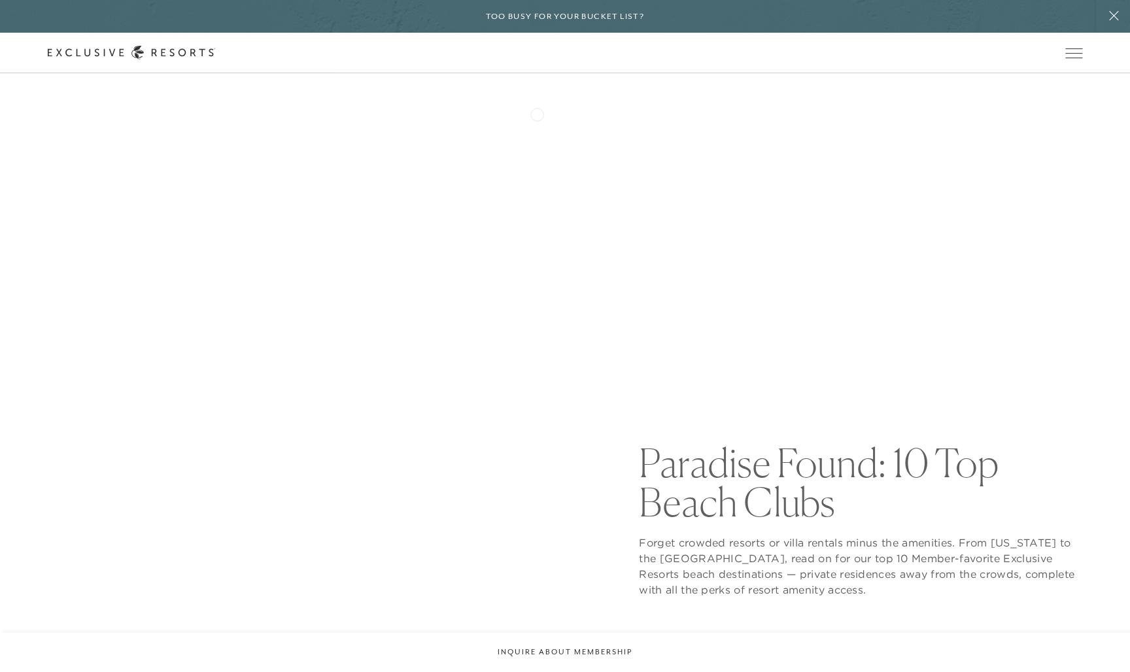
scroll to position [0, 0]
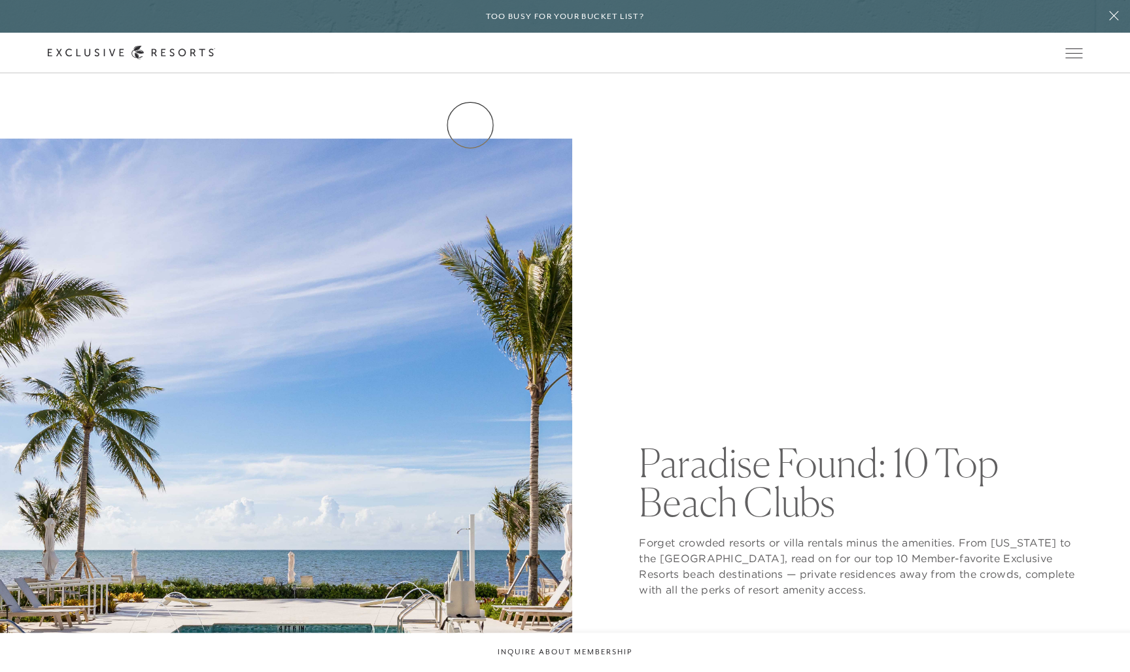
click at [0, 0] on link "Residence Collection" at bounding box center [0, 0] width 0 height 0
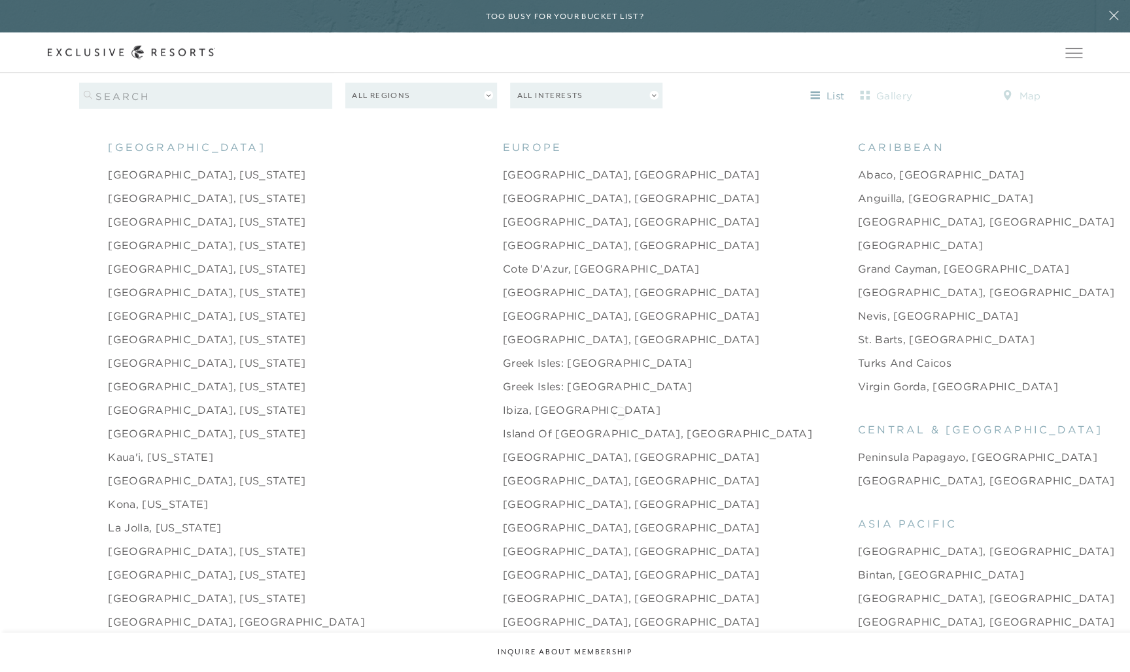
scroll to position [1478, 0]
click at [503, 187] on link "[GEOGRAPHIC_DATA], [GEOGRAPHIC_DATA]" at bounding box center [631, 195] width 257 height 16
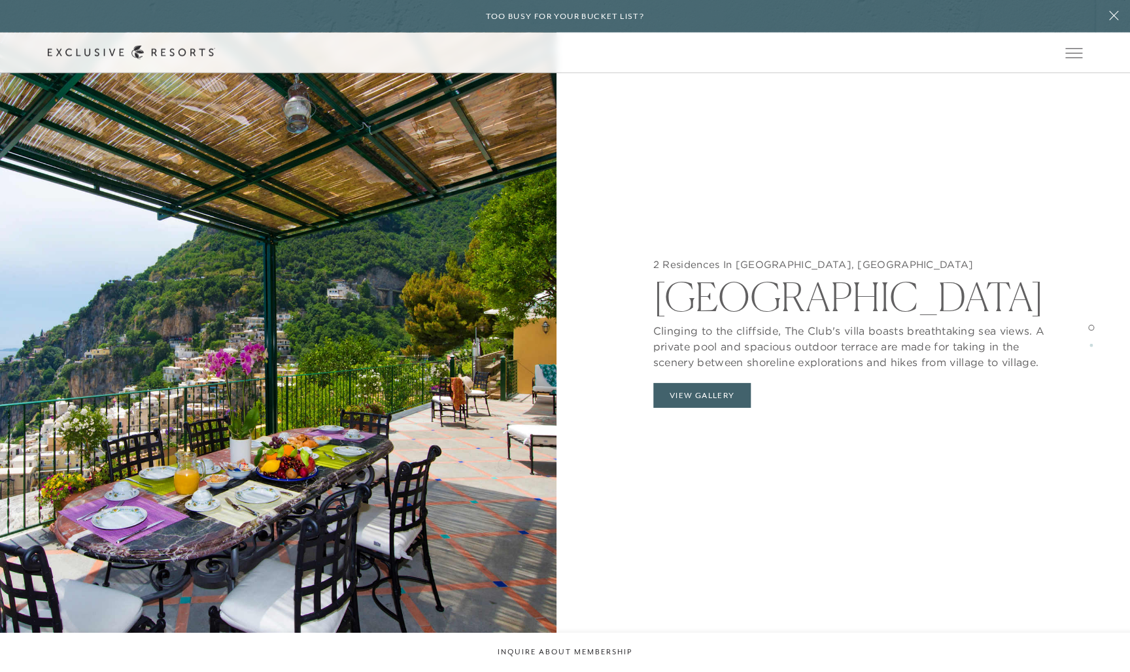
scroll to position [1514, 0]
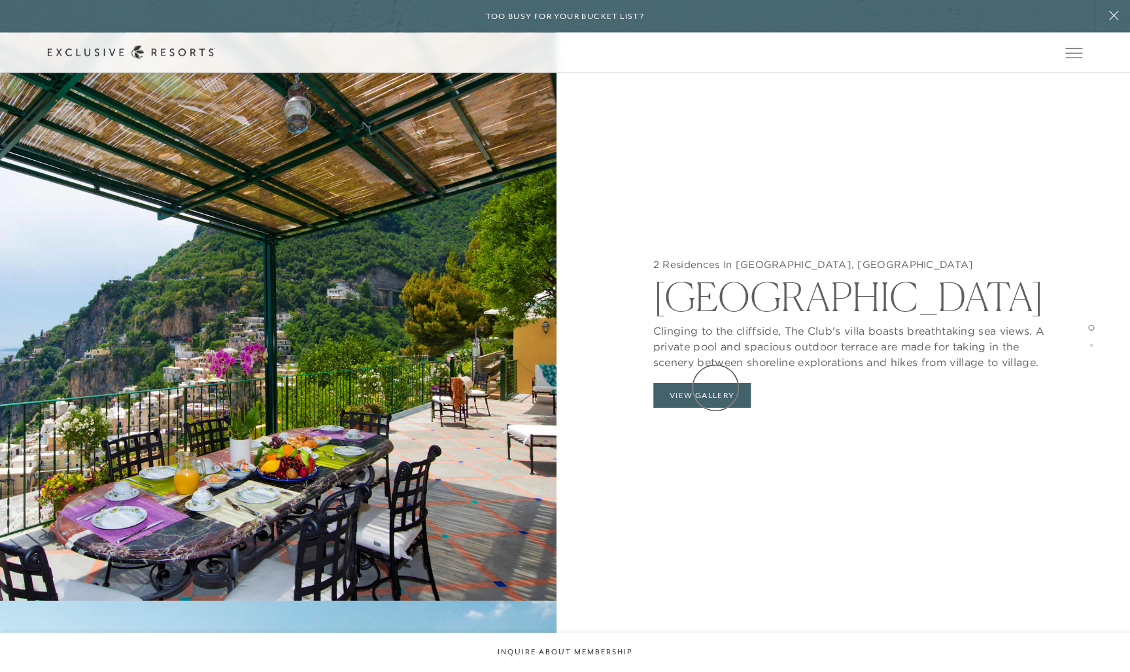
click at [716, 394] on button "View Gallery" at bounding box center [702, 395] width 98 height 25
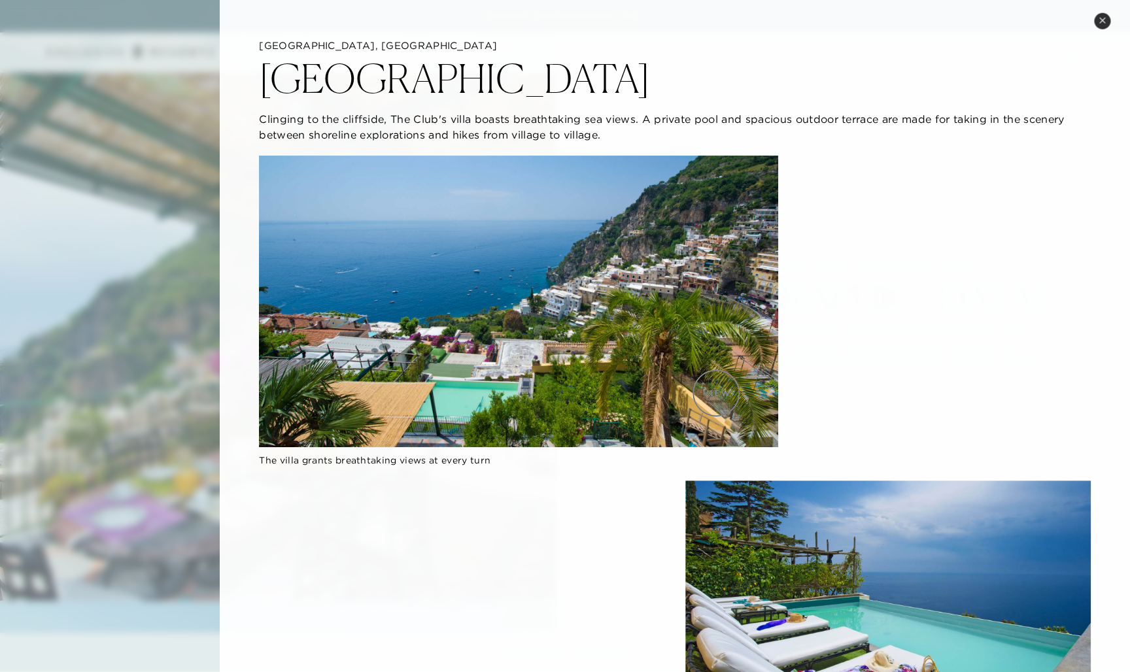
scroll to position [0, 0]
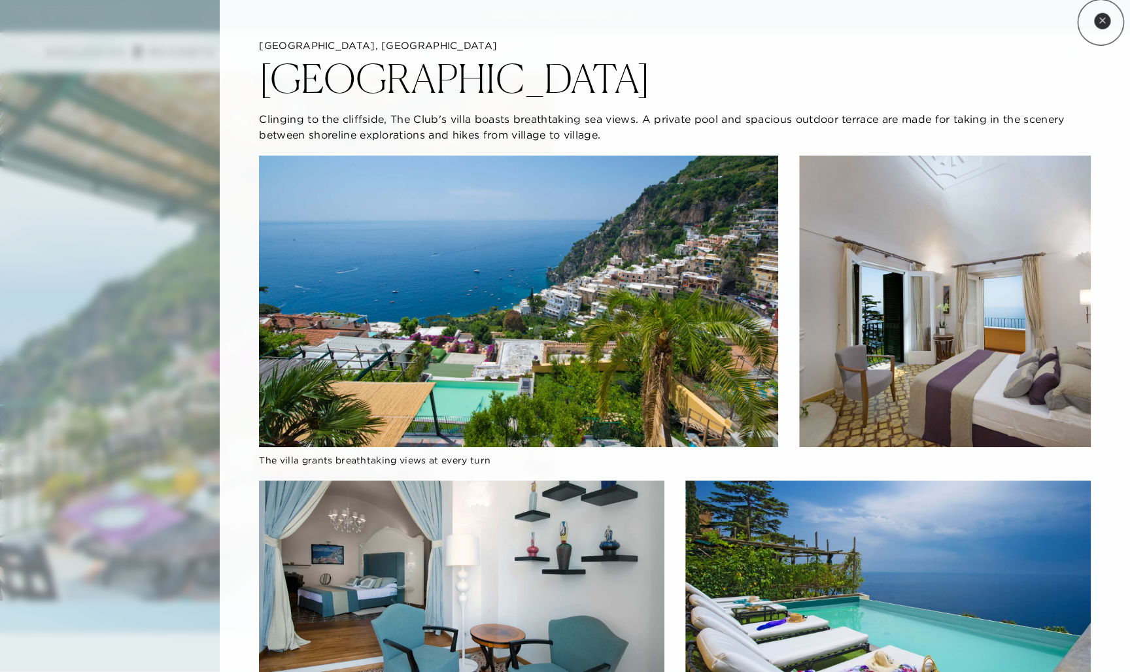
click at [1100, 22] on icon at bounding box center [1102, 20] width 7 height 7
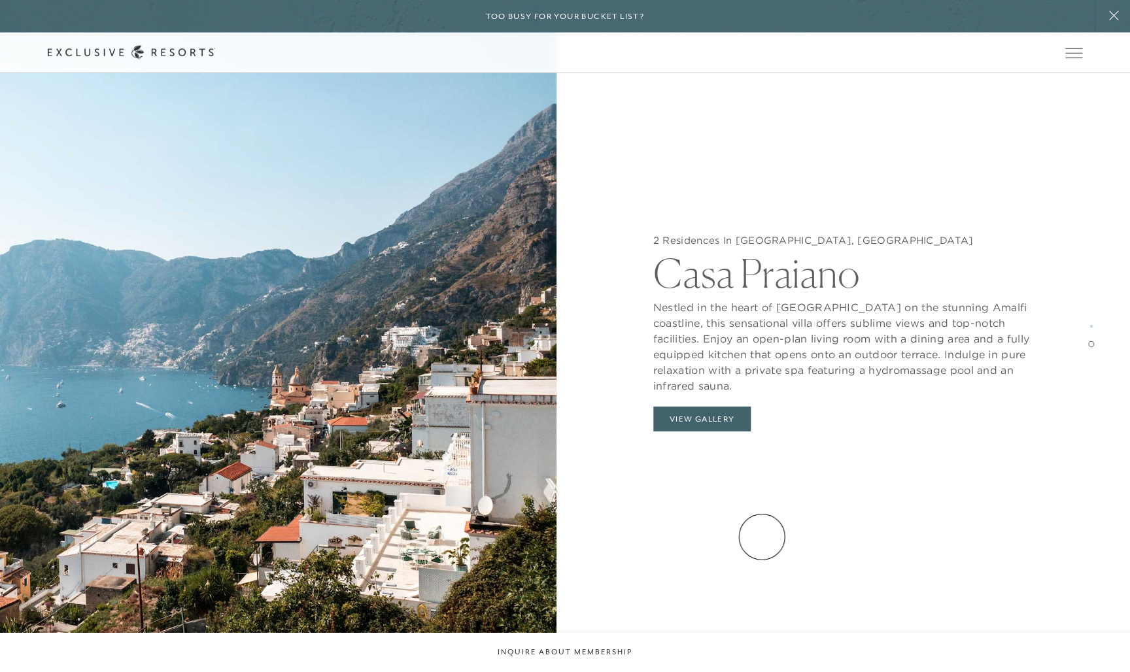
scroll to position [2537, 0]
click at [710, 407] on button "View Gallery" at bounding box center [702, 419] width 98 height 25
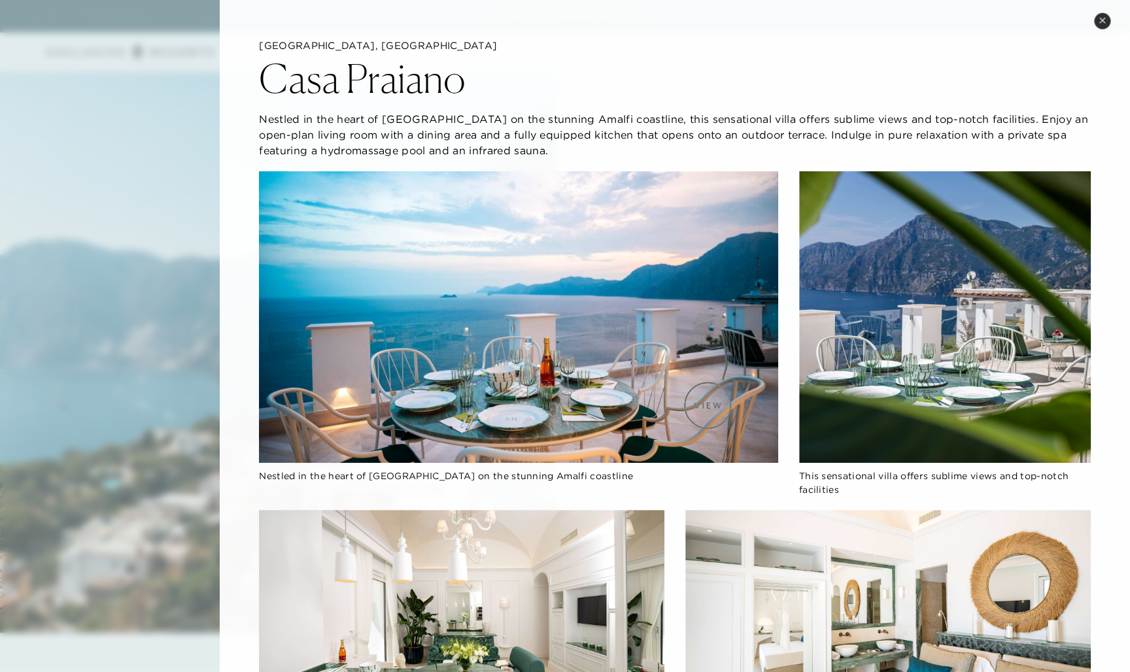
scroll to position [0, 0]
click at [1099, 20] on icon at bounding box center [1102, 20] width 7 height 7
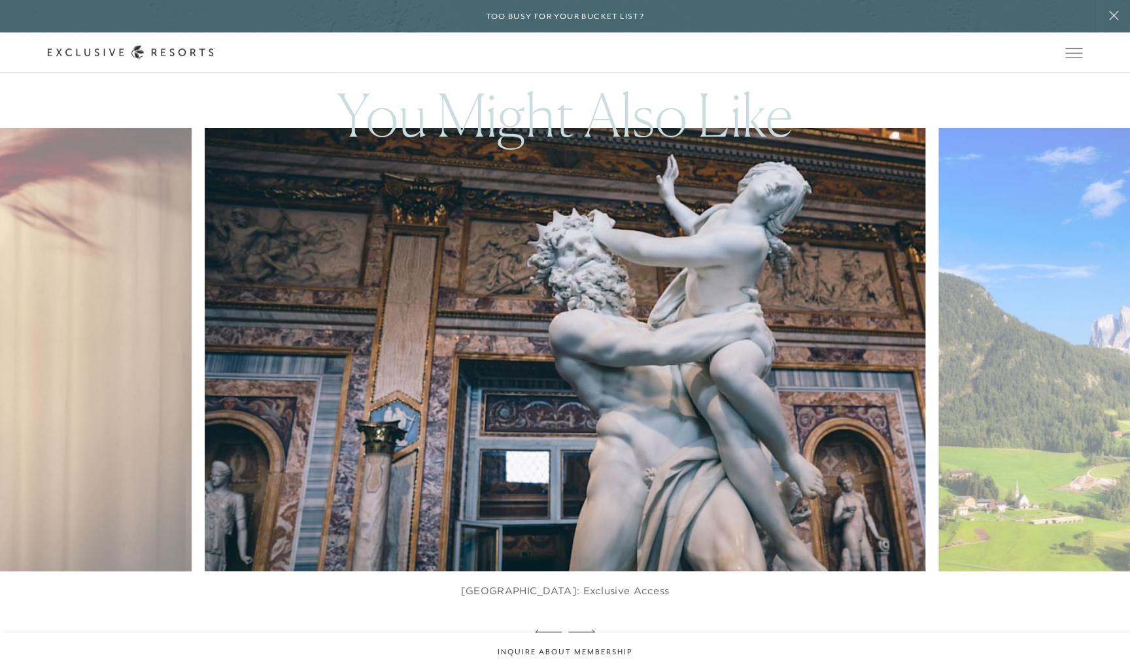
scroll to position [4275, 0]
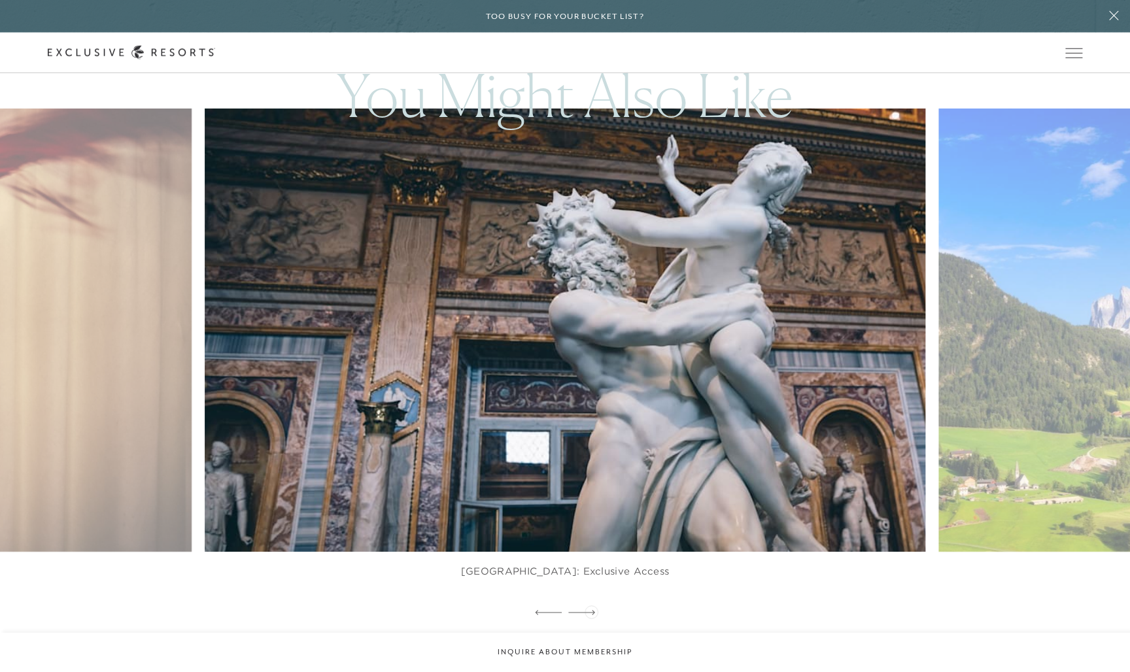
click at [591, 611] on icon at bounding box center [581, 612] width 27 height 5
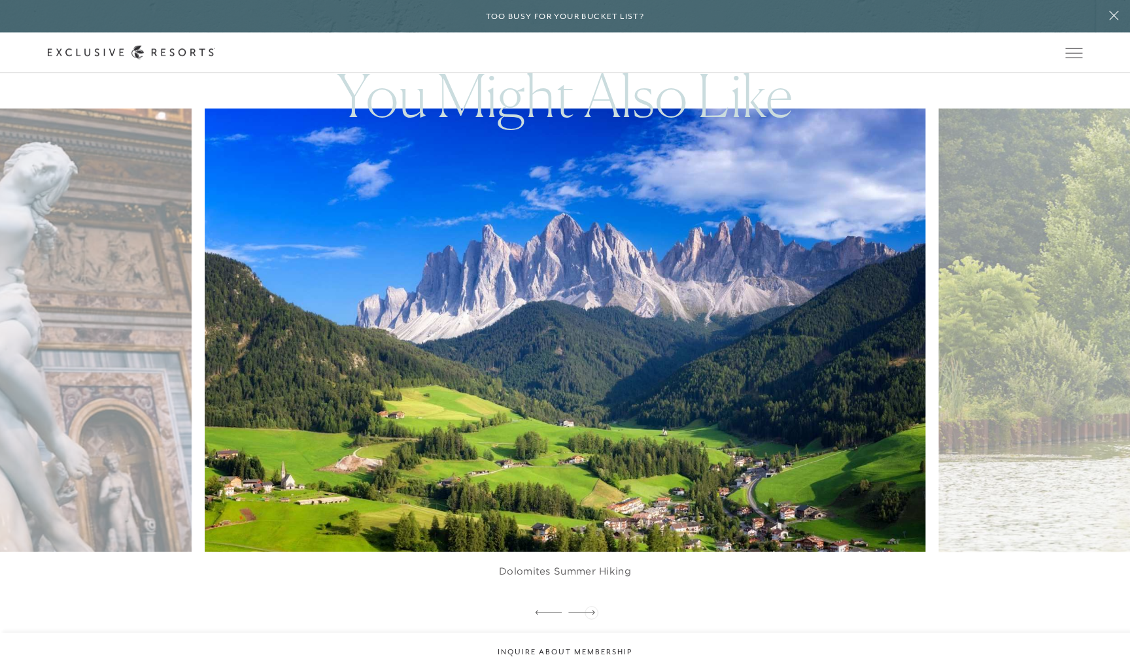
click at [591, 611] on icon at bounding box center [581, 612] width 27 height 5
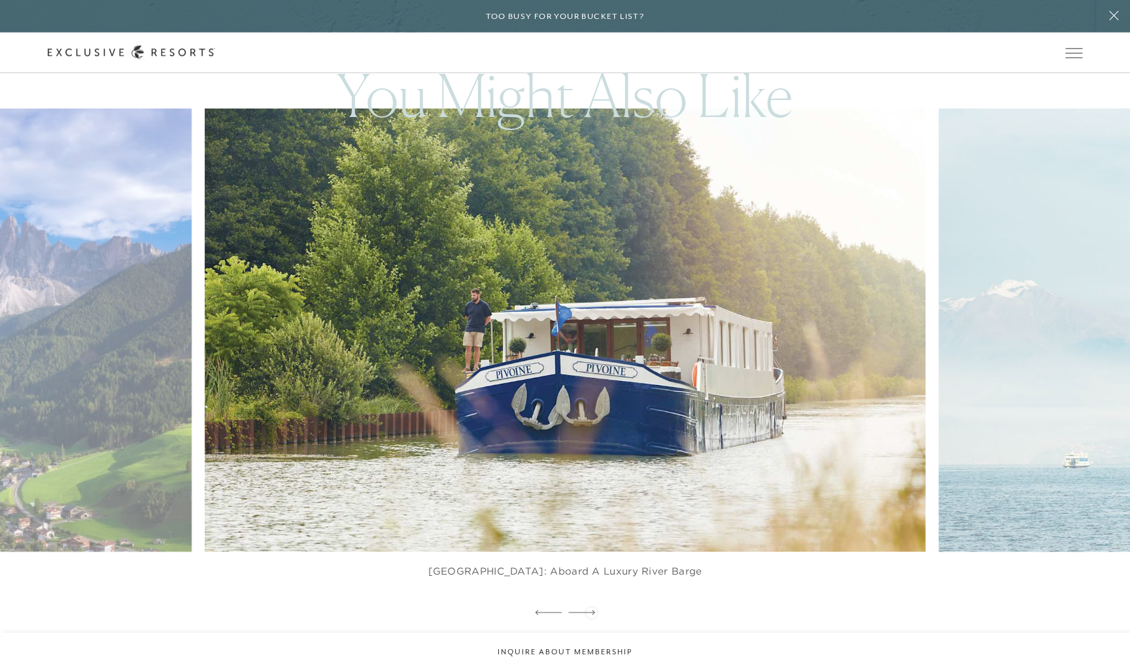
click at [591, 611] on icon at bounding box center [581, 612] width 27 height 5
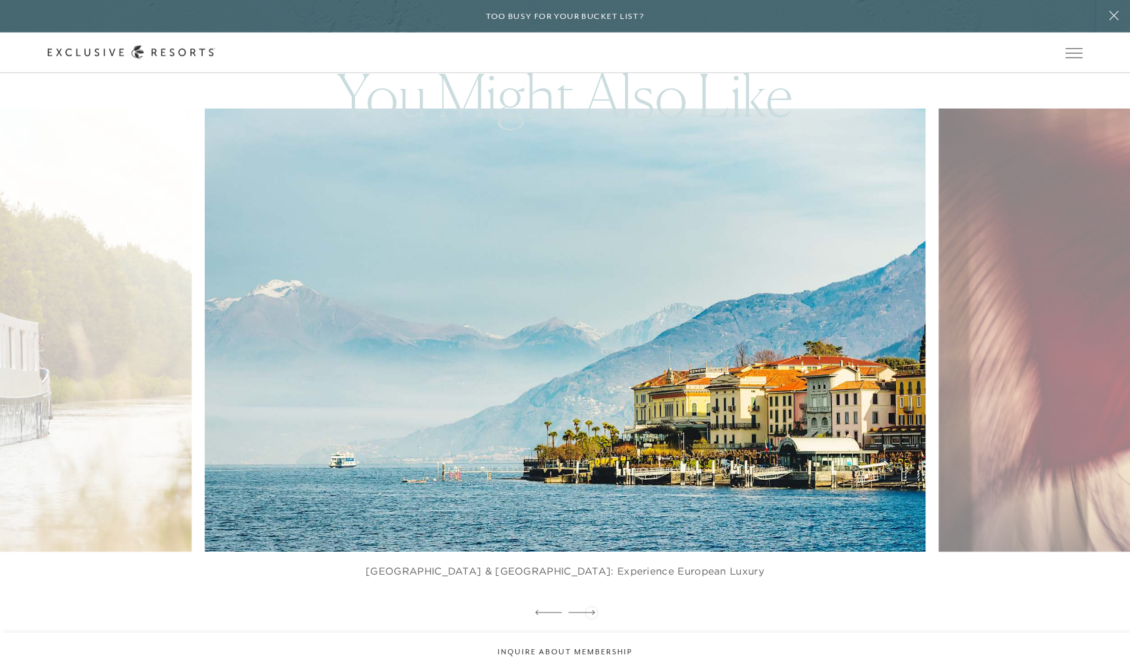
click at [591, 611] on icon at bounding box center [581, 612] width 27 height 5
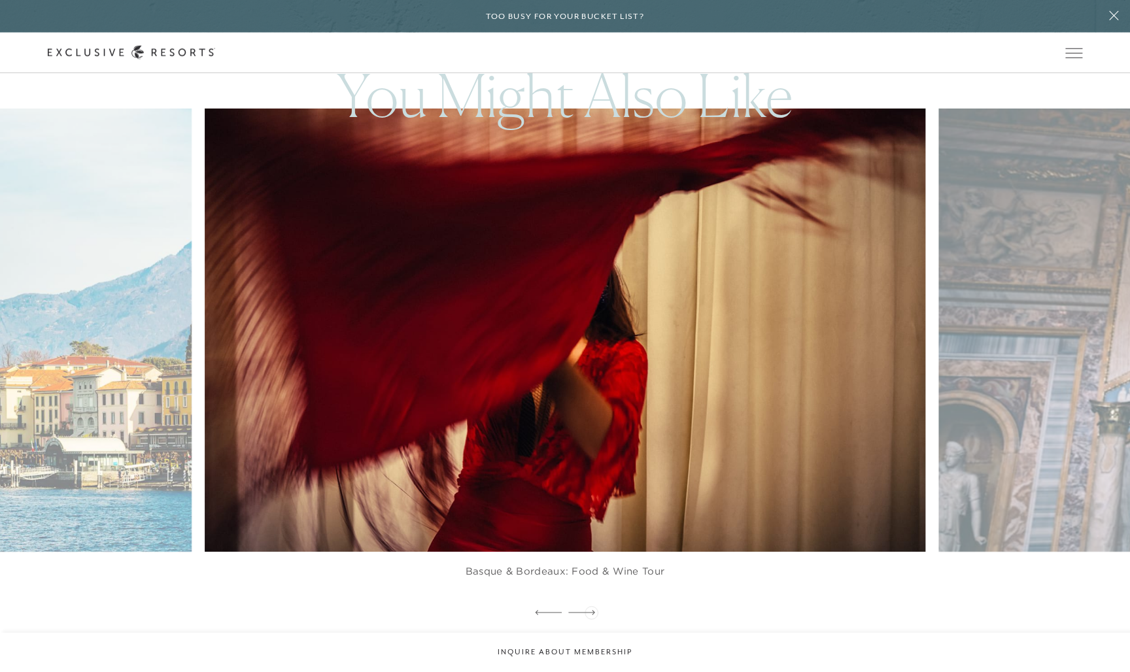
click at [591, 611] on icon at bounding box center [581, 612] width 27 height 5
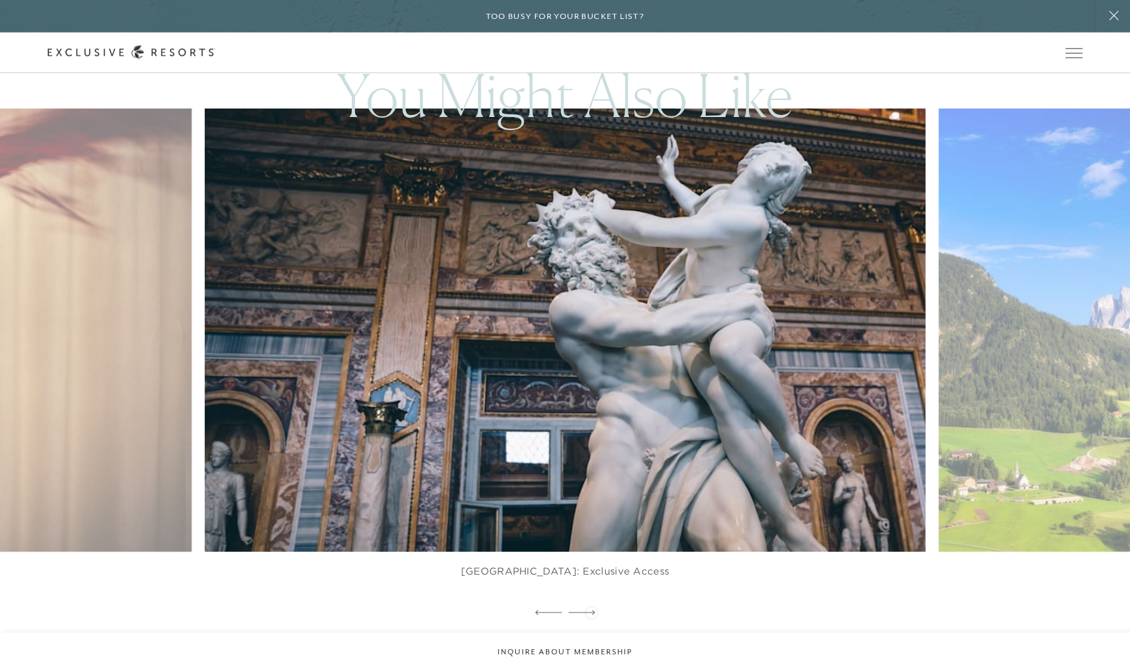
click at [591, 611] on icon at bounding box center [581, 612] width 27 height 5
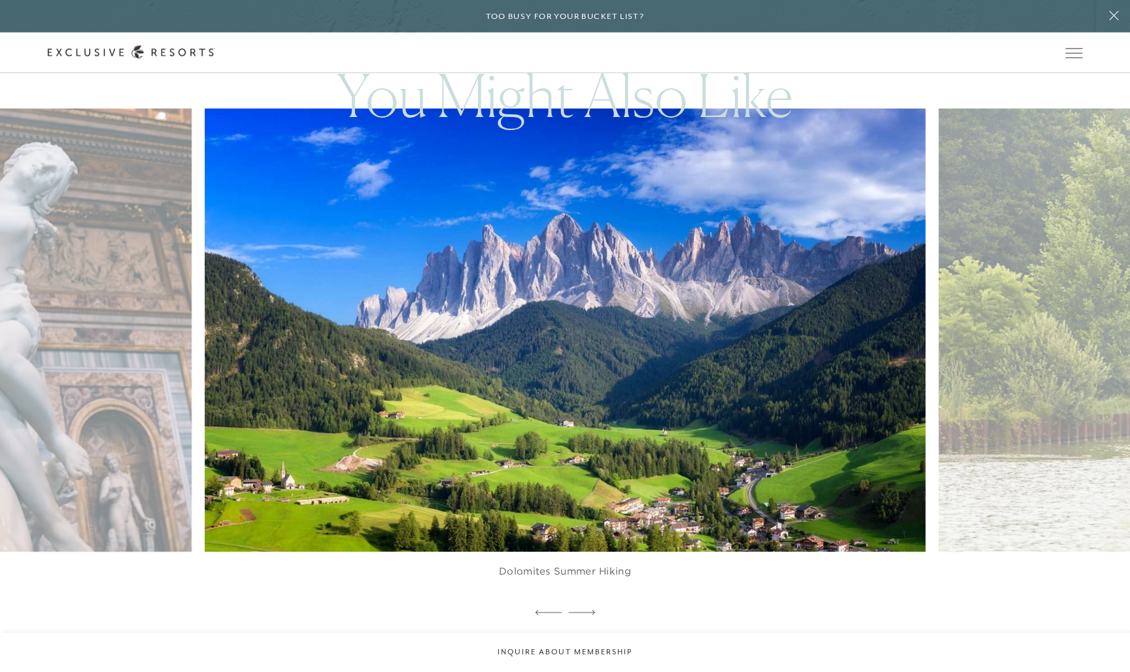
click at [591, 611] on icon at bounding box center [581, 612] width 27 height 5
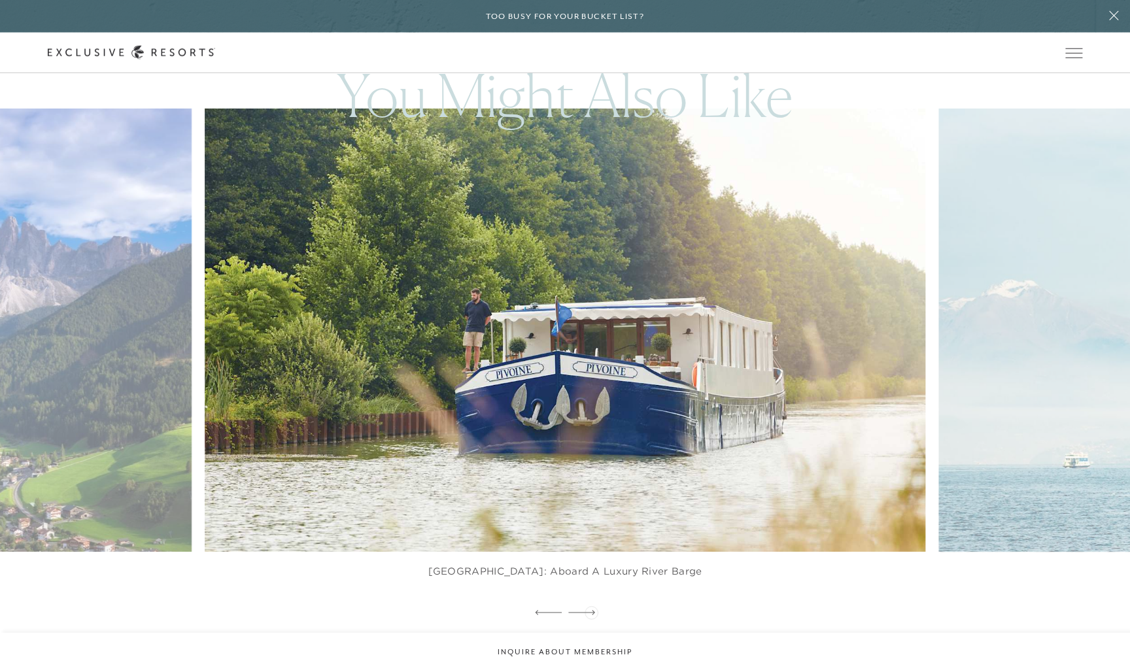
click at [591, 611] on icon at bounding box center [581, 612] width 27 height 5
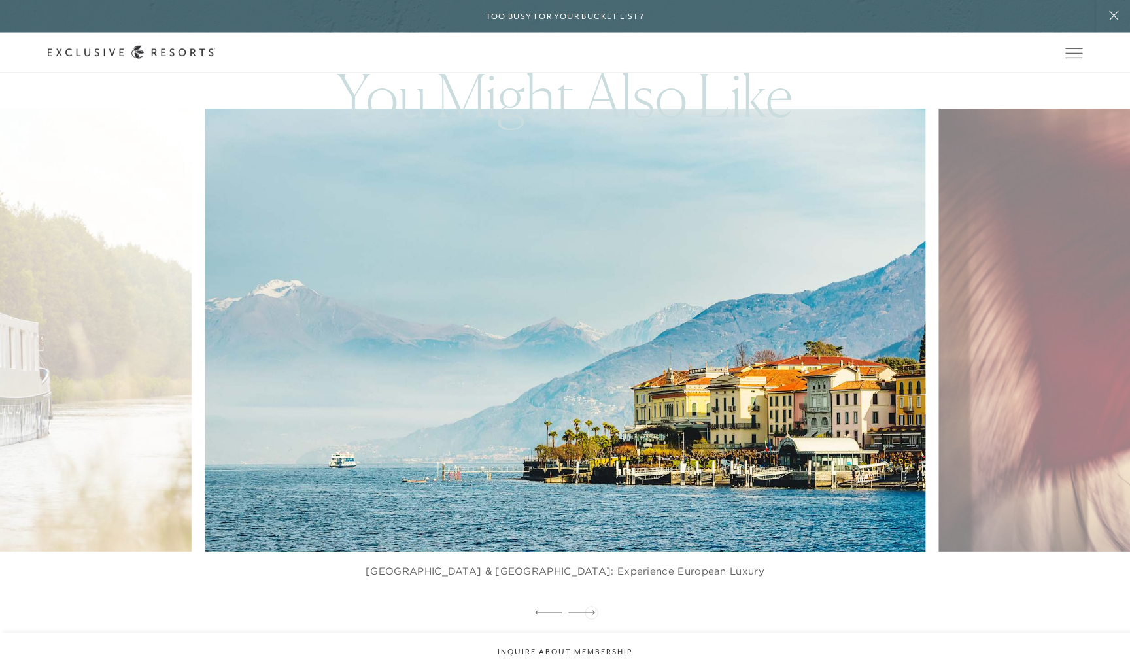
click at [591, 611] on icon at bounding box center [581, 612] width 27 height 5
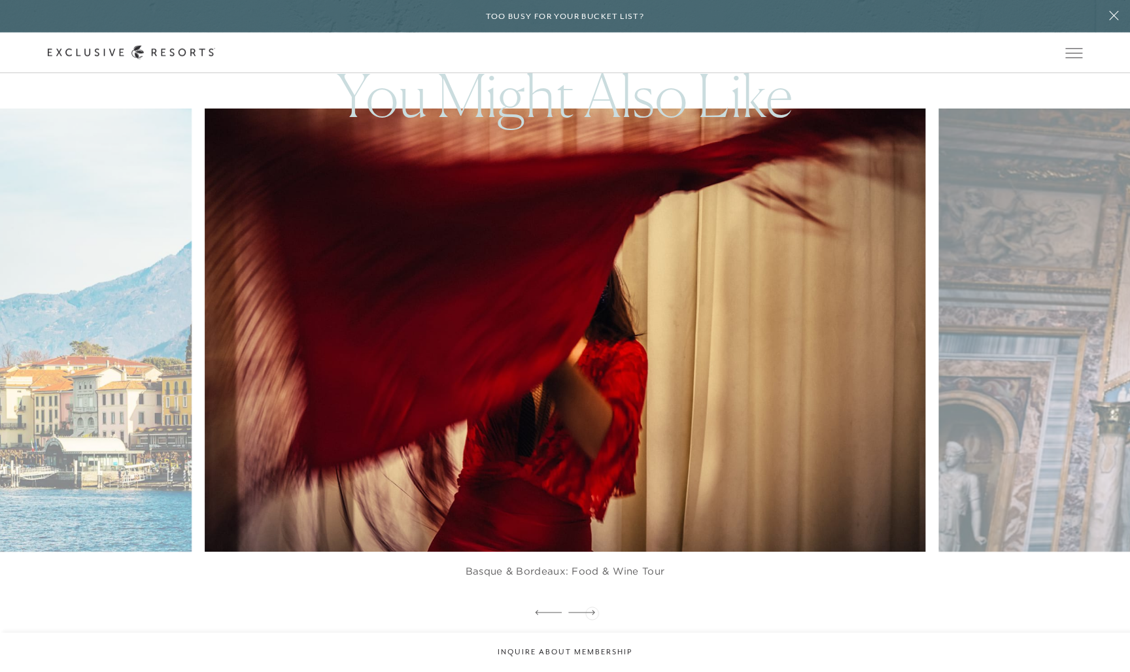
click at [592, 612] on icon at bounding box center [581, 612] width 27 height 5
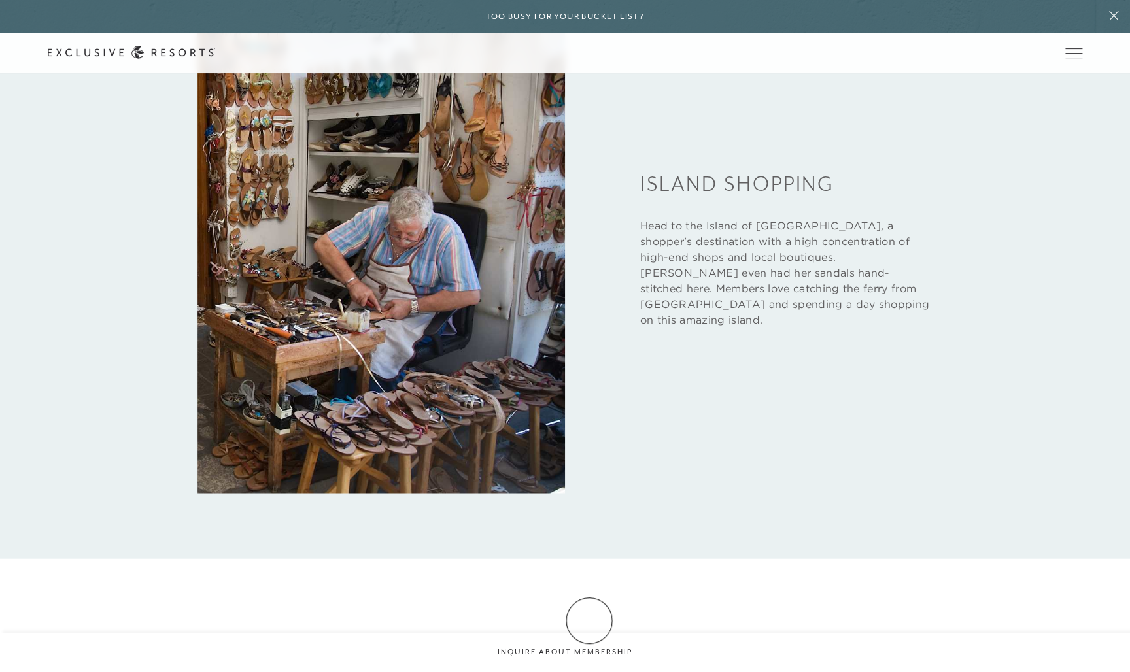
scroll to position [3690, 0]
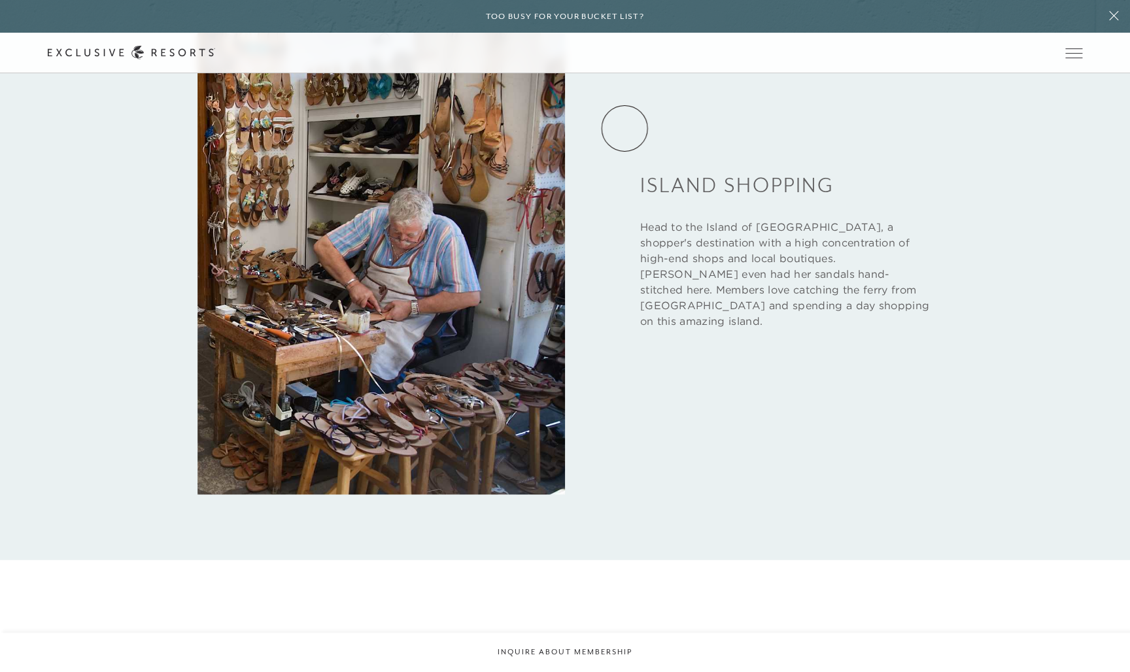
click at [0, 0] on link "Experience Collection" at bounding box center [0, 0] width 0 height 0
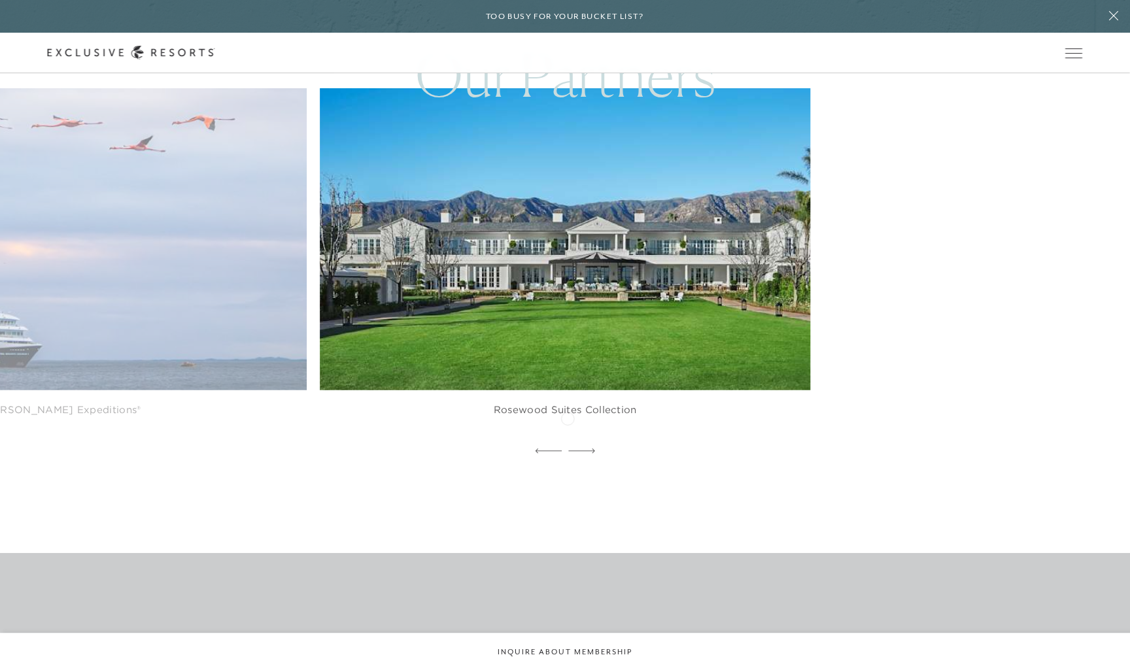
scroll to position [3945, 0]
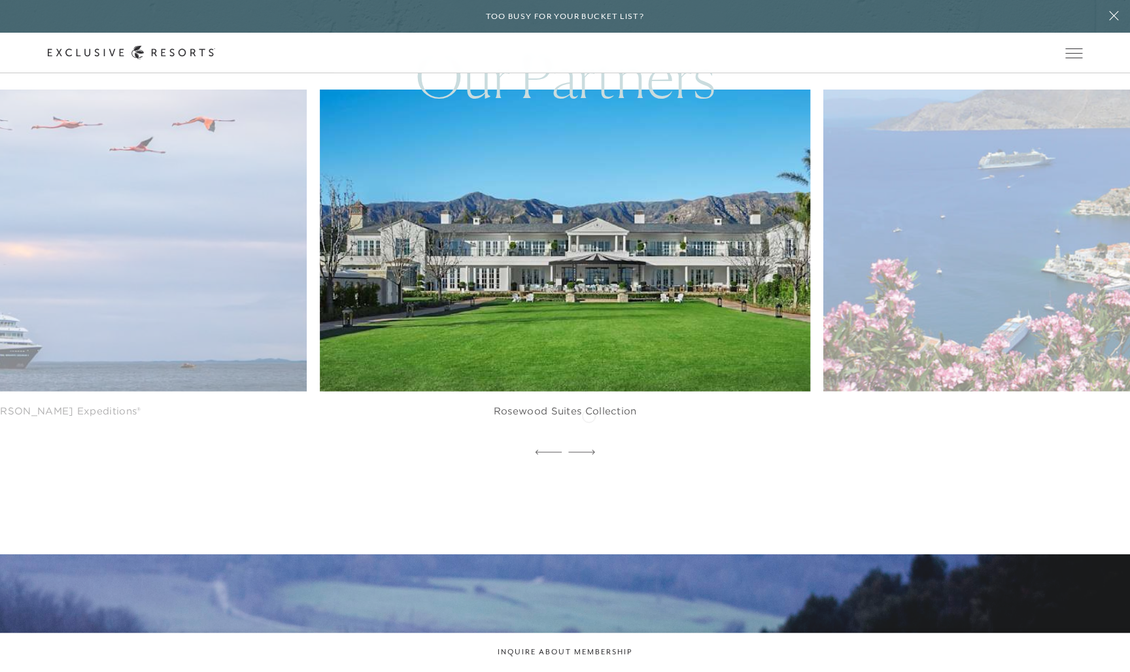
click at [588, 451] on icon at bounding box center [581, 453] width 27 height 5
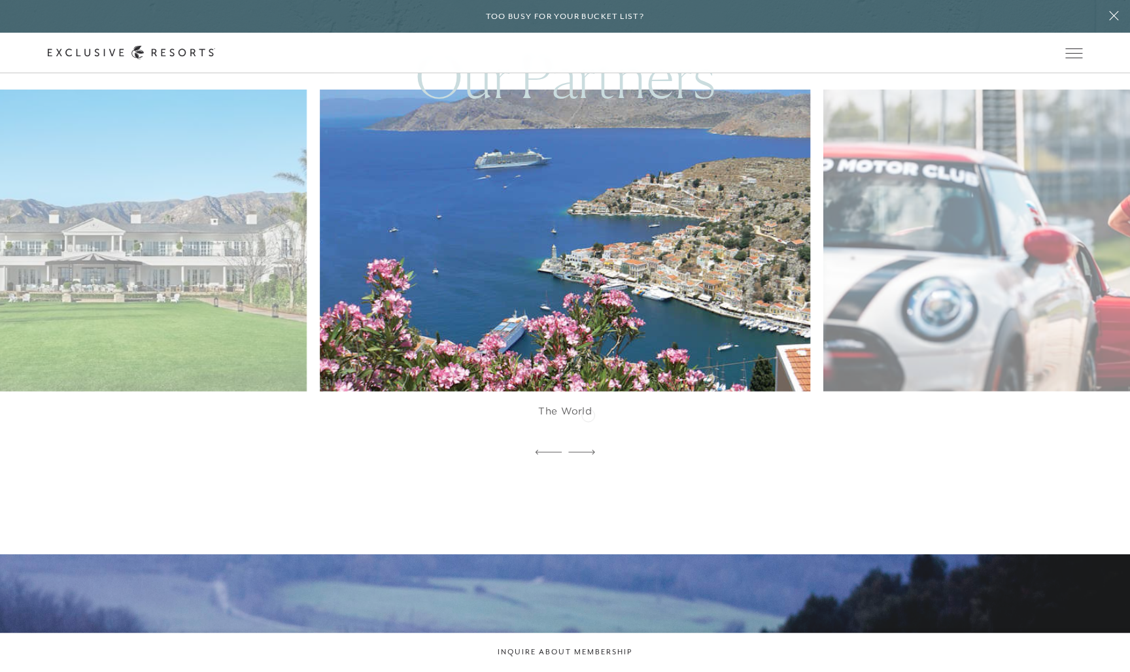
click at [588, 450] on icon at bounding box center [581, 452] width 27 height 5
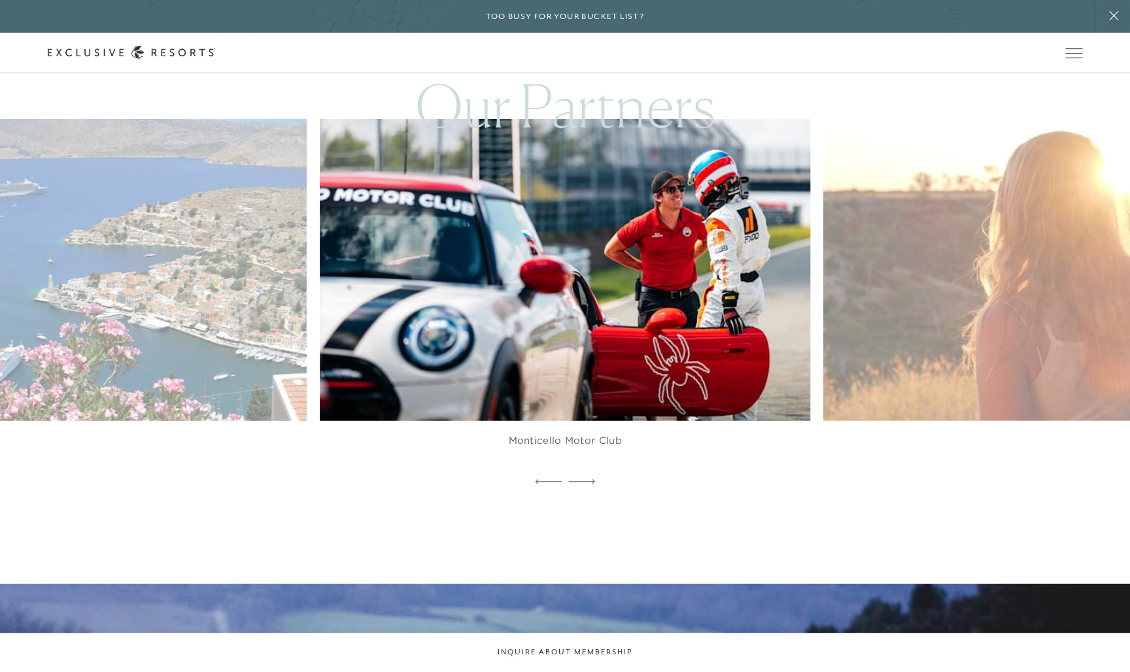
scroll to position [3904, 0]
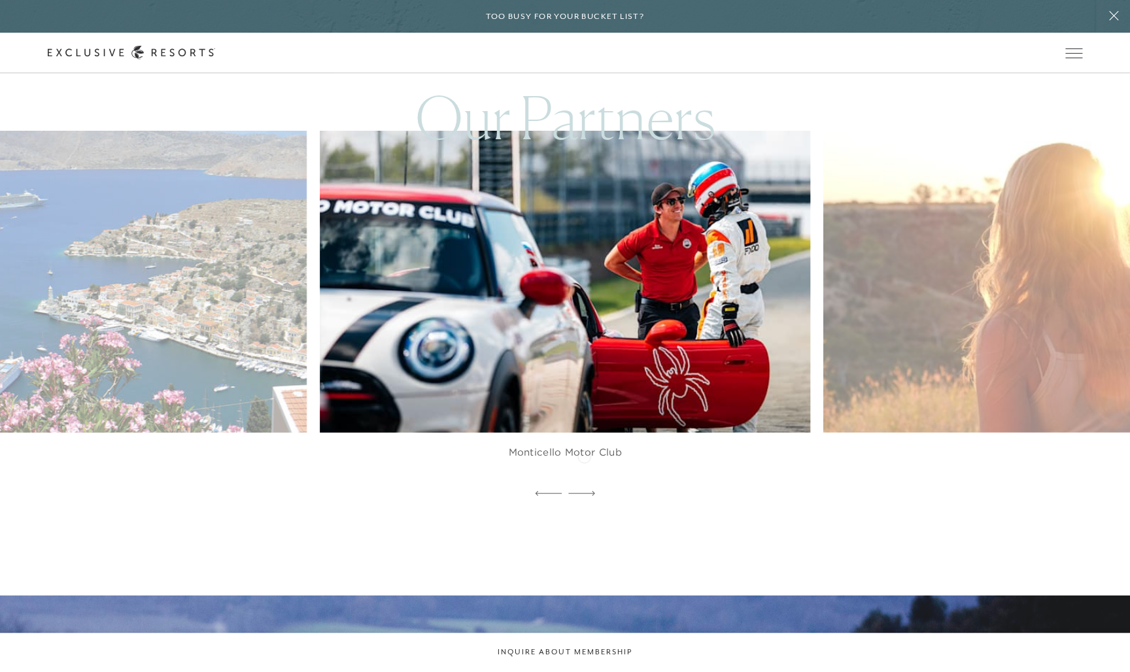
click at [585, 491] on icon at bounding box center [581, 493] width 27 height 5
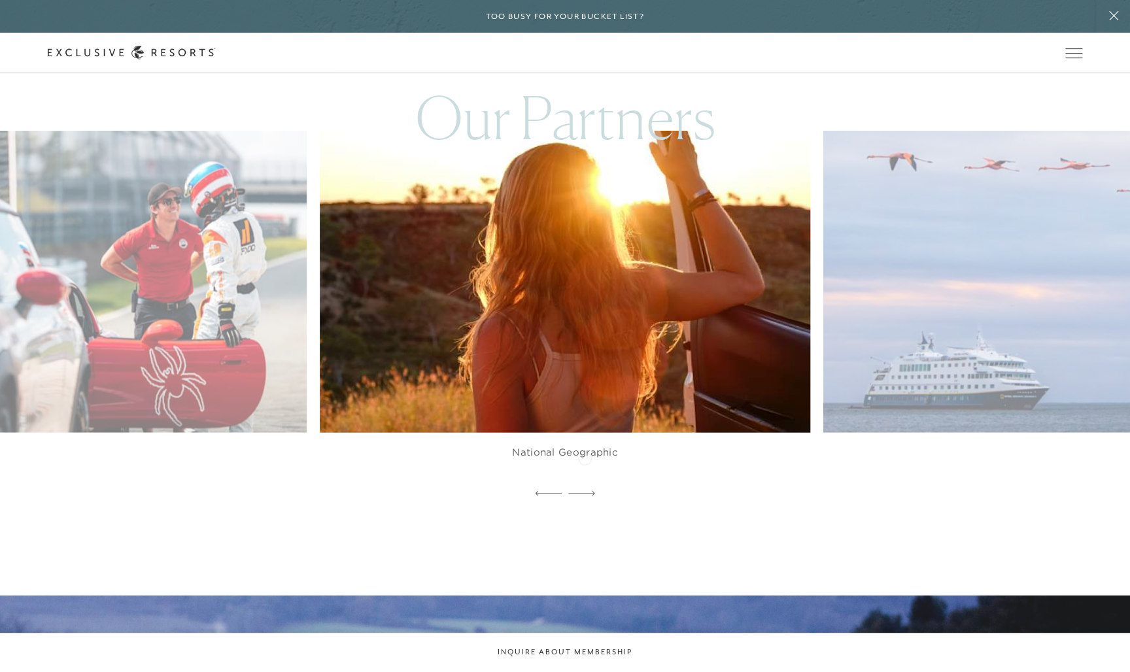
click at [585, 491] on icon at bounding box center [581, 493] width 27 height 5
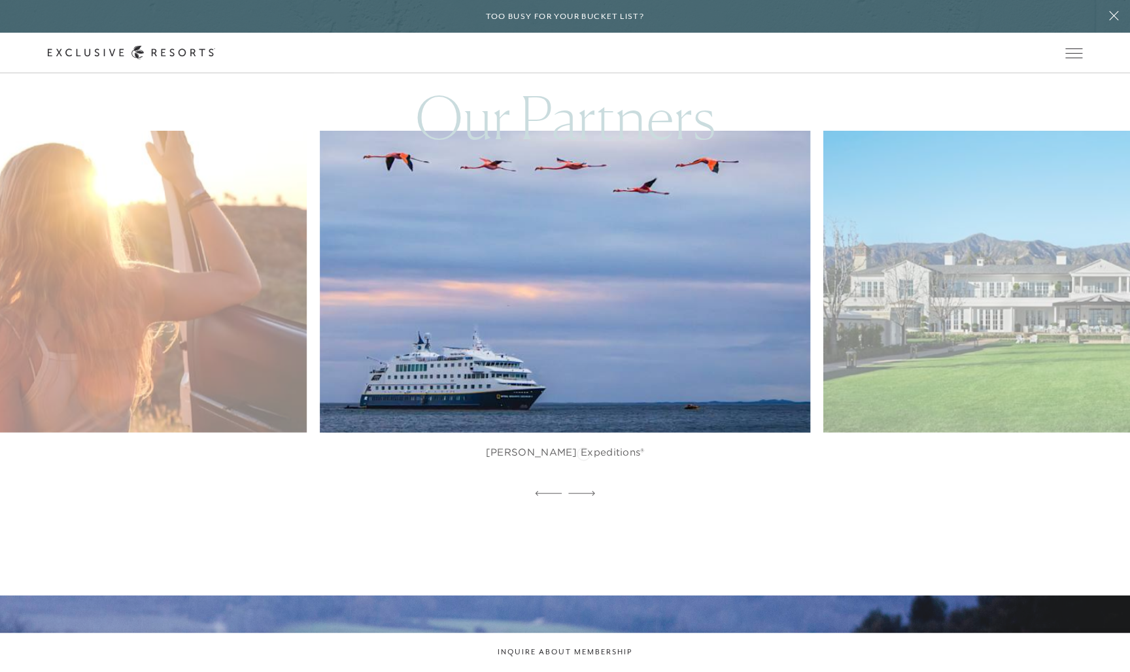
click at [583, 485] on div at bounding box center [581, 495] width 27 height 20
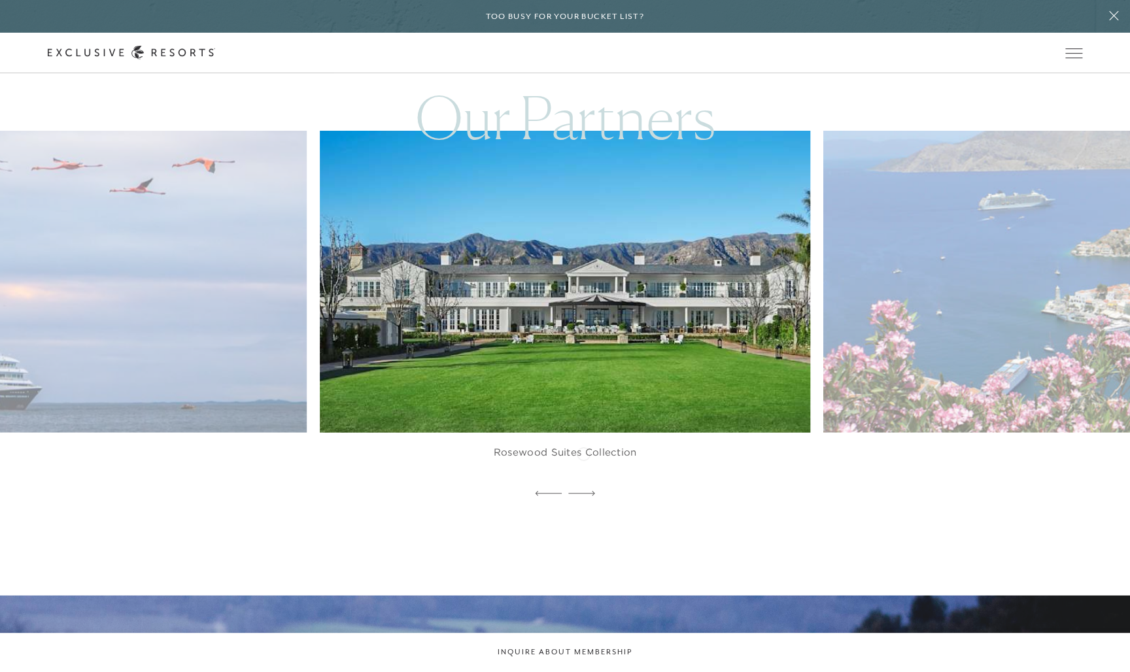
click at [583, 485] on div at bounding box center [581, 495] width 27 height 20
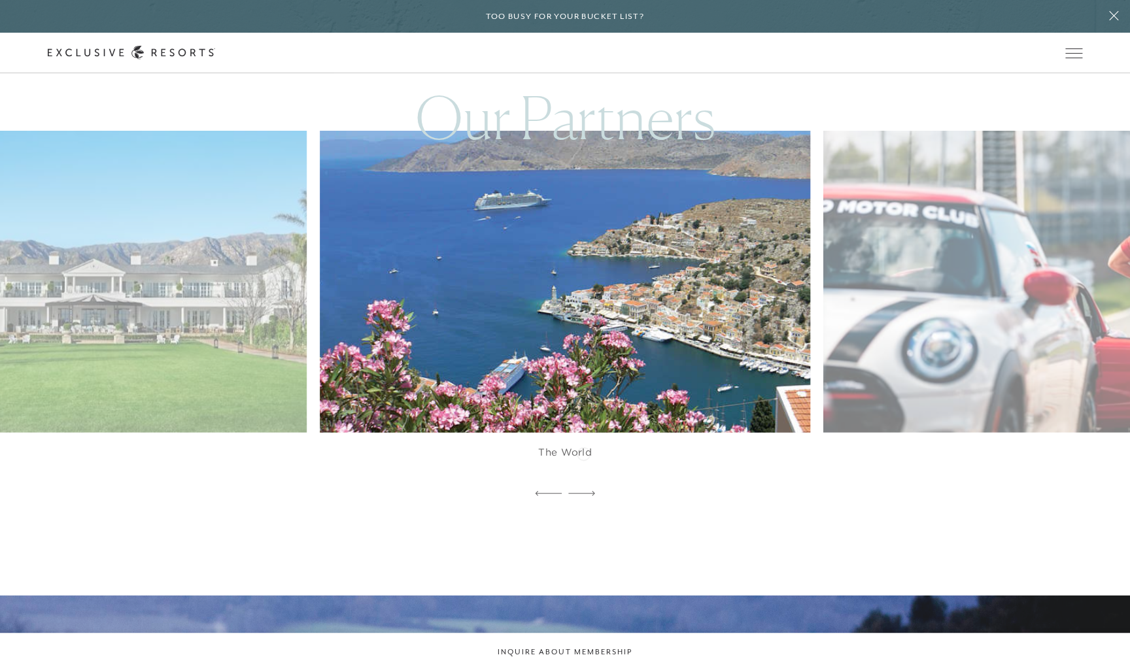
click at [583, 485] on div at bounding box center [581, 495] width 27 height 20
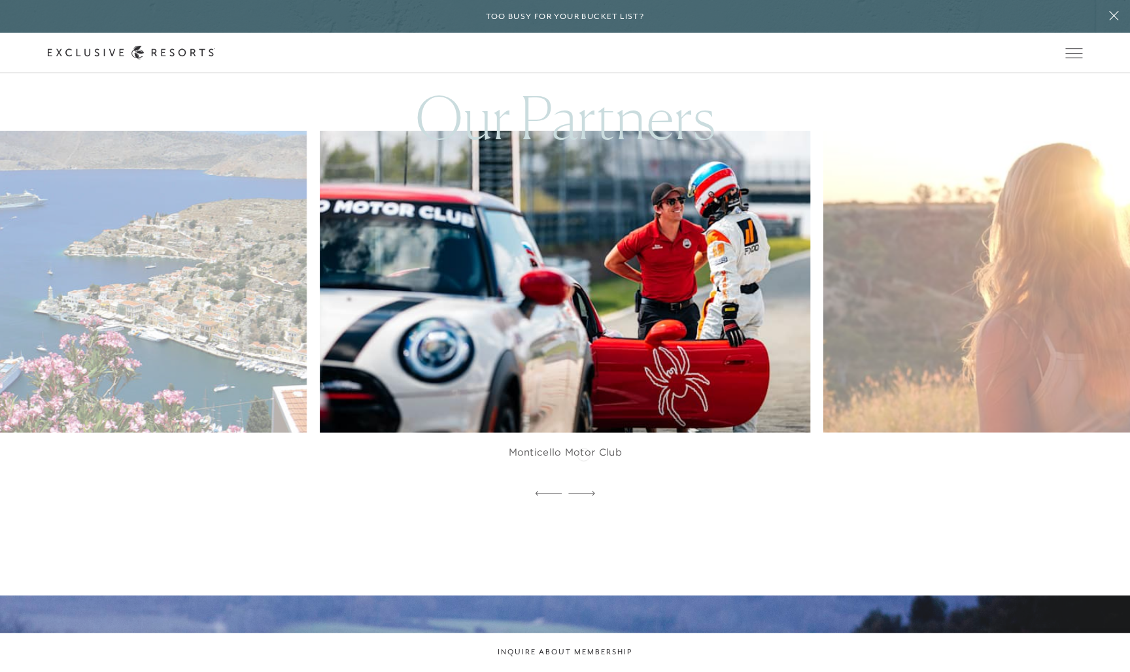
click at [583, 491] on icon at bounding box center [581, 493] width 27 height 5
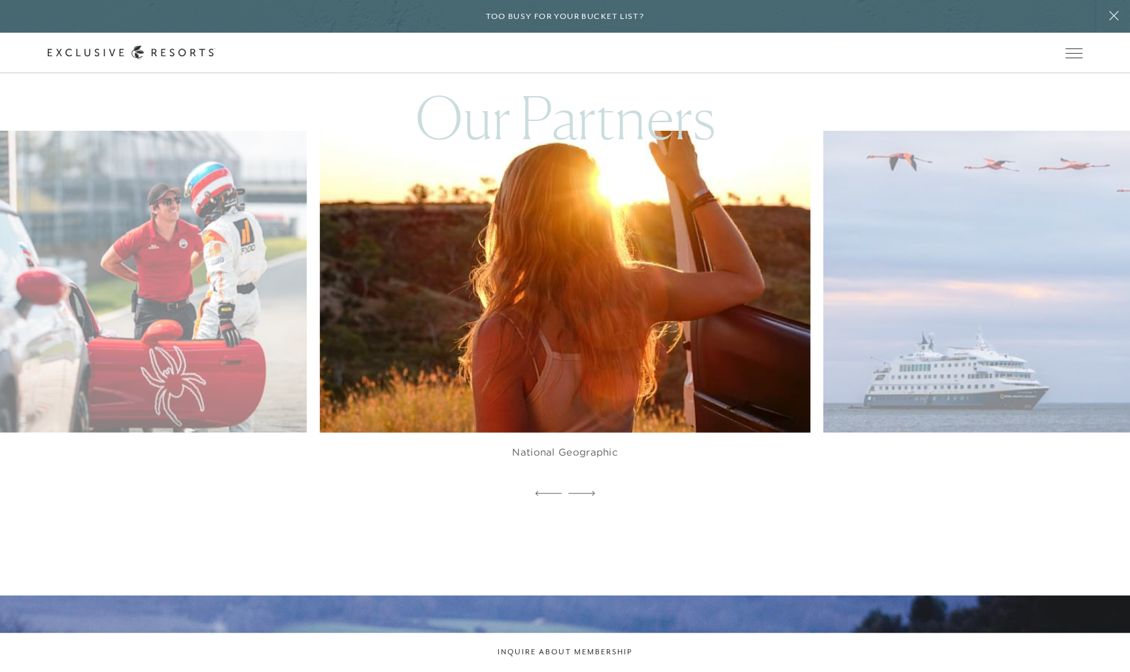
click at [571, 342] on img at bounding box center [580, 282] width 539 height 332
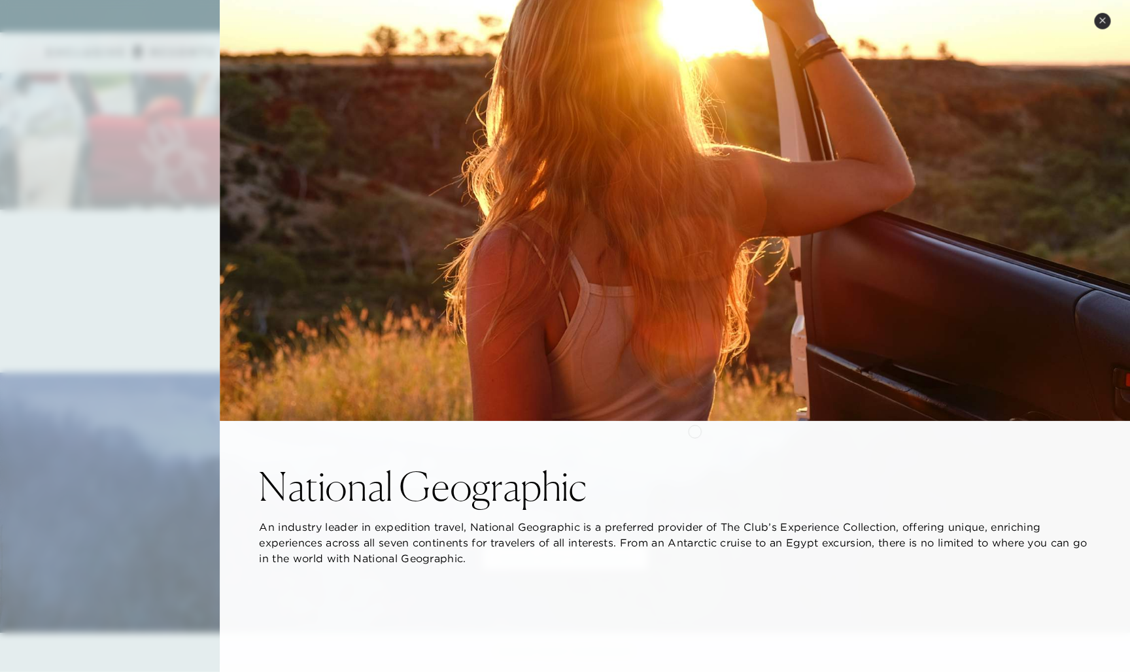
scroll to position [4129, 0]
click at [1098, 18] on button "Close quickview" at bounding box center [1102, 21] width 16 height 16
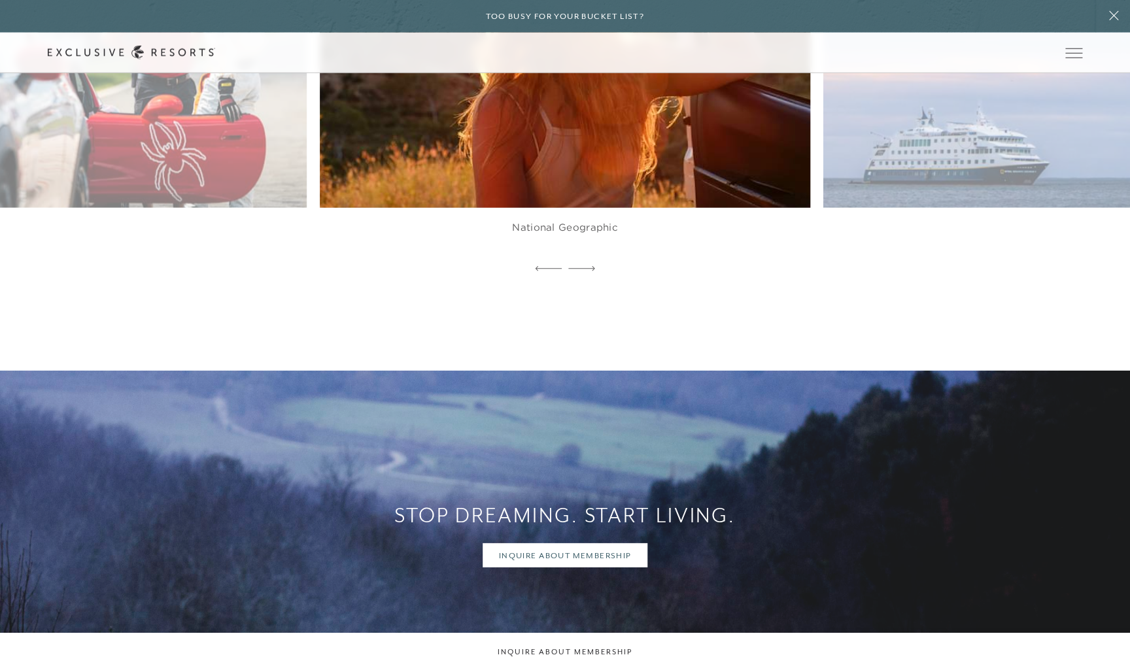
click at [964, 141] on img at bounding box center [1084, 57] width 539 height 332
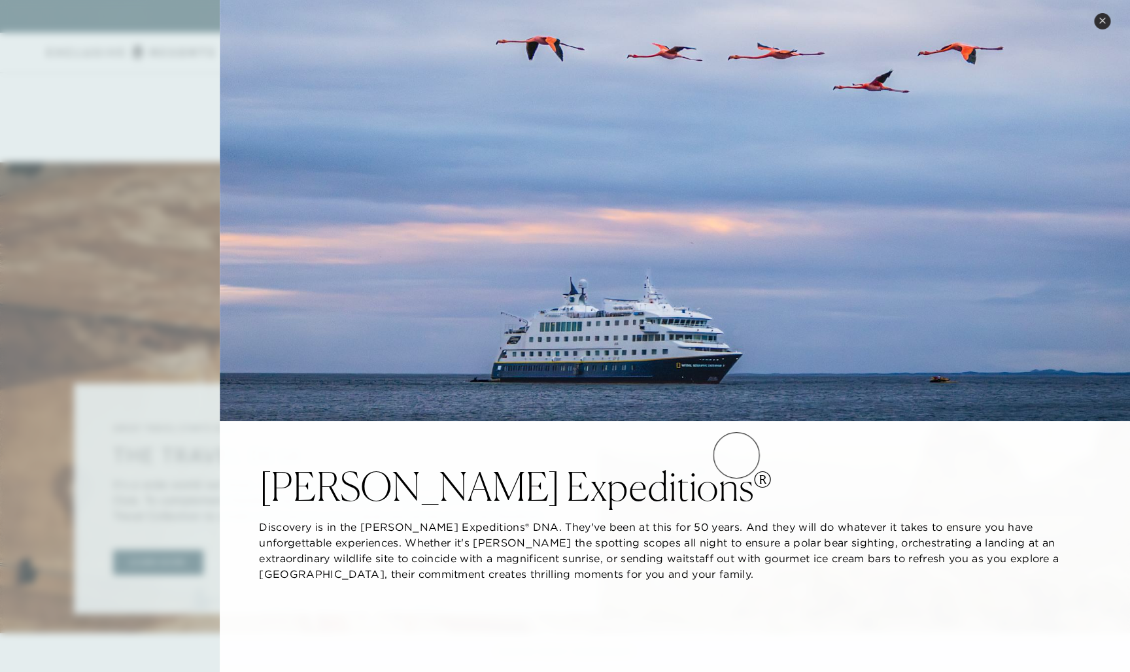
scroll to position [3045, 0]
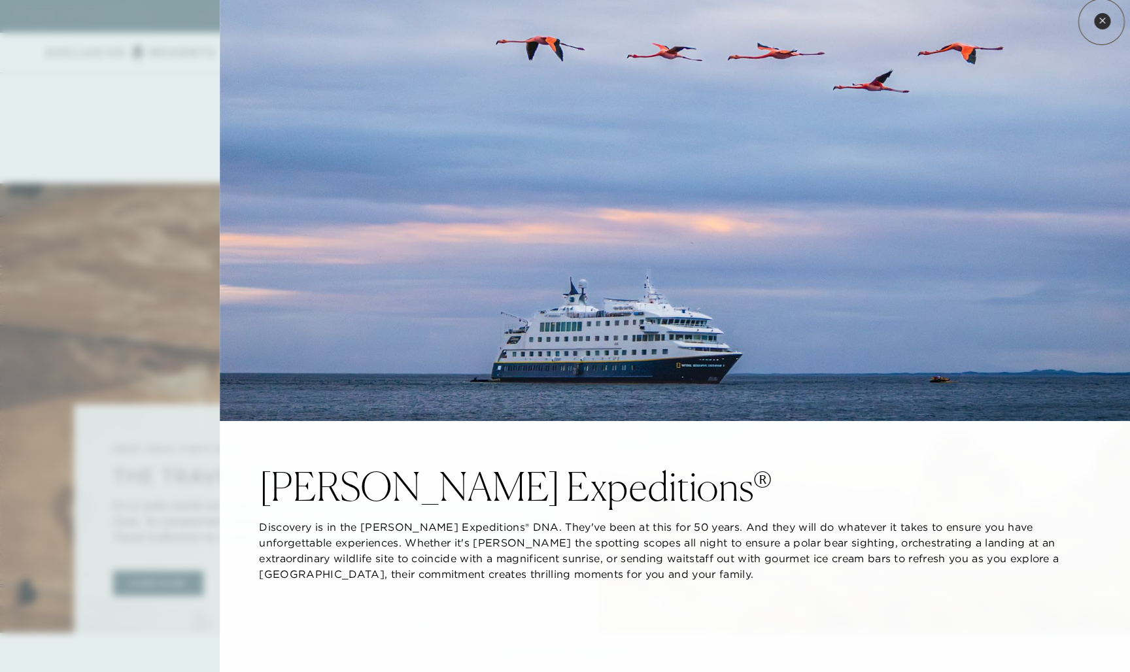
click at [1101, 22] on icon at bounding box center [1102, 20] width 7 height 7
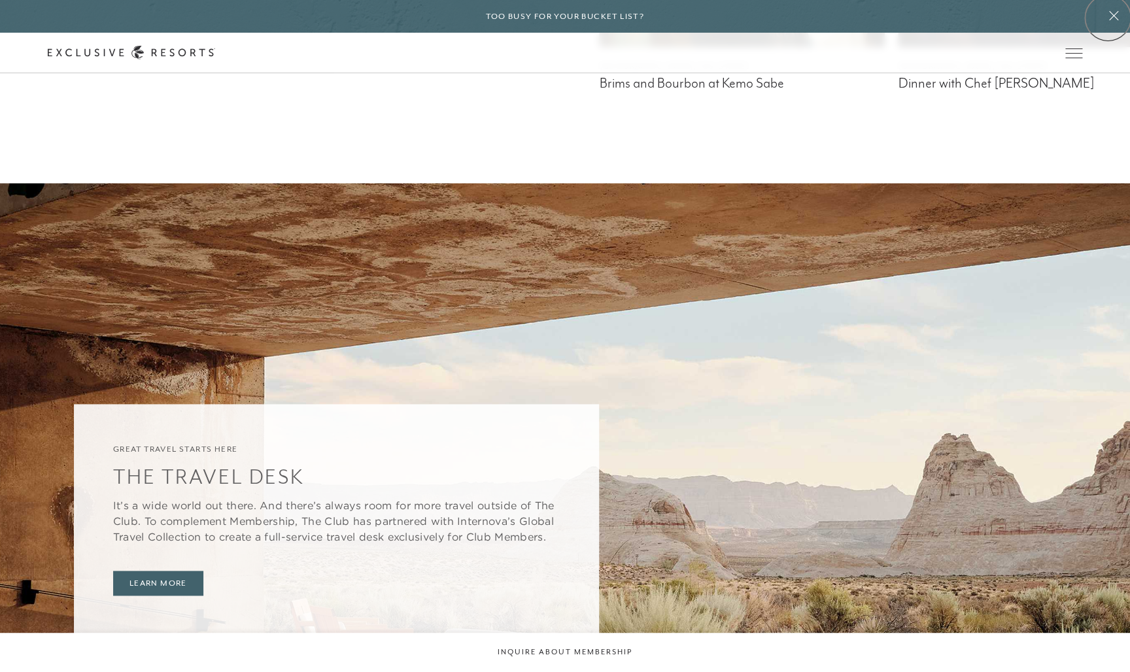
click at [1108, 18] on icon at bounding box center [1113, 15] width 25 height 10
